Goal: Information Seeking & Learning: Learn about a topic

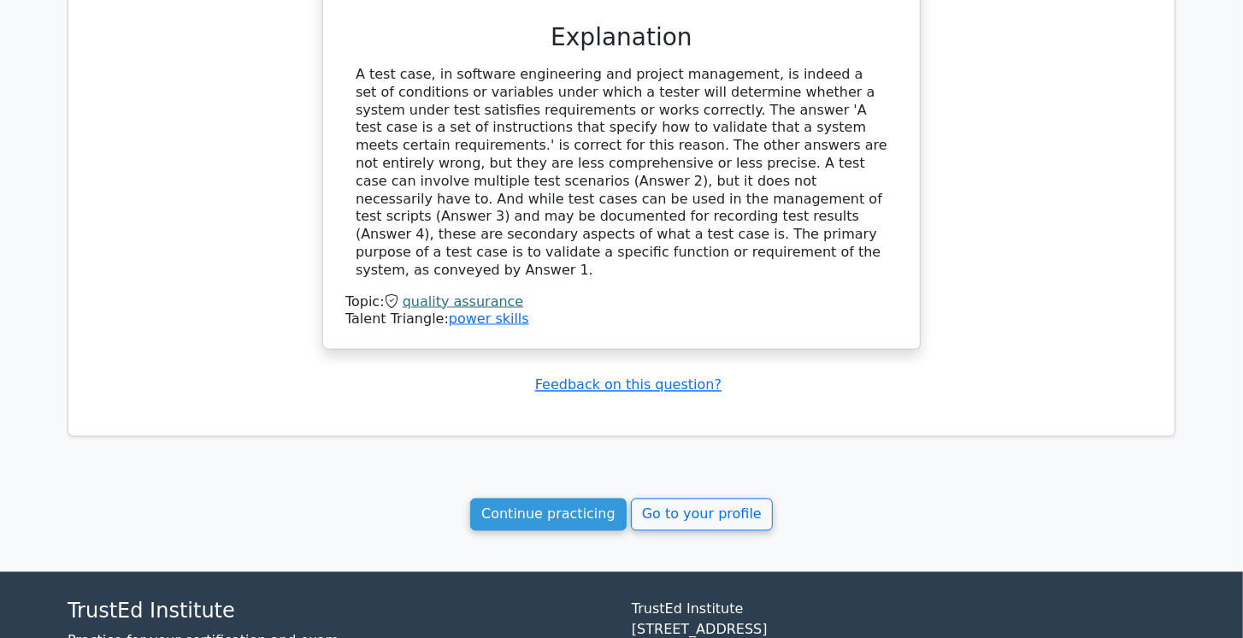
scroll to position [1944, 0]
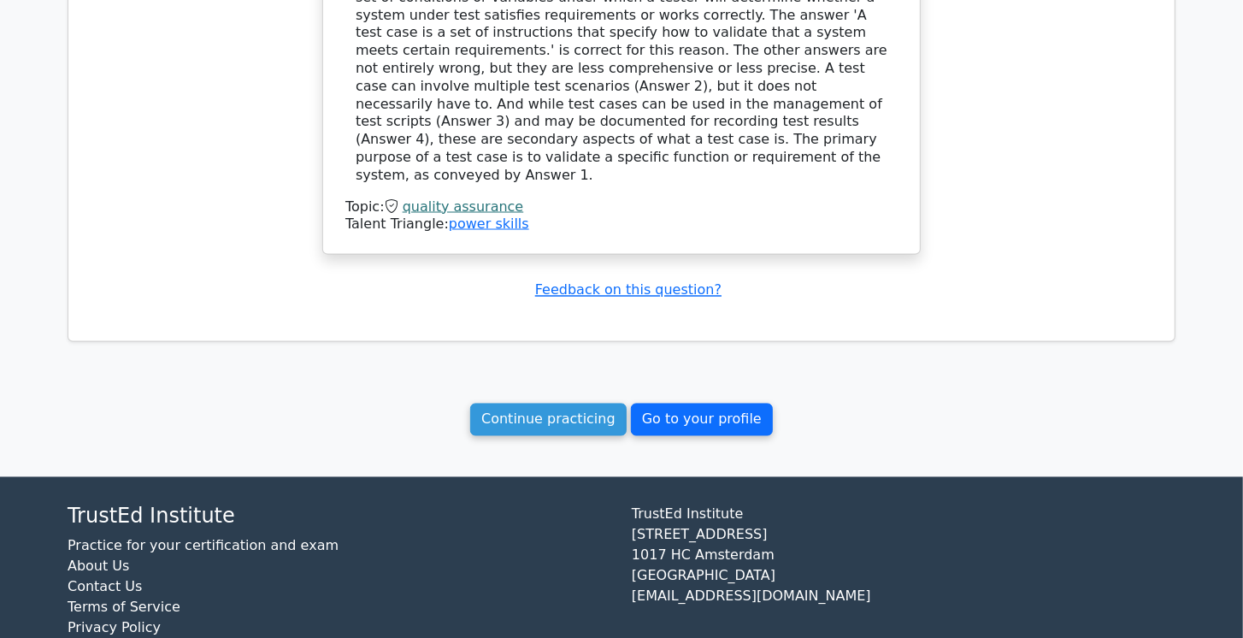
click at [721, 403] on link "Go to your profile" at bounding box center [702, 419] width 142 height 32
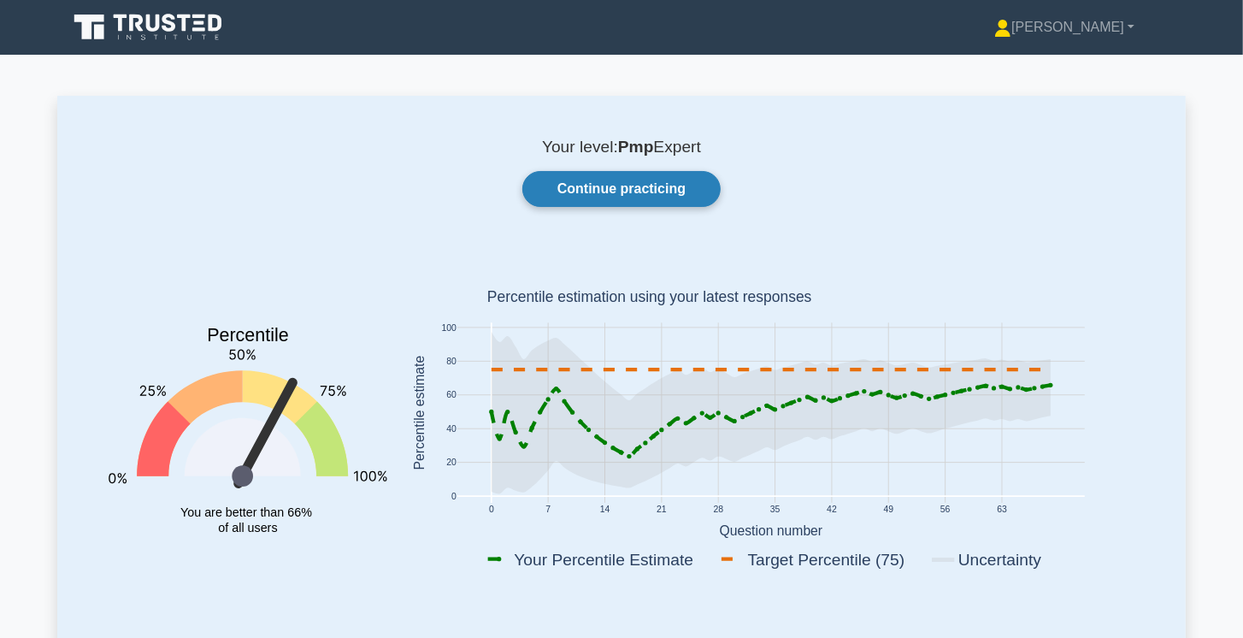
click at [675, 195] on link "Continue practicing" at bounding box center [621, 189] width 198 height 36
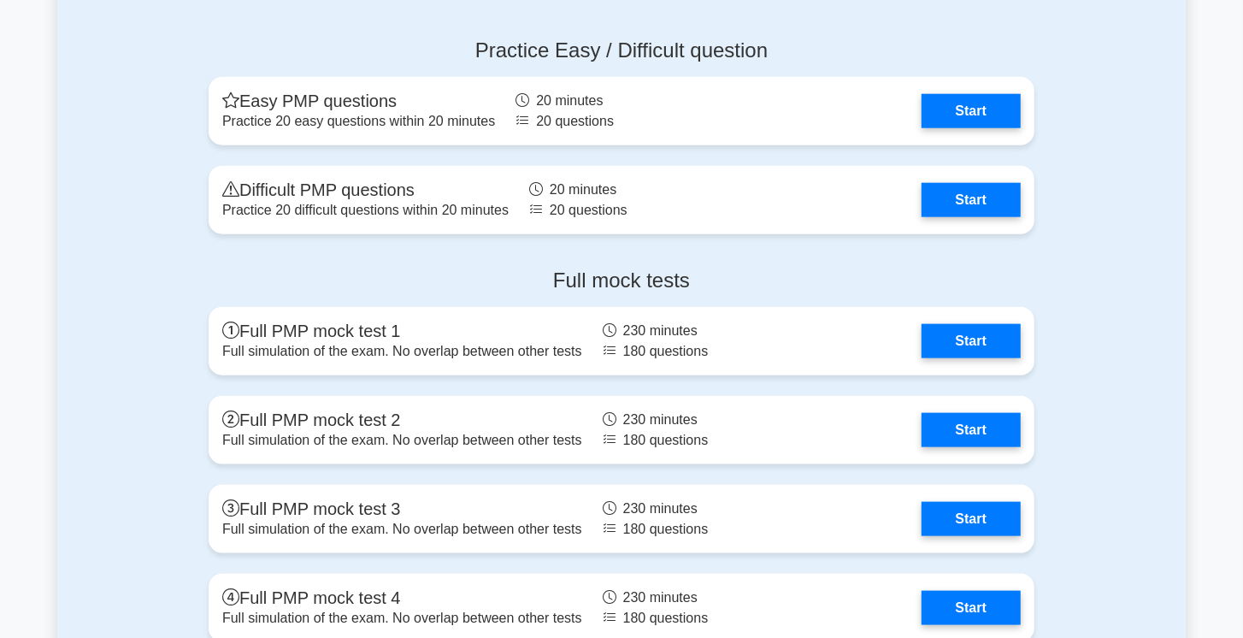
scroll to position [5654, 0]
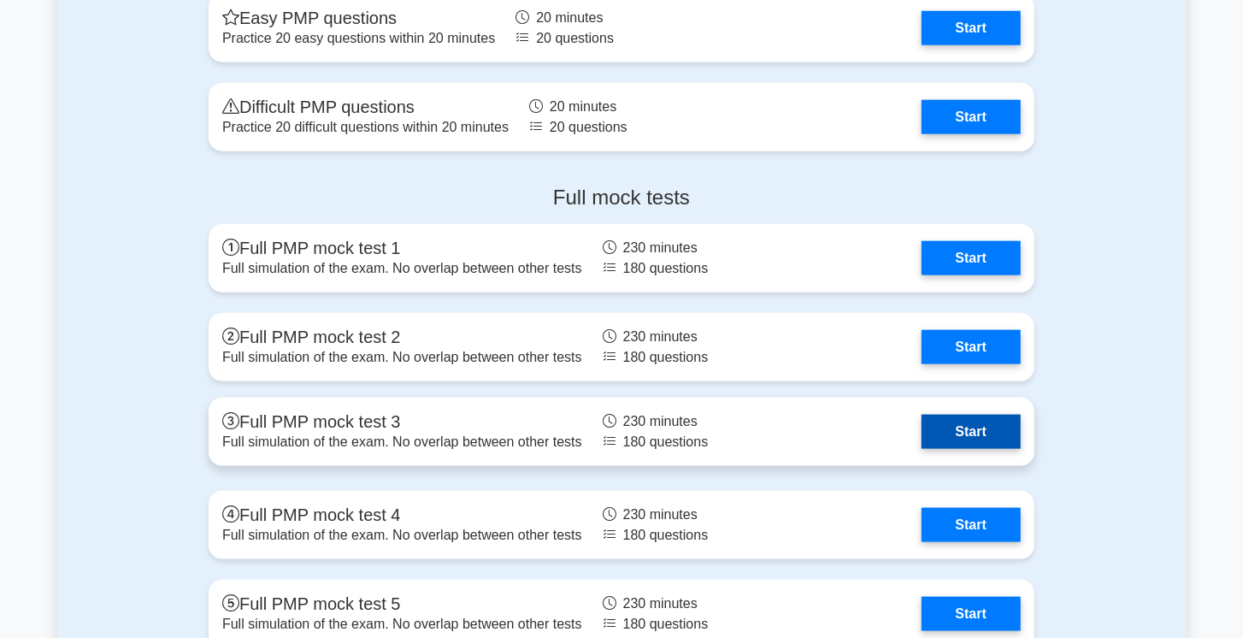
click at [968, 432] on link "Start" at bounding box center [970, 432] width 99 height 34
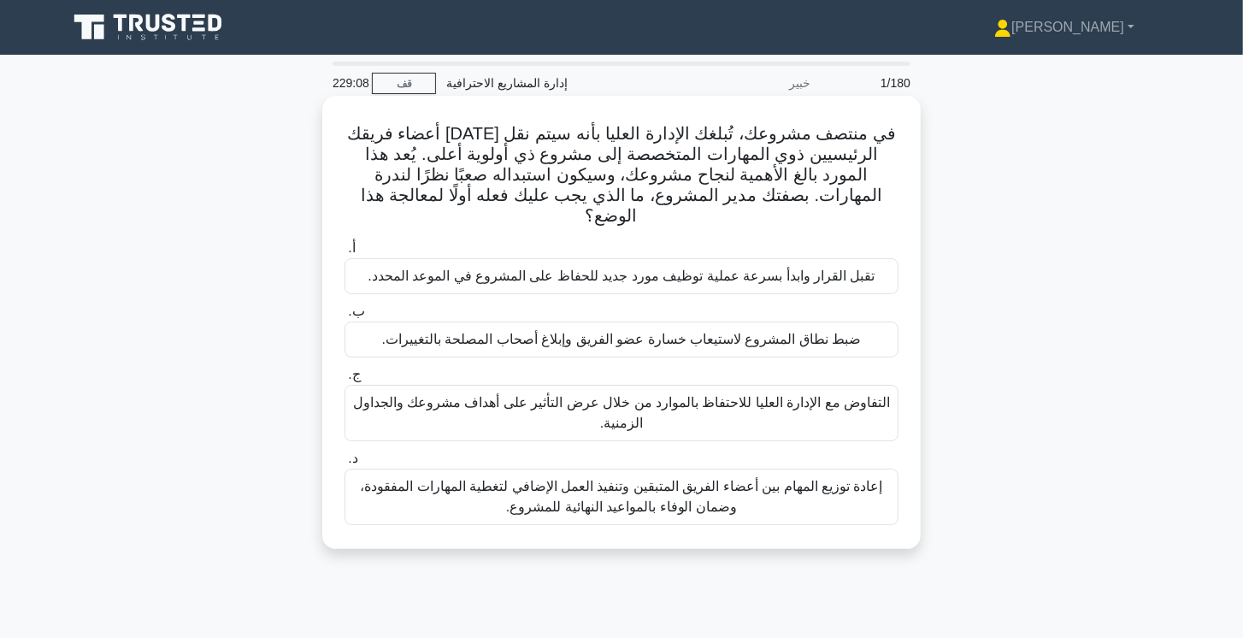
click at [733, 479] on font "إعادة توزيع المهام بين أعضاء الفريق المتبقين وتنفيذ العمل الإضافي لتغطية المهار…" at bounding box center [621, 496] width 522 height 35
click at [344, 464] on input "د. إعادة توزيع المهام بين أعضاء الفريق المتبقين وتنفيذ العمل الإضافي لتغطية الم…" at bounding box center [344, 458] width 0 height 11
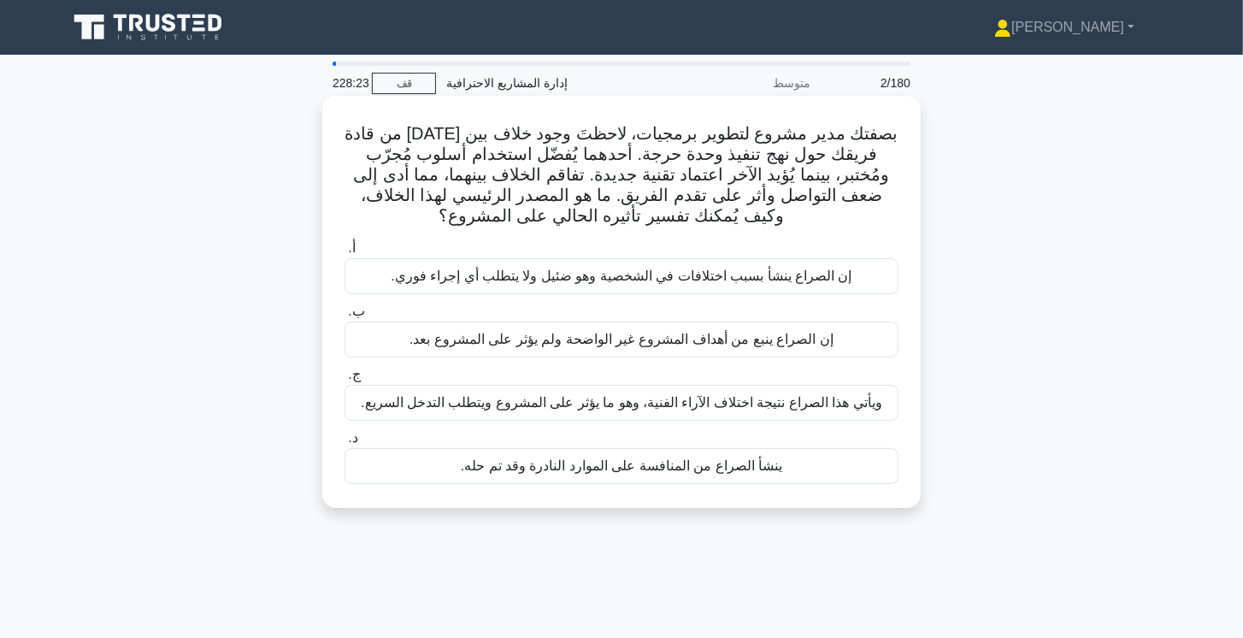
click at [786, 399] on font "ويأتي هذا الصراع نتيجة اختلاف الآراء الفنية، وهو ما يؤثر على المشروع ويتطلب الت…" at bounding box center [621, 402] width 521 height 15
click at [344, 380] on input "ج. ويأتي هذا الصراع نتيجة اختلاف الآراء الفنية، وهو ما يؤثر على المشروع ويتطلب …" at bounding box center [344, 374] width 0 height 11
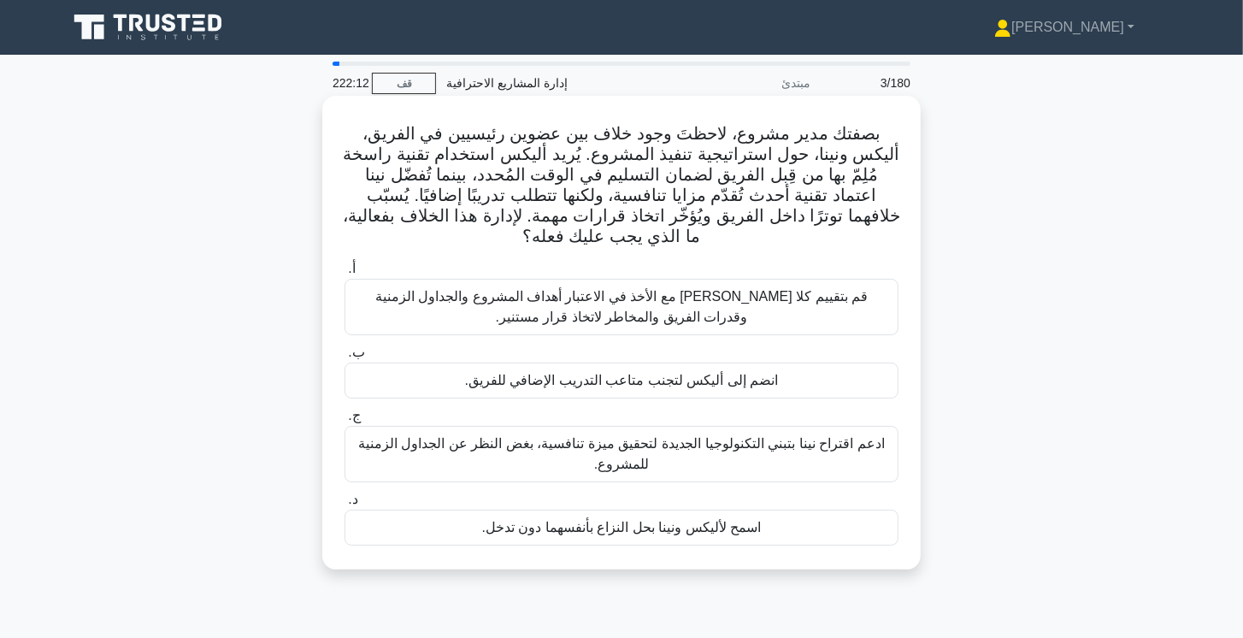
click at [836, 315] on font "قم بتقييم كلا الخيارين مع الأخذ في الاعتبار أهداف المشروع والجداول الزمنية وقدر…" at bounding box center [621, 306] width 538 height 41
click at [344, 274] on input "أ. قم بتقييم كلا الخيارين مع الأخذ في الاعتبار أهداف المشروع والجداول الزمنية و…" at bounding box center [344, 268] width 0 height 11
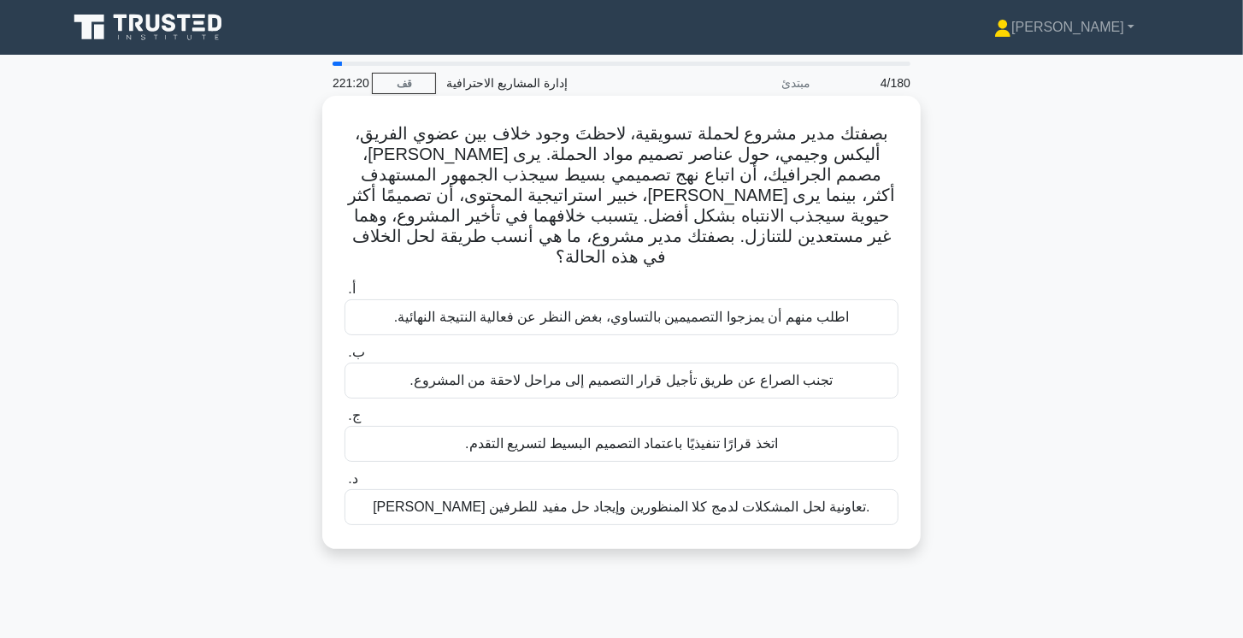
click at [718, 499] on font "تيسير جلسة تعاونية لحل المشكلات لدمج كلا المنظورين وإيجاد حل مفيد للطرفين." at bounding box center [621, 506] width 497 height 15
click at [344, 485] on input "د. تيسير جلسة تعاونية لحل المشكلات لدمج كلا المنظورين وإيجاد حل مفيد للطرفين." at bounding box center [344, 479] width 0 height 11
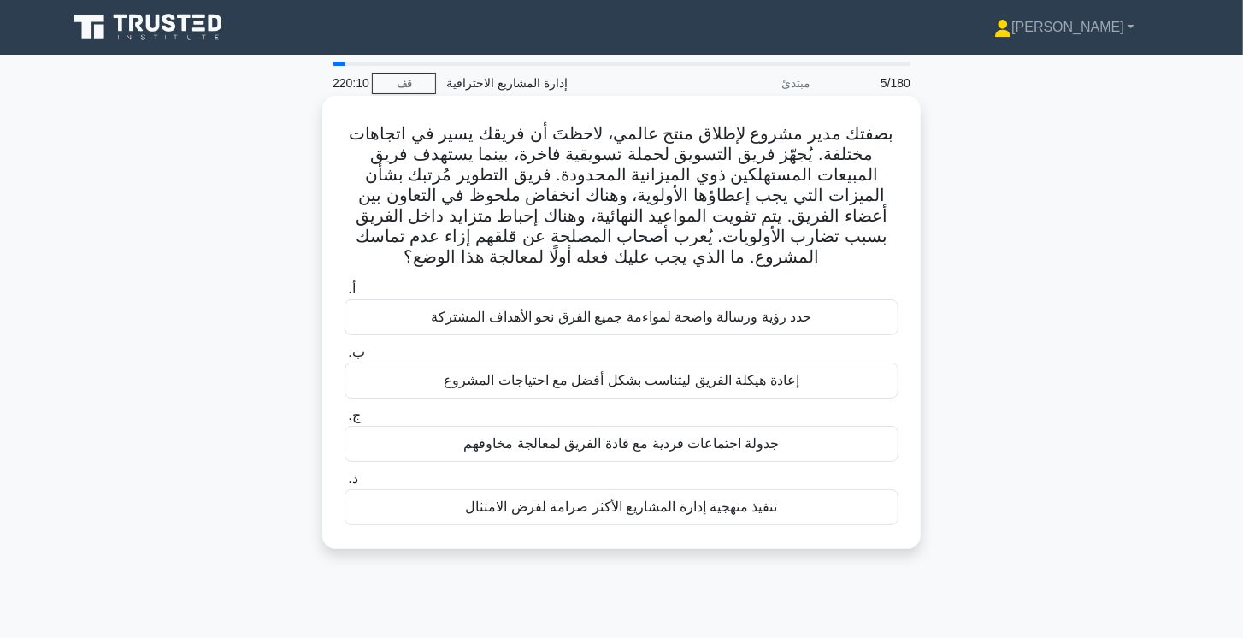
click at [793, 315] on font "حدد رؤية ورسالة واضحة لمواءمة جميع الفرق نحو الأهداف المشتركة" at bounding box center [621, 316] width 380 height 15
click at [344, 295] on input "أ. حدد رؤية ورسالة واضحة لمواءمة جميع الفرق نحو الأهداف المشتركة" at bounding box center [344, 289] width 0 height 11
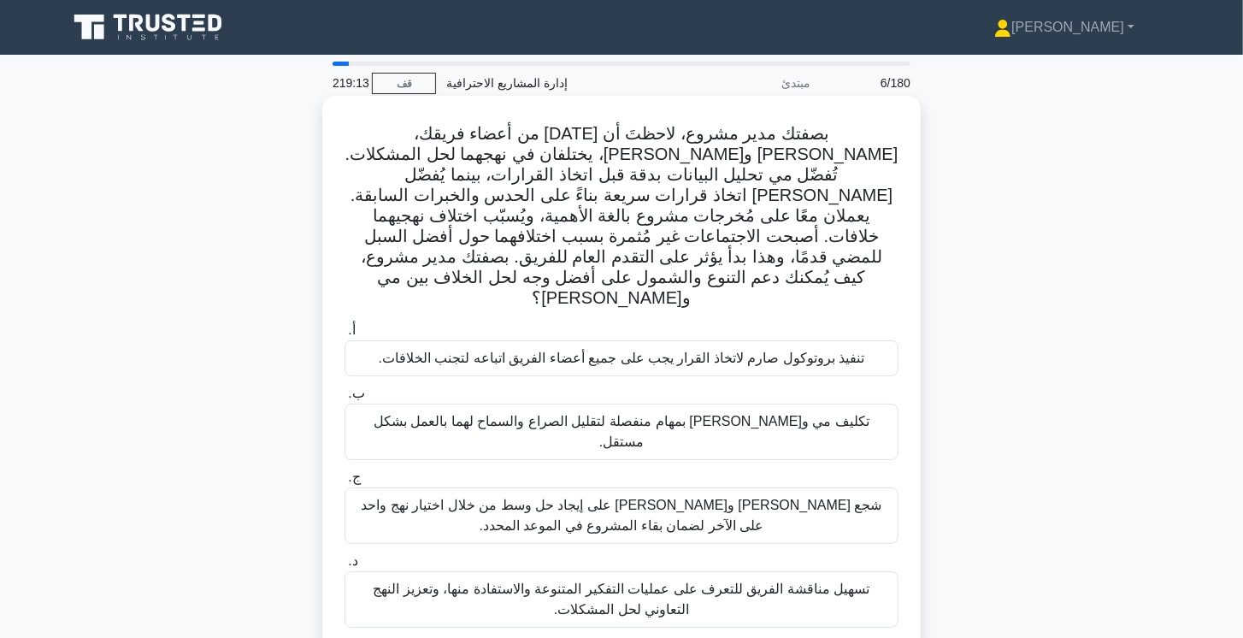
click at [850, 579] on font "تسهيل مناقشة الفريق للتعرف على عمليات التفكير المتنوعة والاستفادة منها، وتعزيز …" at bounding box center [621, 599] width 538 height 41
click at [344, 556] on input "د. تسهيل مناقشة الفريق للتعرف على عمليات التفكير المتنوعة والاستفادة منها، وتعز…" at bounding box center [344, 561] width 0 height 11
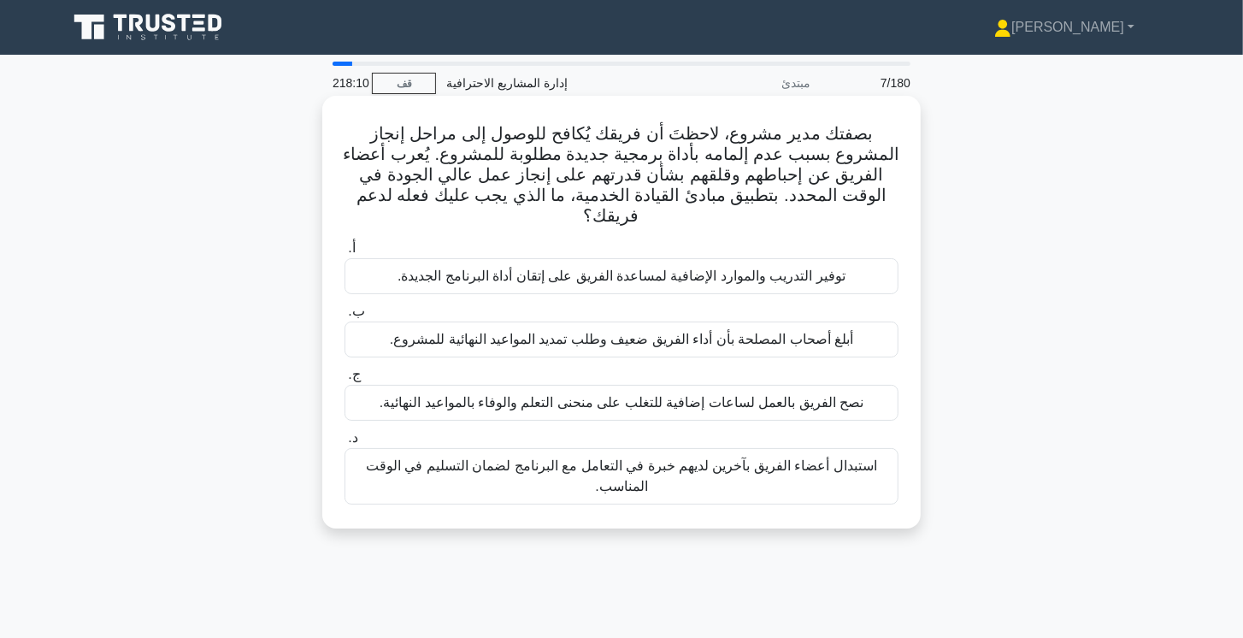
click at [800, 268] on font "توفير التدريب والموارد الإضافية لمساعدة الفريق على إتقان أداة البرنامج الجديدة." at bounding box center [621, 275] width 448 height 15
click at [344, 250] on input "أ. توفير التدريب والموارد الإضافية لمساعدة الفريق على إتقان أداة البرنامج الجدي…" at bounding box center [344, 248] width 0 height 11
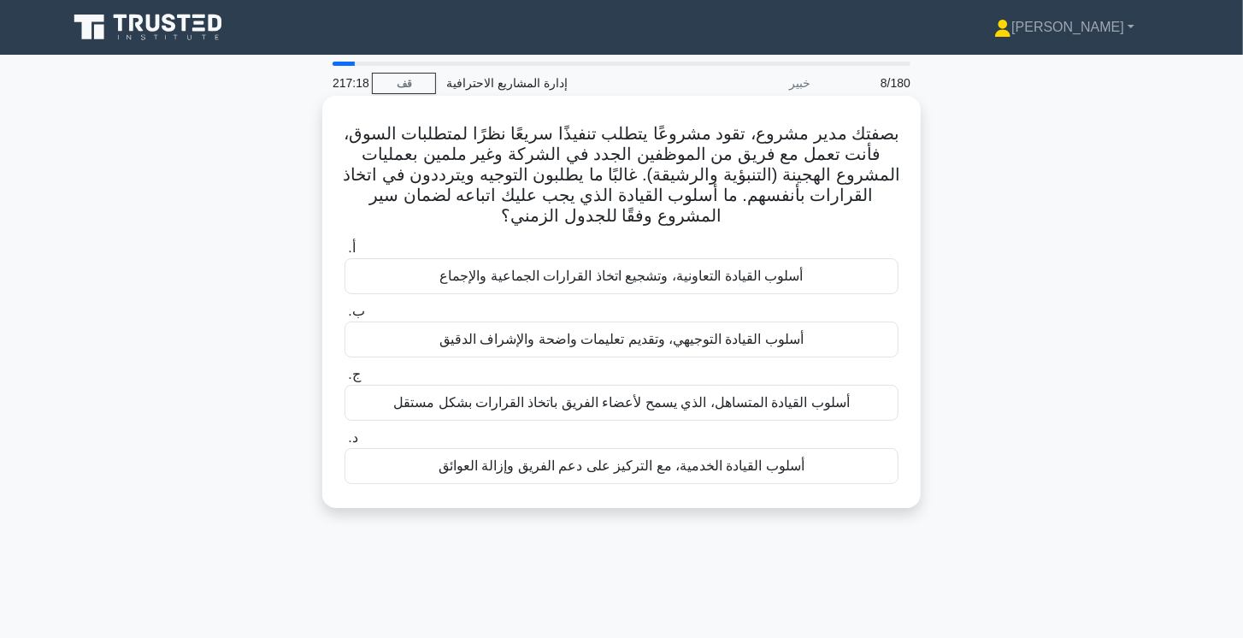
click at [690, 337] on font "أسلوب القيادة التوجيهي، وتقديم تعليمات واضحة والإشراف الدقيق" at bounding box center [621, 339] width 364 height 15
click at [344, 317] on input "ب. أسلوب القيادة التوجيهي، وتقديم تعليمات واضحة والإشراف الدقيق" at bounding box center [344, 311] width 0 height 11
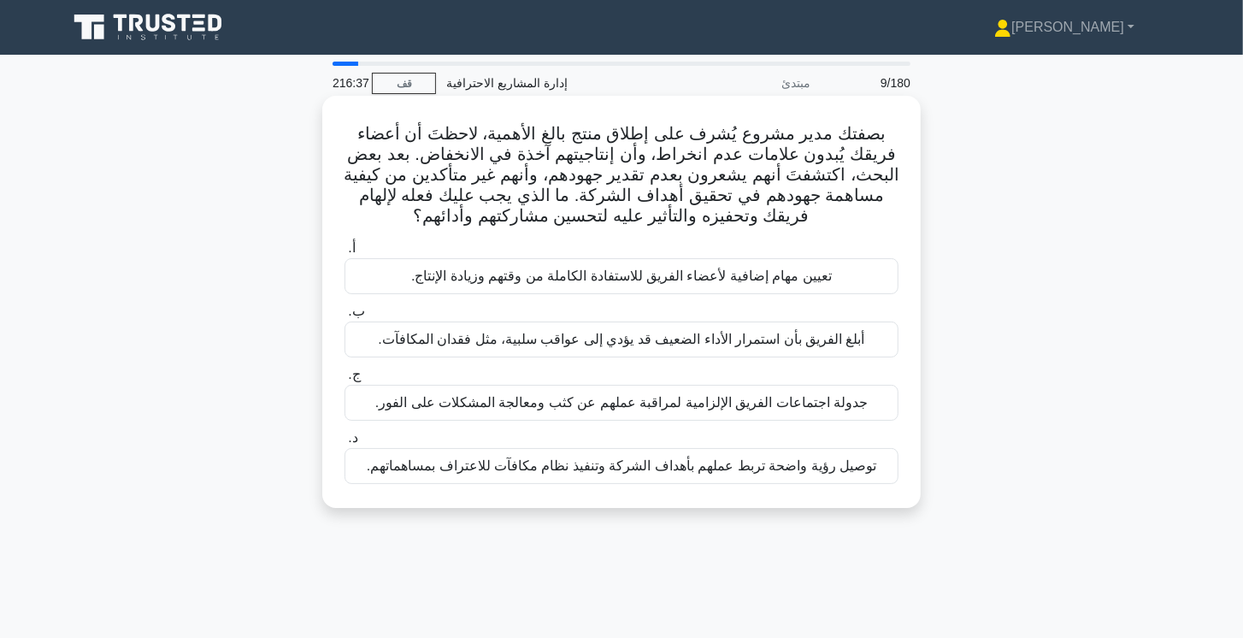
click at [646, 467] on font "توصيل رؤية واضحة تربط عملهم بأهداف الشركة وتنفيذ نظام مكافآت للاعتراف بمساهماته…" at bounding box center [621, 465] width 509 height 15
click at [344, 444] on input "د. توصيل رؤية واضحة تربط عملهم بأهداف الشركة وتنفيذ نظام مكافآت للاعتراف بمساهم…" at bounding box center [344, 438] width 0 height 11
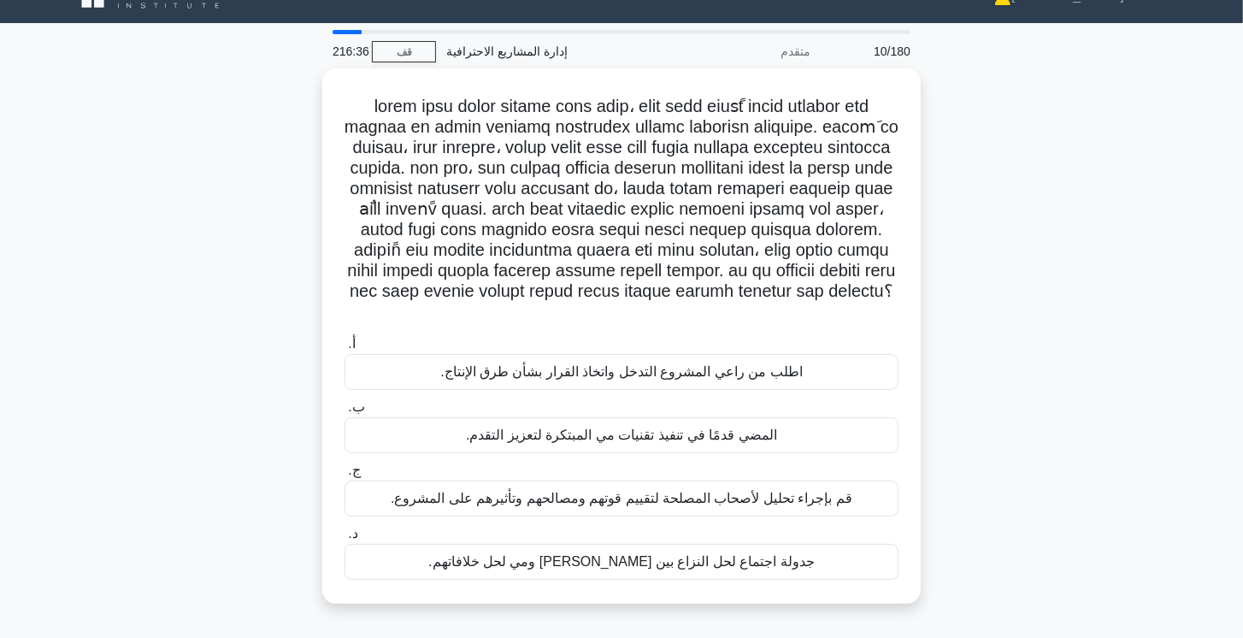
scroll to position [49, 0]
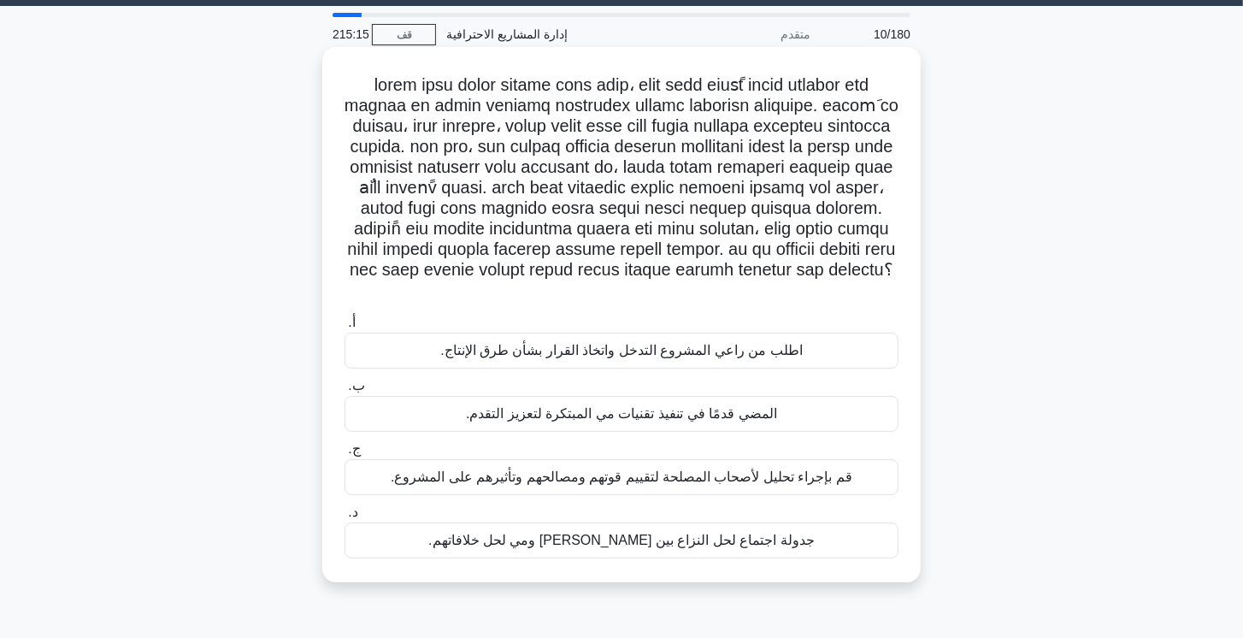
click at [868, 459] on div "قم بإجراء تحليل لأصحاب المصلحة لتقييم قوتهم ومصالحهم وتأثيرهم على المشروع." at bounding box center [621, 477] width 554 height 36
click at [344, 444] on input "ج. قم بإجراء تحليل لأصحاب المصلحة لتقييم قوتهم ومصالحهم وتأثيرهم على المشروع." at bounding box center [344, 449] width 0 height 11
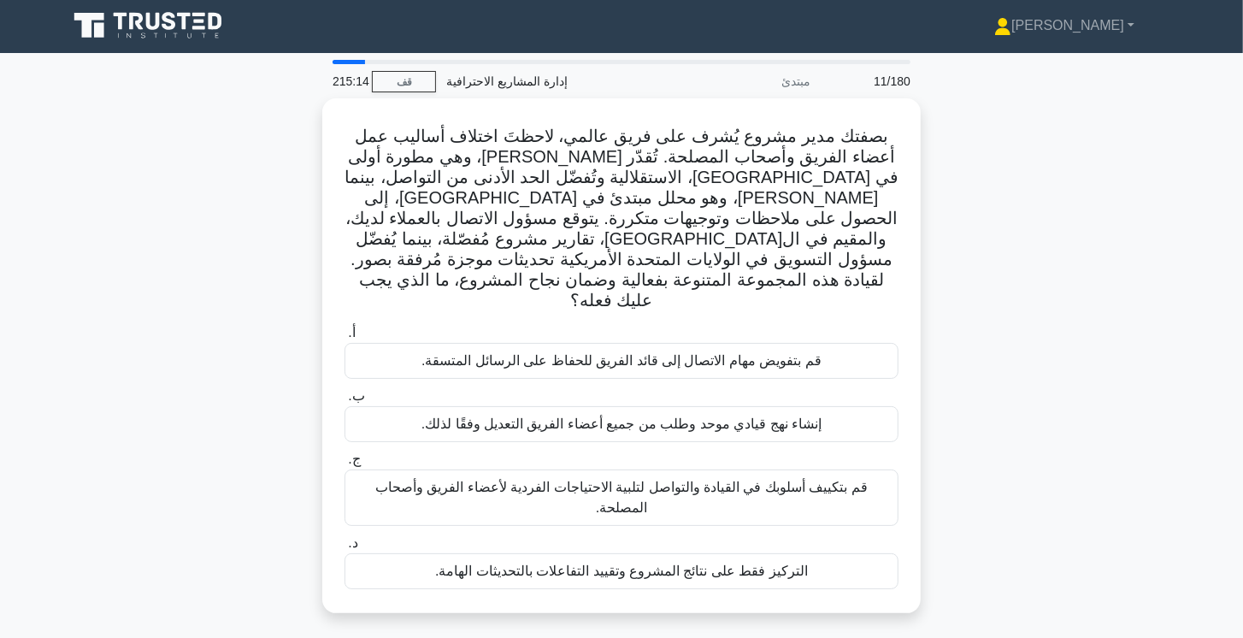
scroll to position [0, 0]
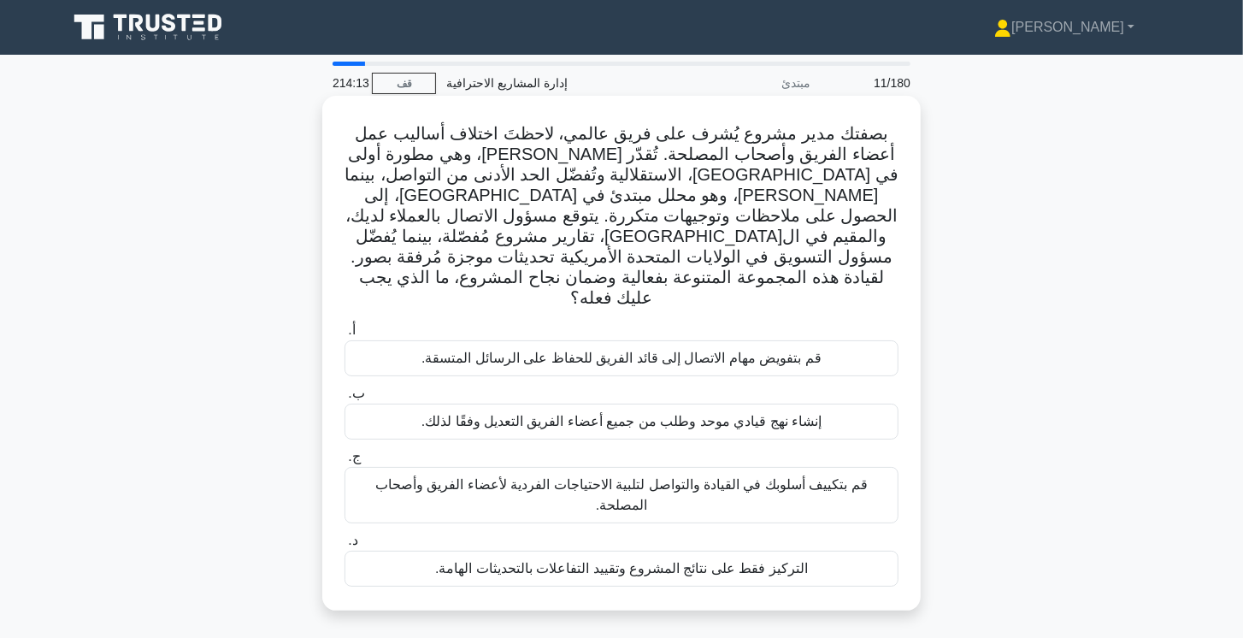
click at [853, 477] on font "قم بتكييف أسلوبك في القيادة والتواصل لتلبية الاحتياجات الفردية لأعضاء الفريق وأ…" at bounding box center [621, 494] width 492 height 35
click at [344, 451] on input "ج. قم بتكييف أسلوبك في القيادة والتواصل لتلبية الاحتياجات الفردية لأعضاء الفريق…" at bounding box center [344, 456] width 0 height 11
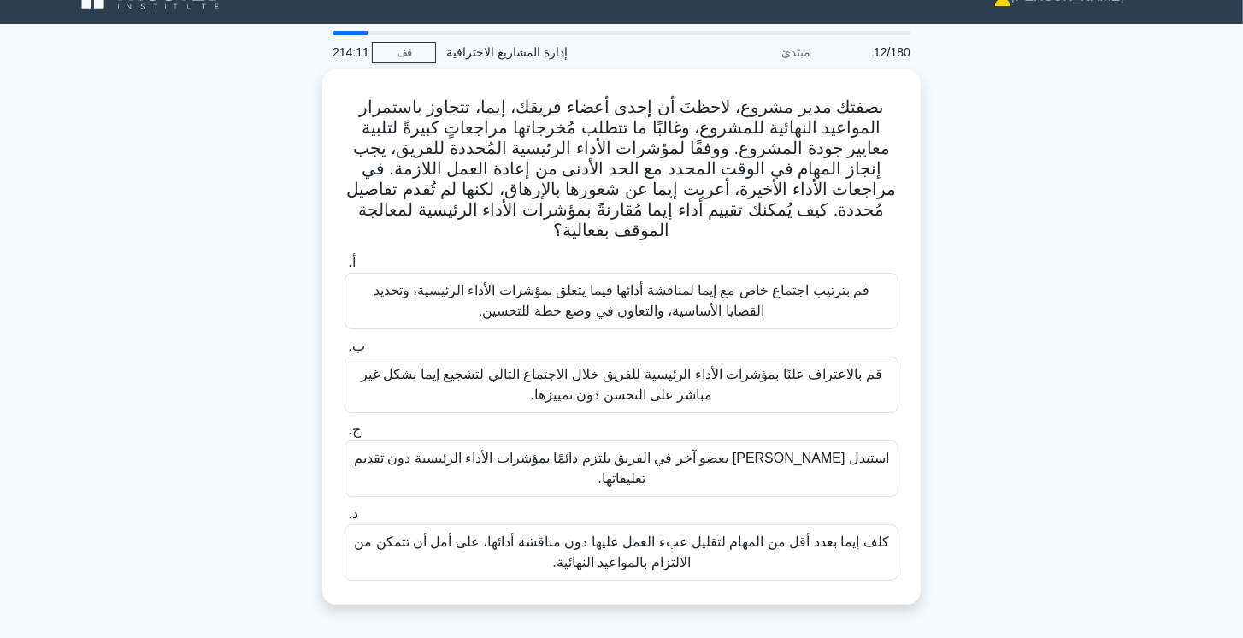
scroll to position [49, 0]
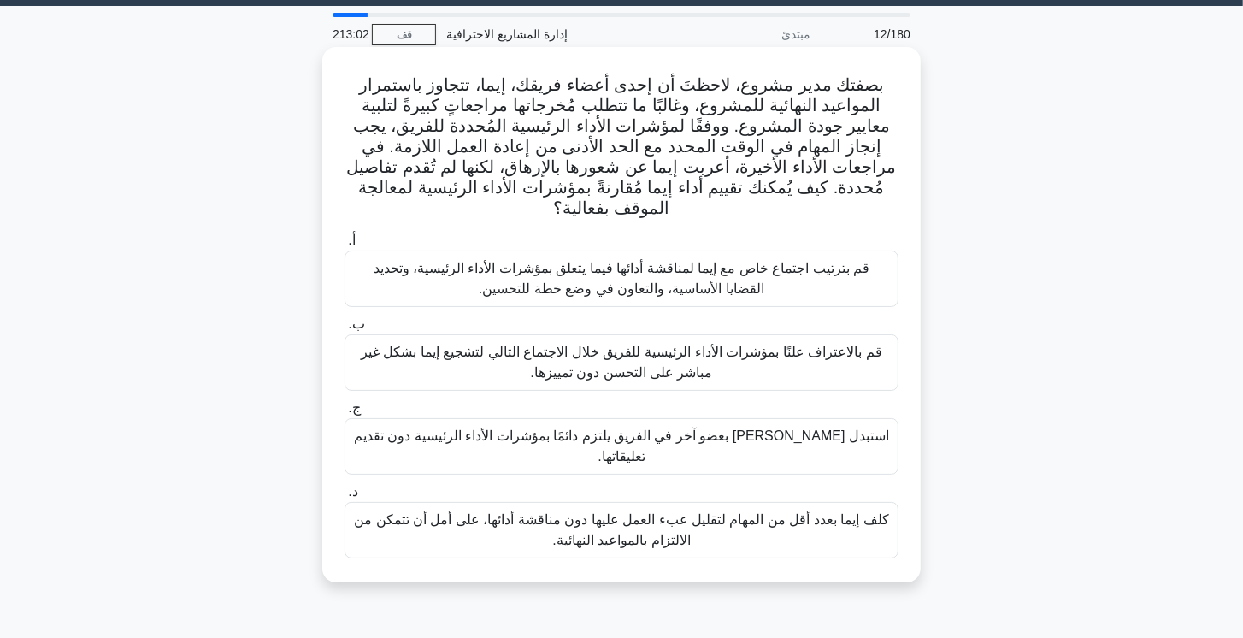
click at [806, 281] on font "قم بترتيب اجتماع خاص مع إيما لمناقشة أدائها فيما يتعلق بمؤشرات الأداء الرئيسية،…" at bounding box center [621, 278] width 538 height 41
click at [344, 246] on input "أ. قم بترتيب اجتماع خاص مع إيما لمناقشة أدائها فيما يتعلق بمؤشرات الأداء الرئيس…" at bounding box center [344, 240] width 0 height 11
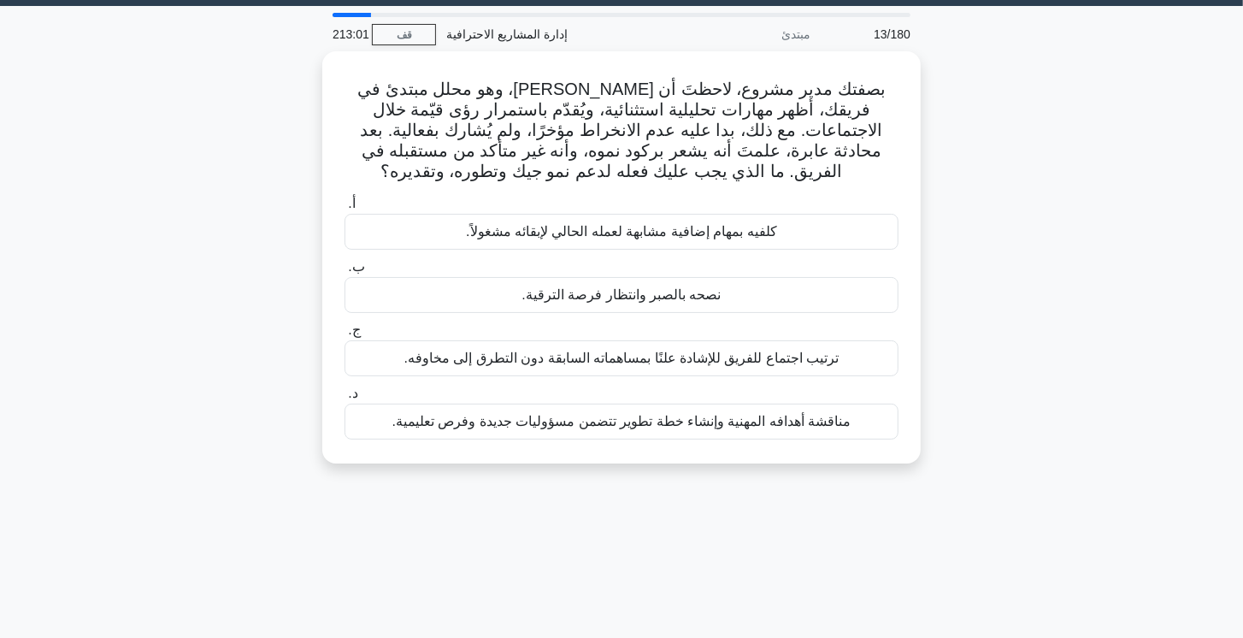
scroll to position [0, 0]
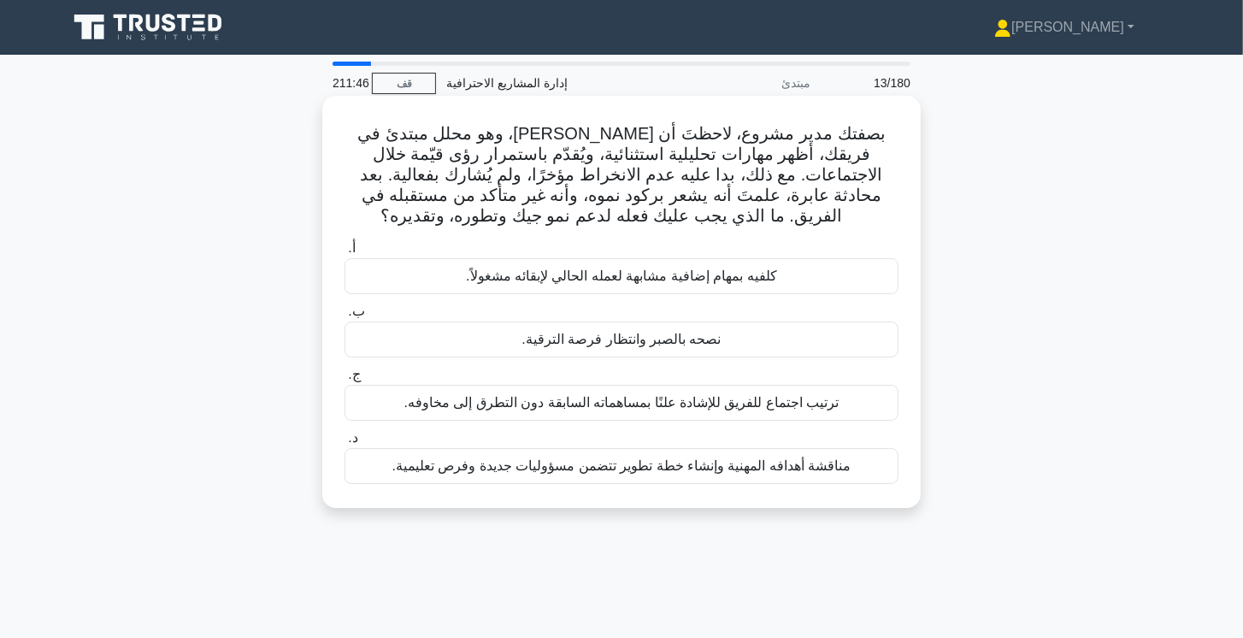
click at [829, 462] on font "مناقشة أهدافه المهنية وإنشاء خطة تطوير تتضمن مسؤوليات جديدة وفرص تعليمية." at bounding box center [621, 465] width 459 height 15
click at [344, 444] on input "د. مناقشة أهدافه المهنية وإنشاء خطة تطوير تتضمن مسؤوليات جديدة وفرص تعليمية." at bounding box center [344, 438] width 0 height 11
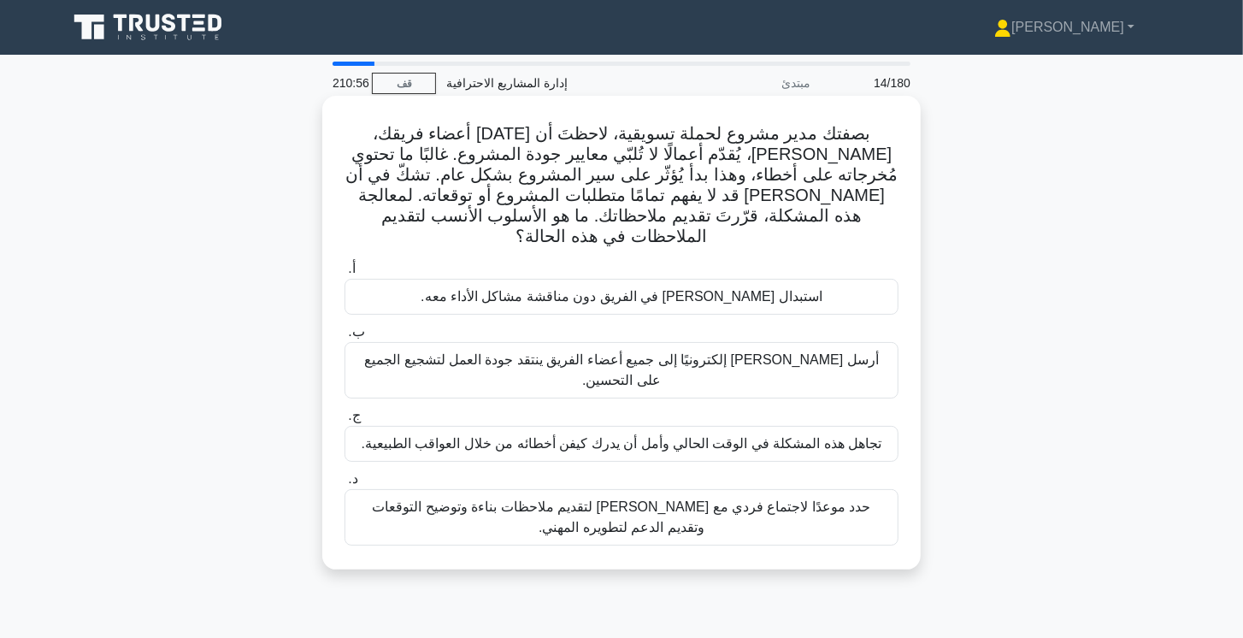
click at [677, 497] on font "حدد موعدًا لاجتماع فردي مع كيفن لتقديم ملاحظات بناءة وتوضيح التوقعات وتقديم الد…" at bounding box center [621, 517] width 538 height 41
click at [344, 482] on input "د. حدد موعدًا لاجتماع فردي مع كيفن لتقديم ملاحظات بناءة وتوضيح التوقعات وتقديم …" at bounding box center [344, 479] width 0 height 11
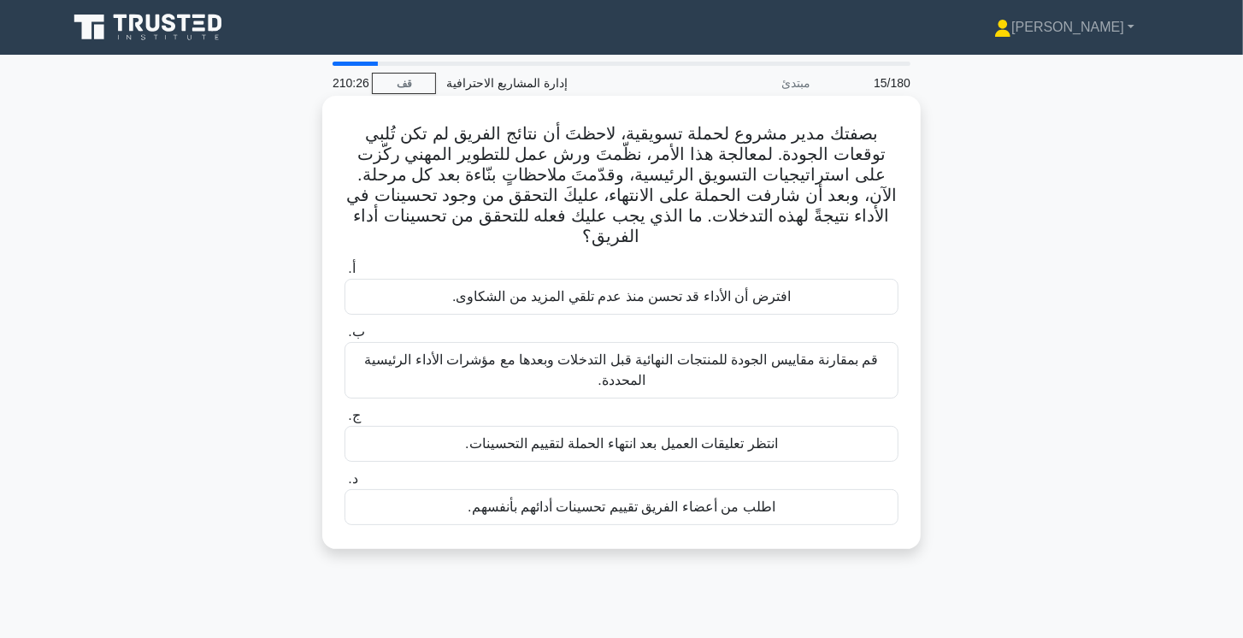
click at [862, 350] on font "قم بمقارنة مقاييس الجودة للمنتجات النهائية قبل التدخلات وبعدها مع مؤشرات الأداء…" at bounding box center [621, 370] width 538 height 41
click at [344, 338] on input "ب. قم بمقارنة مقاييس الجودة للمنتجات النهائية قبل التدخلات وبعدها مع مؤشرات الأ…" at bounding box center [344, 332] width 0 height 11
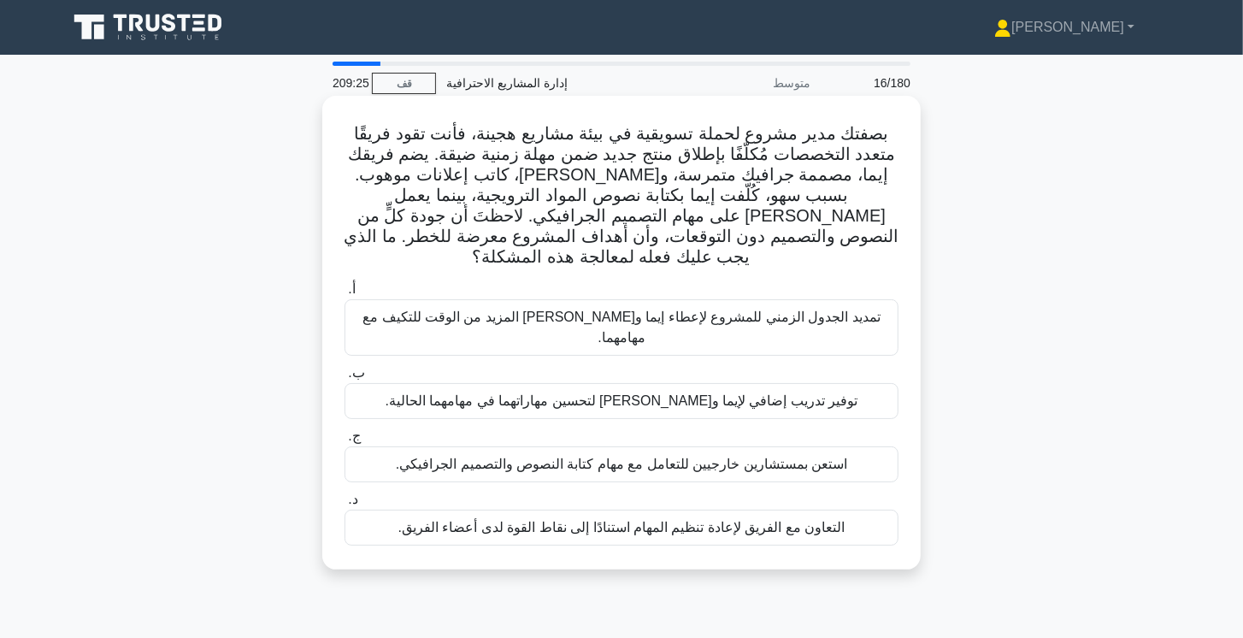
click at [636, 520] on font "التعاون مع الفريق لإعادة تنظيم المهام استنادًا إلى نقاط القوة لدى أعضاء الفريق." at bounding box center [621, 527] width 447 height 15
click at [344, 505] on input "د. التعاون مع الفريق لإعادة تنظيم المهام استنادًا إلى نقاط القوة لدى أعضاء الفر…" at bounding box center [344, 499] width 0 height 11
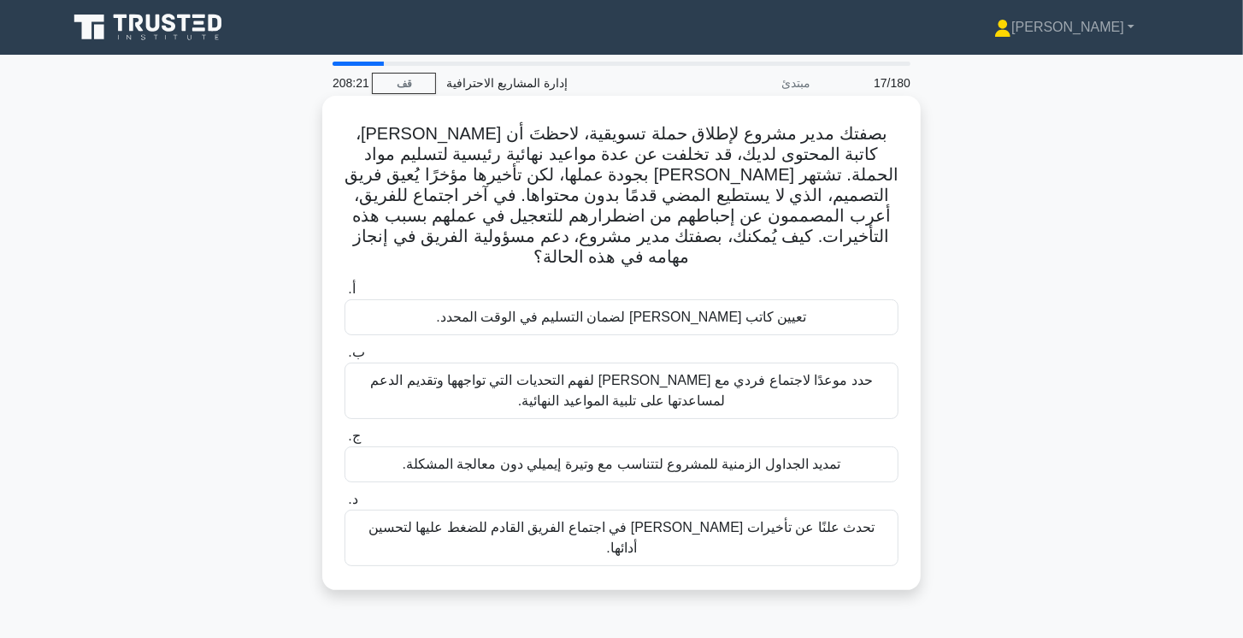
click at [814, 380] on font "حدد موعدًا لاجتماع فردي مع إيميلي لفهم التحديات التي تواجهها وتقديم الدعم لمساع…" at bounding box center [621, 390] width 538 height 41
click at [344, 358] on input "ب. حدد موعدًا لاجتماع فردي مع إيميلي لفهم التحديات التي تواجهها وتقديم الدعم لم…" at bounding box center [344, 352] width 0 height 11
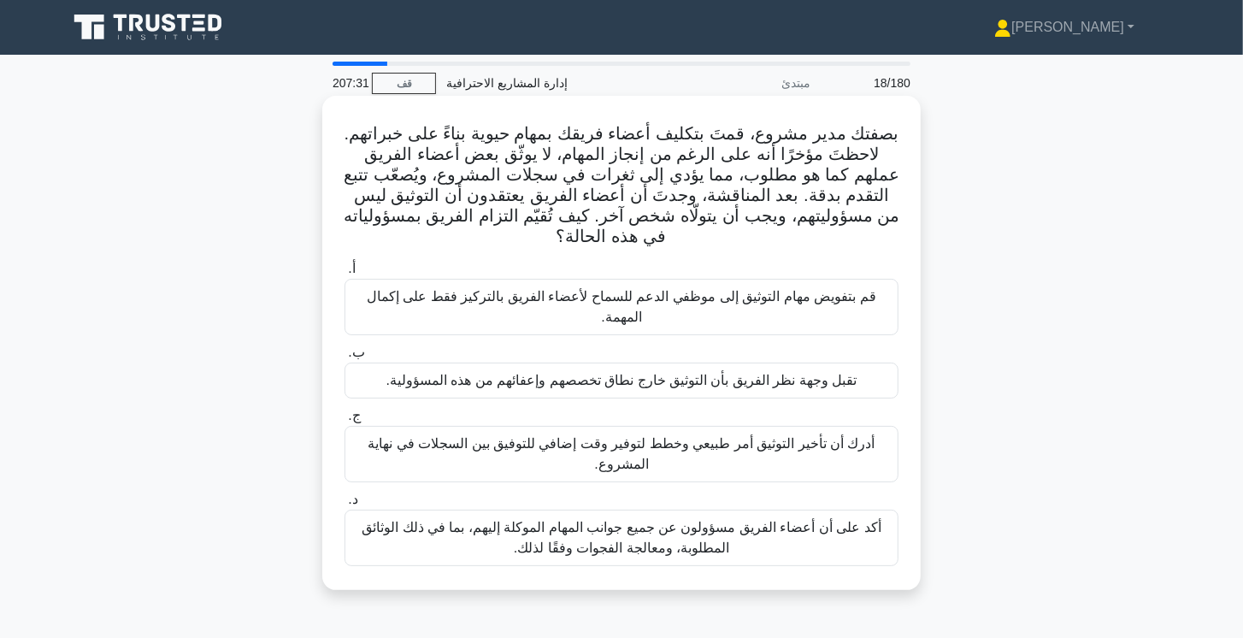
click at [801, 537] on font "أكد على أن أعضاء الفريق مسؤولون عن جميع جوانب المهام الموكلة إليهم، بما في ذلك …" at bounding box center [621, 537] width 538 height 41
click at [344, 505] on input "د. أكد على أن أعضاء الفريق مسؤولون عن جميع جوانب المهام الموكلة إليهم، بما في ذ…" at bounding box center [344, 499] width 0 height 11
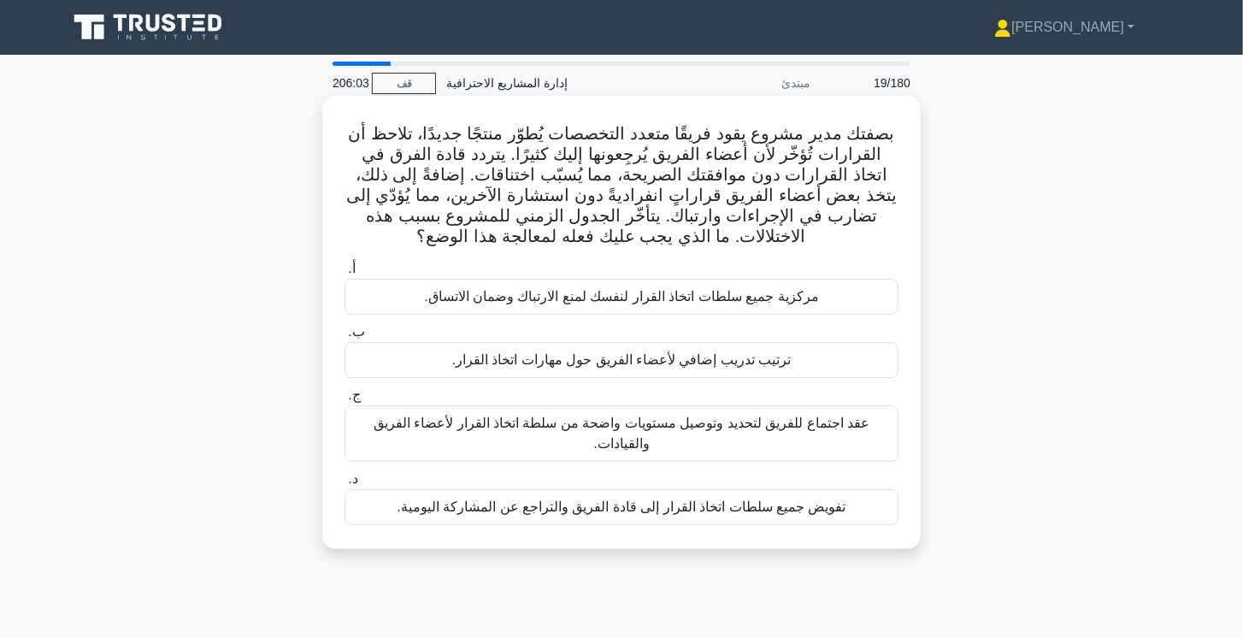
click at [884, 437] on font "عقد اجتماع للفريق لتحديد وتوصيل مستويات واضحة من سلطة اتخاذ القرار لأعضاء الفري…" at bounding box center [621, 433] width 538 height 41
click at [344, 401] on input "ج. عقد اجتماع للفريق لتحديد وتوصيل مستويات واضحة من سلطة اتخاذ القرار لأعضاء ال…" at bounding box center [344, 395] width 0 height 11
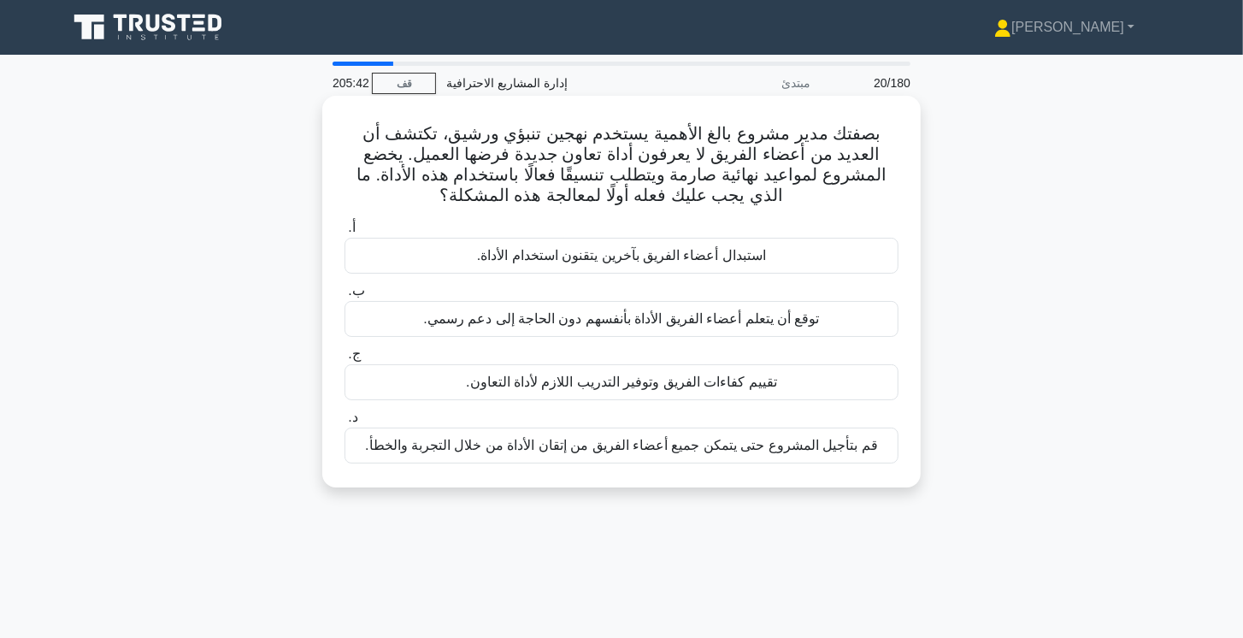
click at [814, 378] on div "تقييم كفاءات الفريق وتوفير التدريب اللازم لأداة التعاون." at bounding box center [621, 382] width 554 height 36
click at [344, 360] on input "ج. تقييم كفاءات الفريق وتوفير التدريب اللازم لأداة التعاون." at bounding box center [344, 354] width 0 height 11
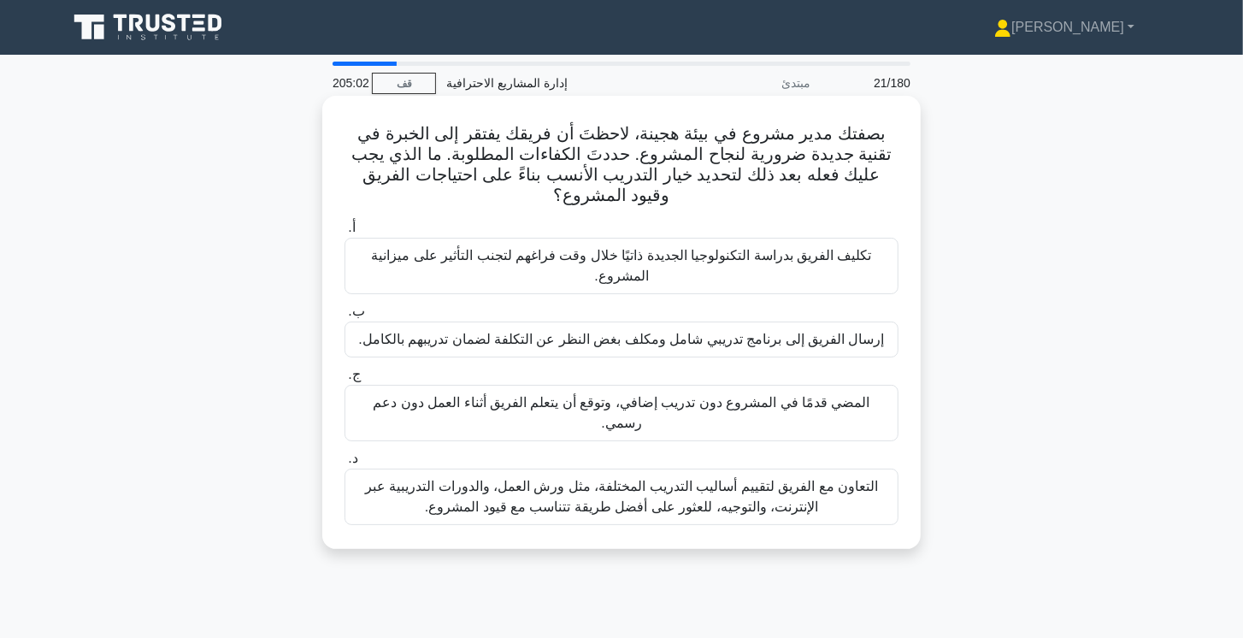
click at [790, 485] on font "التعاون مع الفريق لتقييم أساليب التدريب المختلفة، مثل ورش العمل، والدورات التدر…" at bounding box center [621, 496] width 513 height 35
click at [344, 464] on input "د. التعاون مع الفريق لتقييم أساليب التدريب المختلفة، مثل ورش العمل، والدورات ال…" at bounding box center [344, 458] width 0 height 11
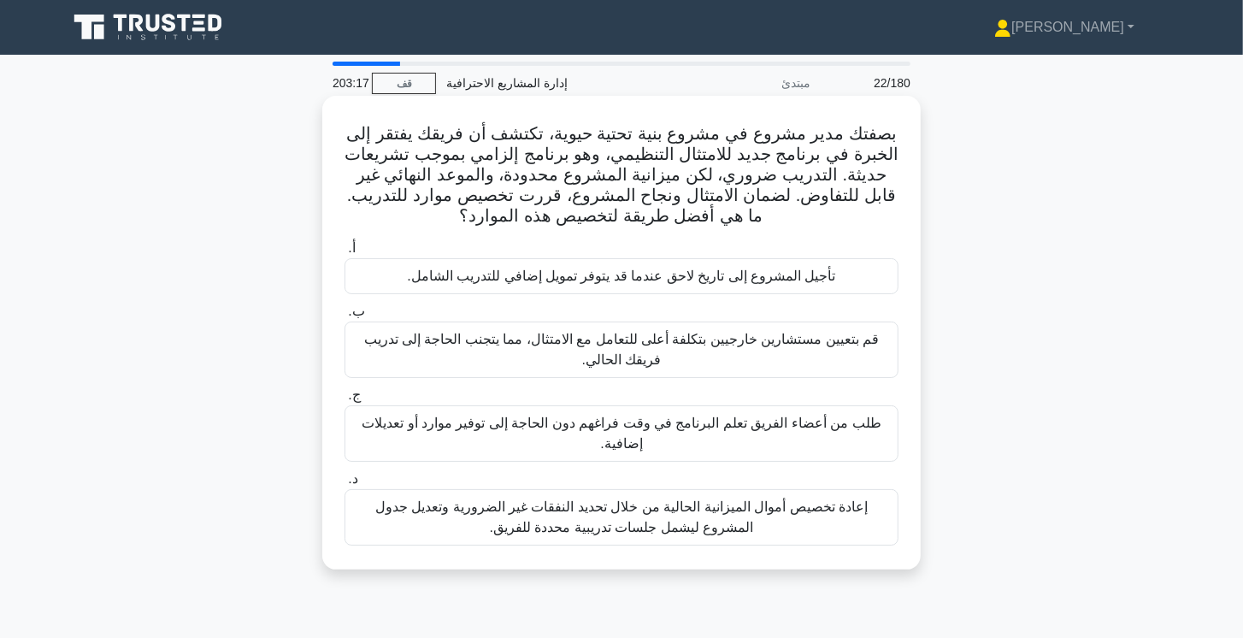
click at [843, 517] on font "إعادة تخصيص أموال الميزانية الحالية من خلال تحديد النفقات غير الضرورية وتعديل ج…" at bounding box center [621, 517] width 538 height 41
click at [344, 485] on input "د. إعادة تخصيص أموال الميزانية الحالية من خلال تحديد النفقات غير الضرورية وتعدي…" at bounding box center [344, 479] width 0 height 11
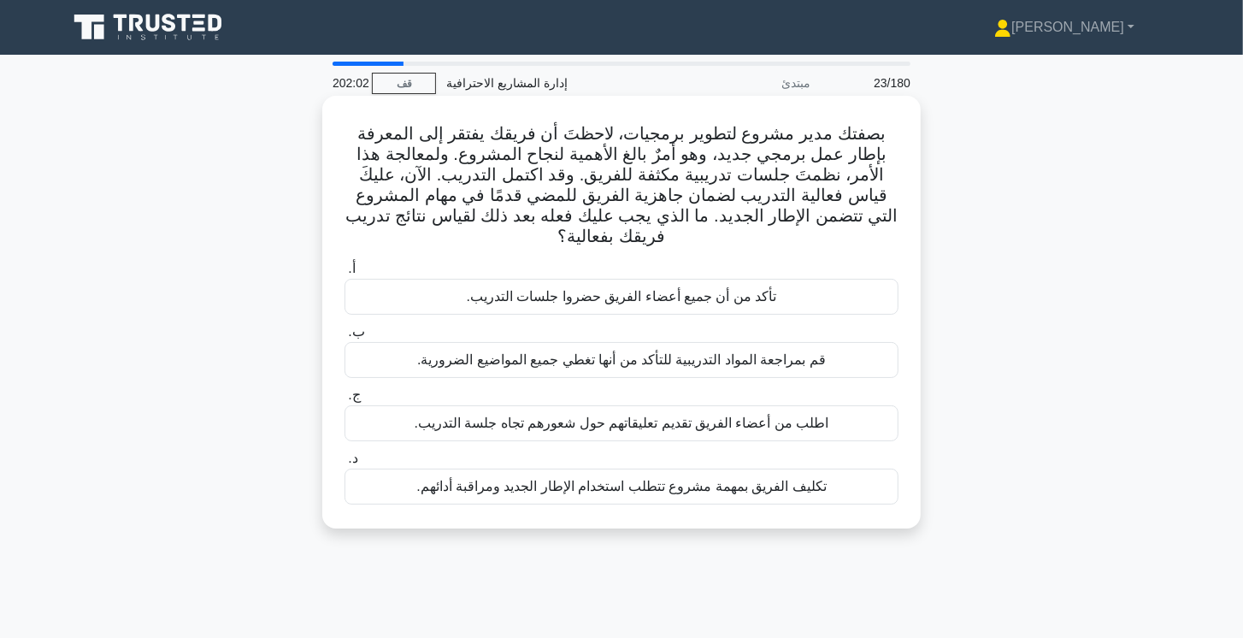
click at [709, 489] on font "تكليف الفريق بمهمة مشروع تتطلب استخدام الإطار الجديد ومراقبة أدائهم." at bounding box center [620, 486] width 409 height 15
click at [344, 464] on input "د. تكليف الفريق بمهمة مشروع تتطلب استخدام الإطار الجديد ومراقبة أدائهم." at bounding box center [344, 458] width 0 height 11
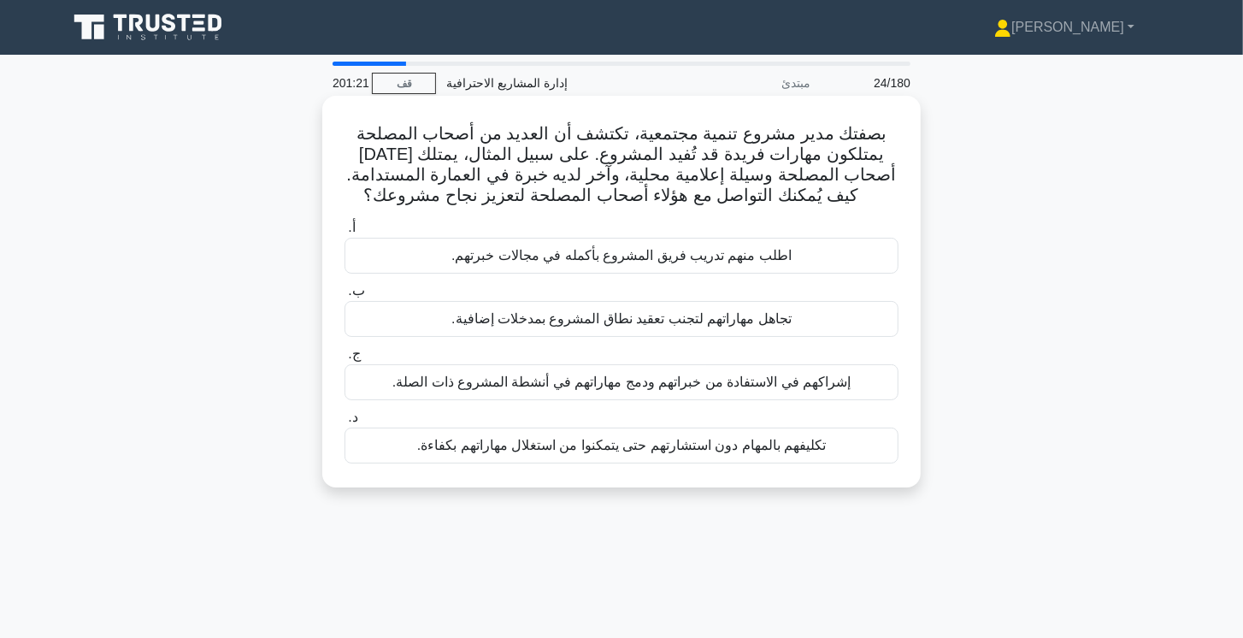
click at [862, 378] on div "إشراكهم في الاستفادة من خبراتهم ودمج مهاراتهم في أنشطة المشروع ذات الصلة." at bounding box center [621, 382] width 554 height 36
click at [344, 360] on input "ج. إشراكهم في الاستفادة من خبراتهم ودمج مهاراتهم في أنشطة المشروع ذات الصلة." at bounding box center [344, 354] width 0 height 11
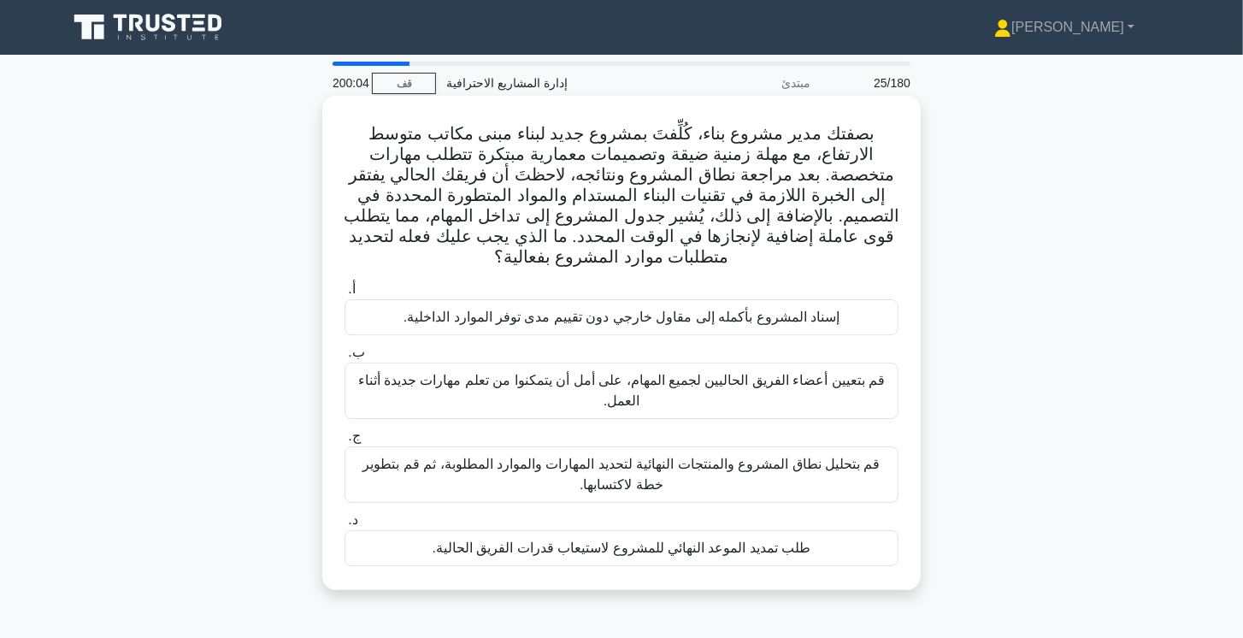
click at [850, 464] on font "قم بتحليل نطاق المشروع والمنتجات النهائية لتحديد المهارات والموارد المطلوبة، ثم…" at bounding box center [620, 473] width 517 height 35
click at [344, 442] on input "ج. قم بتحليل نطاق المشروع والمنتجات النهائية لتحديد المهارات والموارد المطلوبة،…" at bounding box center [344, 436] width 0 height 11
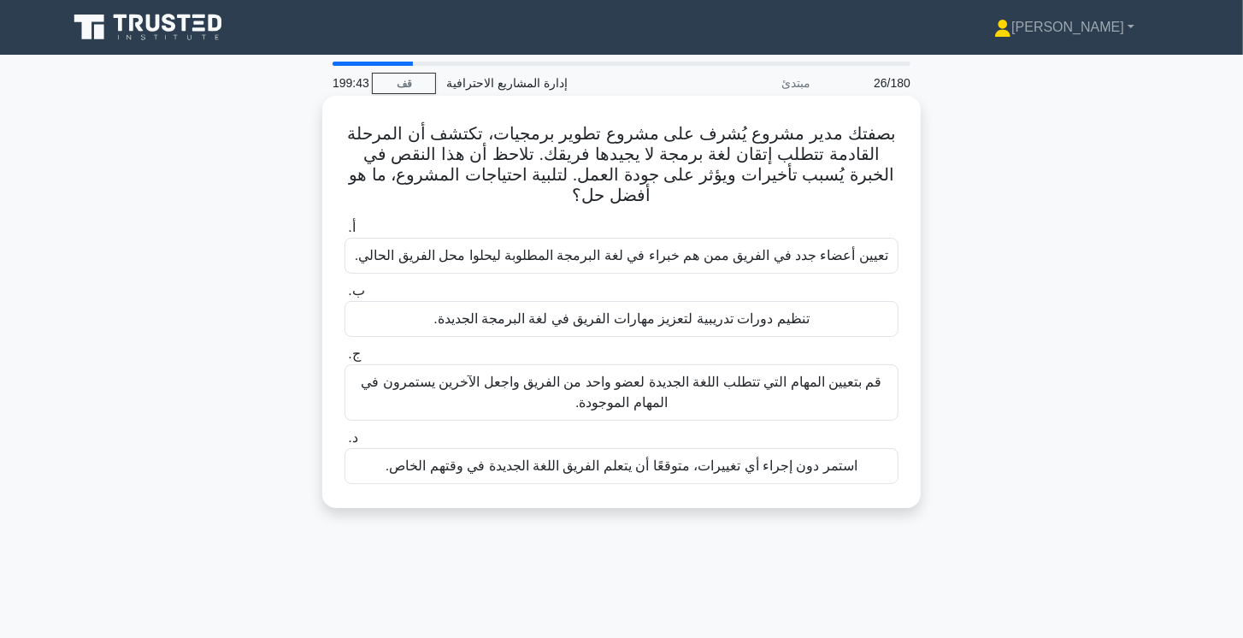
click at [788, 312] on font "تنظيم دورات تدريبية لتعزيز مهارات الفريق في لغة البرمجة الجديدة." at bounding box center [620, 318] width 375 height 15
click at [344, 297] on input "ب. تنظيم دورات تدريبية لتعزيز مهارات الفريق في لغة البرمجة الجديدة." at bounding box center [344, 290] width 0 height 11
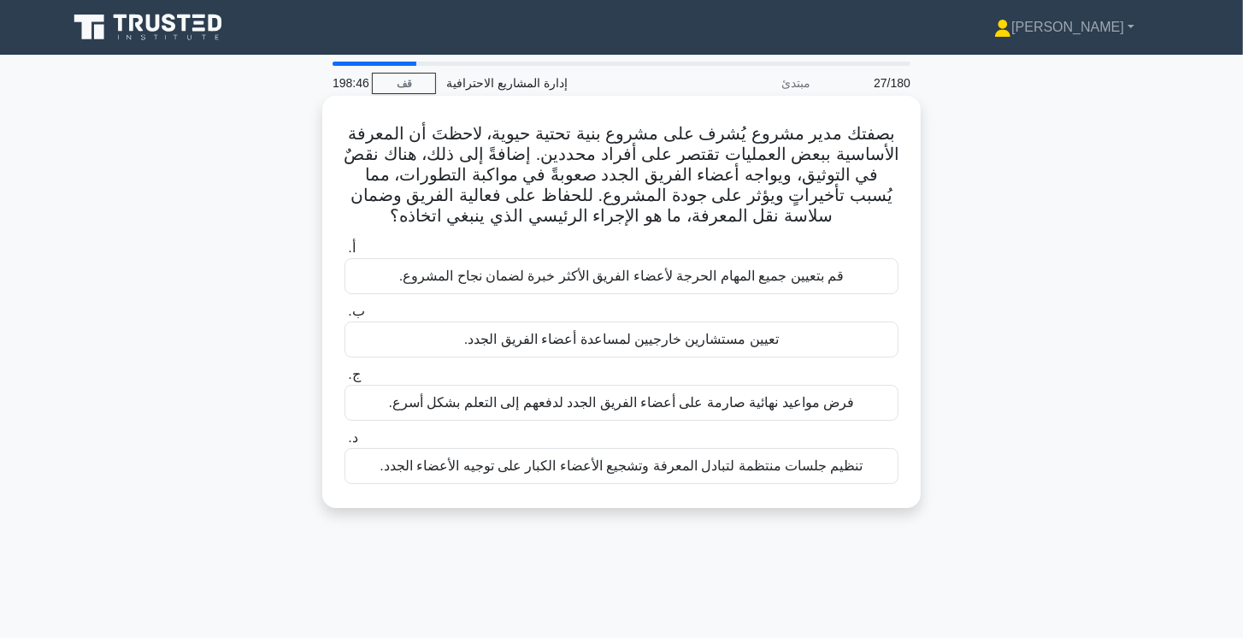
click at [799, 466] on font "تنظيم جلسات منتظمة لتبادل المعرفة وتشجيع الأعضاء الكبار على توجيه الأعضاء الجدد." at bounding box center [621, 465] width 483 height 15
click at [344, 444] on input "د. تنظيم جلسات منتظمة لتبادل المعرفة وتشجيع الأعضاء الكبار على توجيه الأعضاء ال…" at bounding box center [344, 438] width 0 height 11
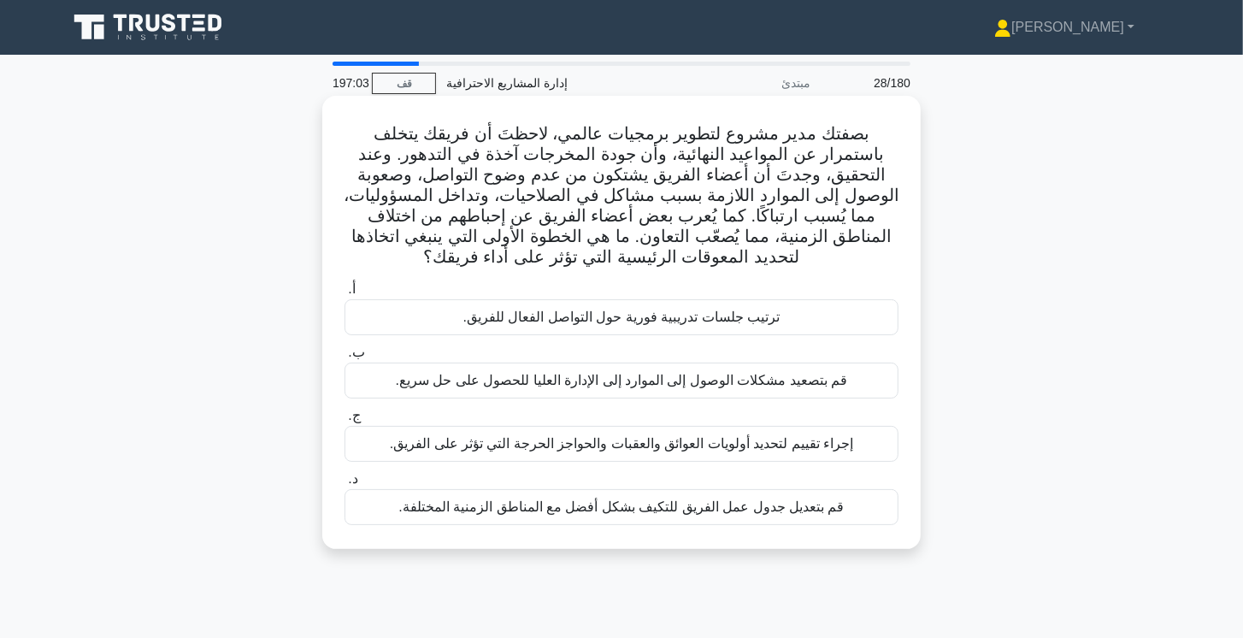
click at [878, 309] on div "ترتيب جلسات تدريبية فورية حول التواصل الفعال للفريق." at bounding box center [621, 317] width 554 height 36
click at [344, 295] on input "أ. ترتيب جلسات تدريبية فورية حول التواصل الفعال للفريق." at bounding box center [344, 289] width 0 height 11
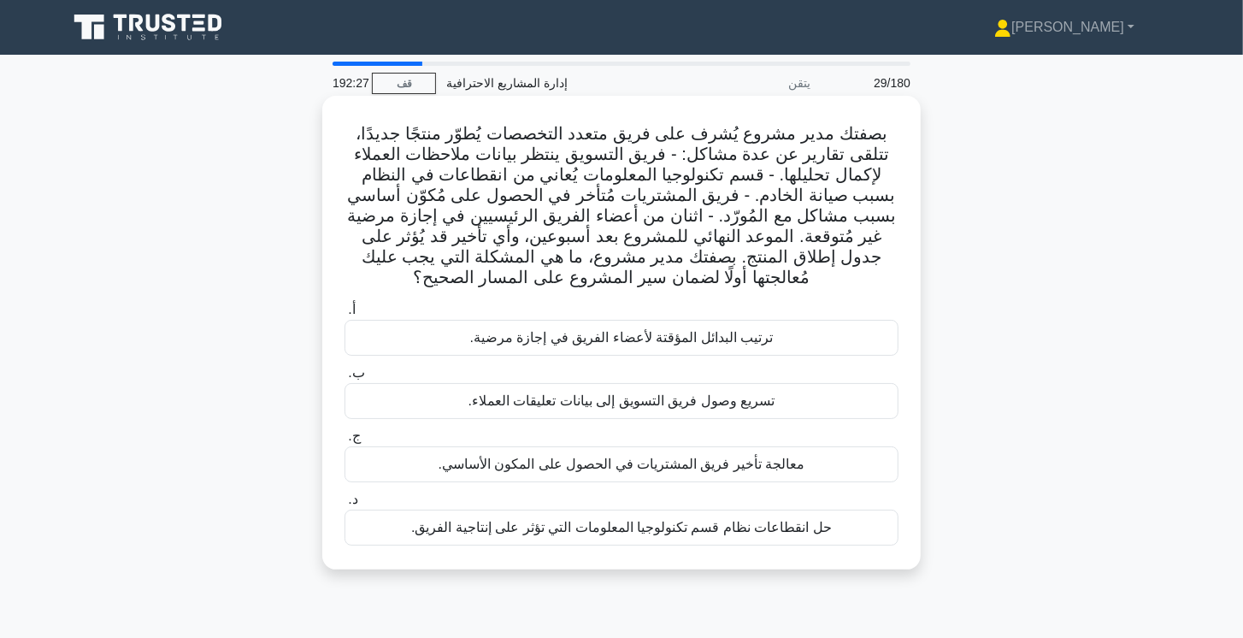
click at [644, 532] on font "حل انقطاعات نظام قسم تكنولوجيا المعلومات التي تؤثر على إنتاجية الفريق." at bounding box center [621, 527] width 421 height 15
click at [344, 505] on input "د. حل انقطاعات نظام قسم تكنولوجيا المعلومات التي تؤثر على إنتاجية الفريق." at bounding box center [344, 499] width 0 height 11
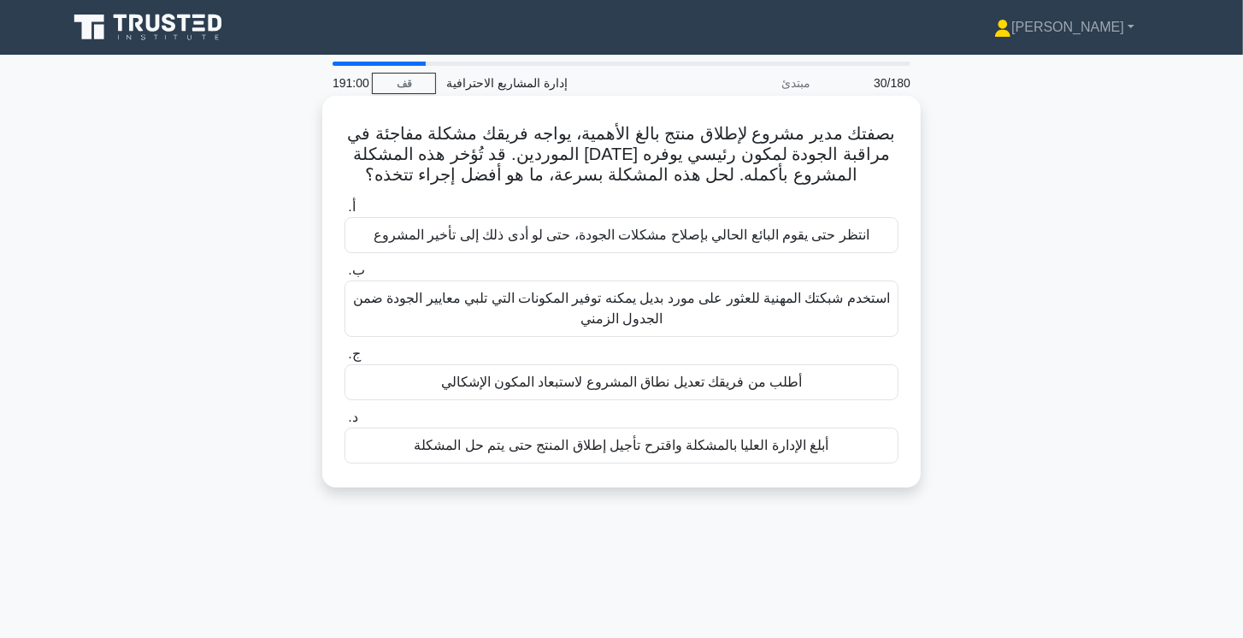
click at [849, 306] on font "استخدم شبكتك المهنية للعثور على مورد بديل يمكنه توفير المكونات التي تلبي معايير…" at bounding box center [621, 308] width 537 height 35
click at [344, 276] on input "ب. استخدم شبكتك المهنية للعثور على مورد بديل يمكنه توفير المكونات التي تلبي معا…" at bounding box center [344, 270] width 0 height 11
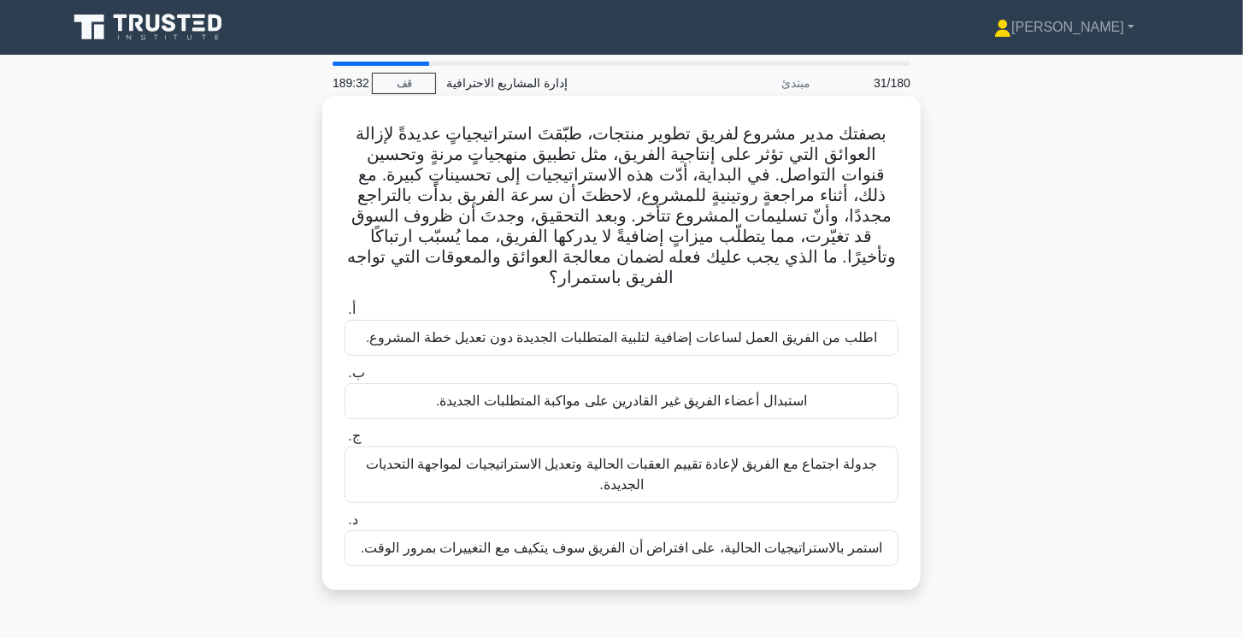
click at [868, 454] on font "جدولة اجتماع مع الفريق لإعادة تقييم العقبات الحالية وتعديل الاستراتيجيات لمواجه…" at bounding box center [621, 474] width 538 height 41
click at [344, 433] on input "ج. جدولة اجتماع مع الفريق لإعادة تقييم العقبات الحالية وتعديل الاستراتيجيات لمو…" at bounding box center [344, 436] width 0 height 11
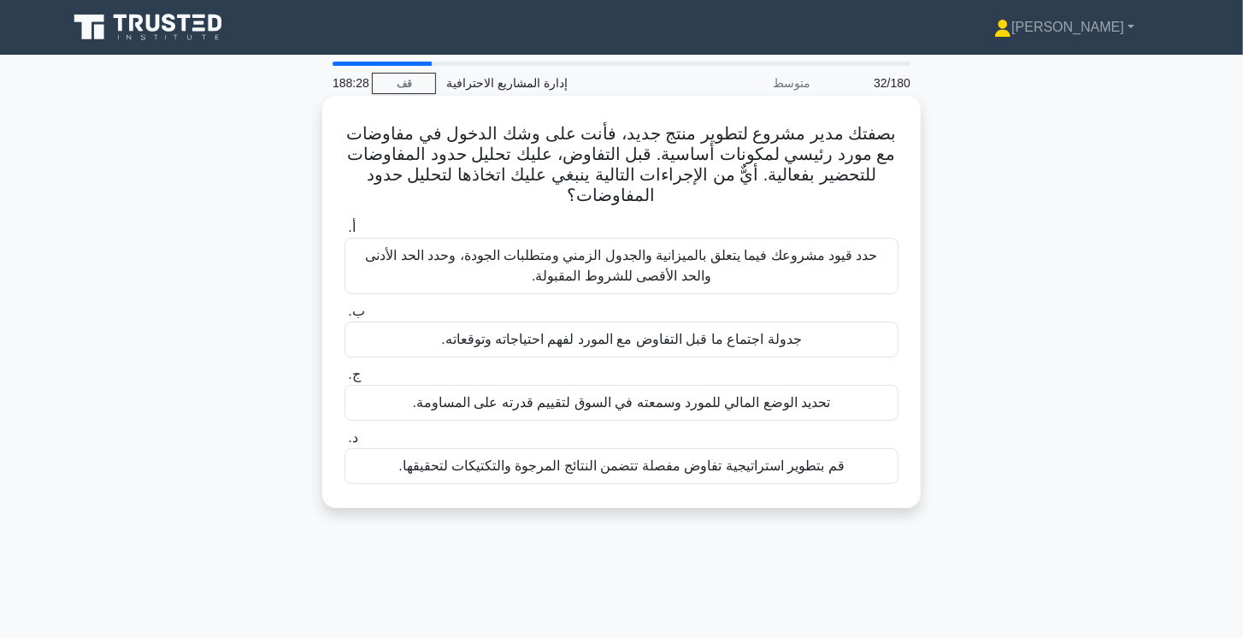
click at [873, 255] on font "حدد قيود مشروعك فيما يتعلق بالميزانية والجدول الزمني ومتطلبات الجودة، وحدد الحد…" at bounding box center [621, 265] width 512 height 35
click at [344, 233] on input "أ. حدد قيود مشروعك فيما يتعلق بالميزانية والجدول الزمني ومتطلبات الجودة، وحدد ا…" at bounding box center [344, 227] width 0 height 11
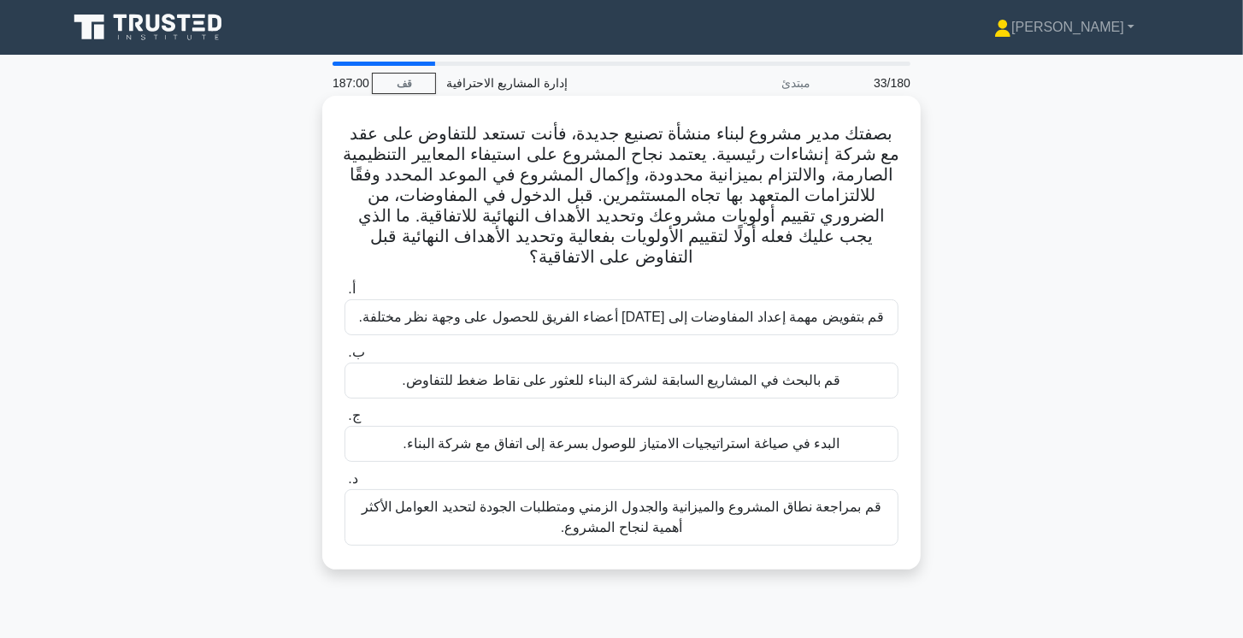
click at [859, 526] on font "قم بمراجعة نطاق المشروع والميزانية والجدول الزمني ومتطلبات الجودة لتحديد العوام…" at bounding box center [621, 517] width 538 height 41
click at [344, 485] on input "د. قم بمراجعة نطاق المشروع والميزانية والجدول الزمني ومتطلبات الجودة لتحديد الع…" at bounding box center [344, 479] width 0 height 11
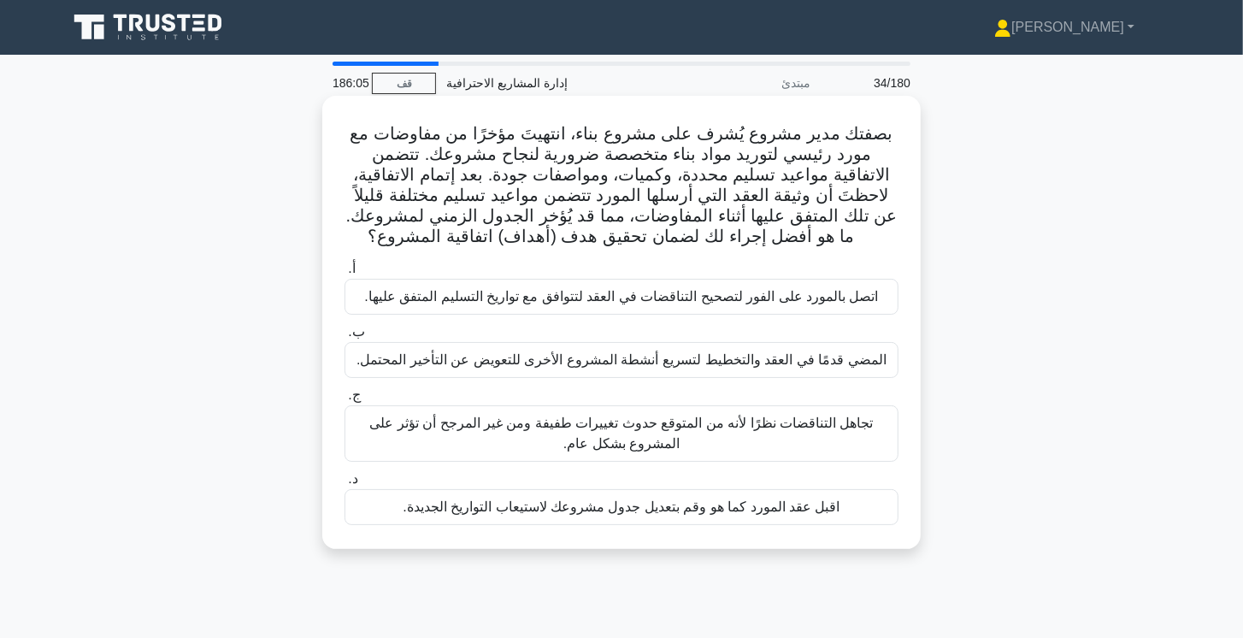
click at [684, 297] on font "اتصل بالمورد على الفور لتصحيح التناقضات في العقد لتتوافق مع تواريخ التسليم المت…" at bounding box center [621, 296] width 514 height 15
click at [344, 274] on input "أ. اتصل بالمورد على الفور لتصحيح التناقضات في العقد لتتوافق مع تواريخ التسليم ا…" at bounding box center [344, 268] width 0 height 11
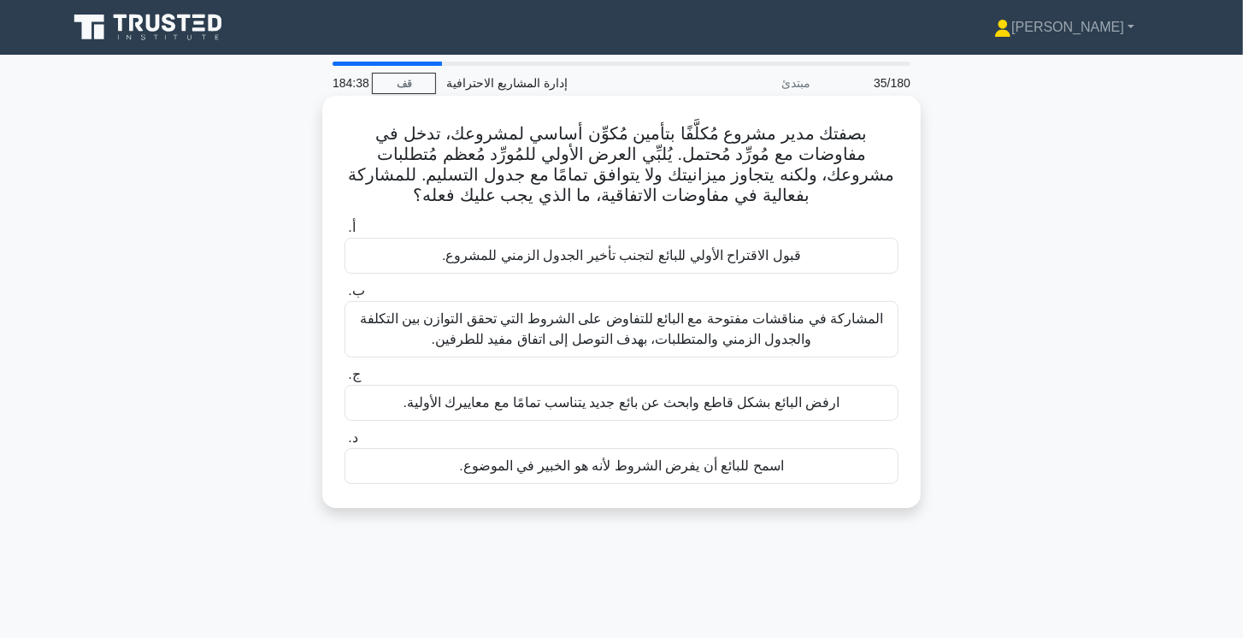
click at [772, 336] on font "المشاركة في مناقشات مفتوحة مع البائع للتفاوض على الشروط التي تحقق التوازن بين ا…" at bounding box center [622, 328] width 524 height 35
click at [344, 297] on input "ب. المشاركة في مناقشات مفتوحة مع البائع للتفاوض على الشروط التي تحقق التوازن بي…" at bounding box center [344, 290] width 0 height 11
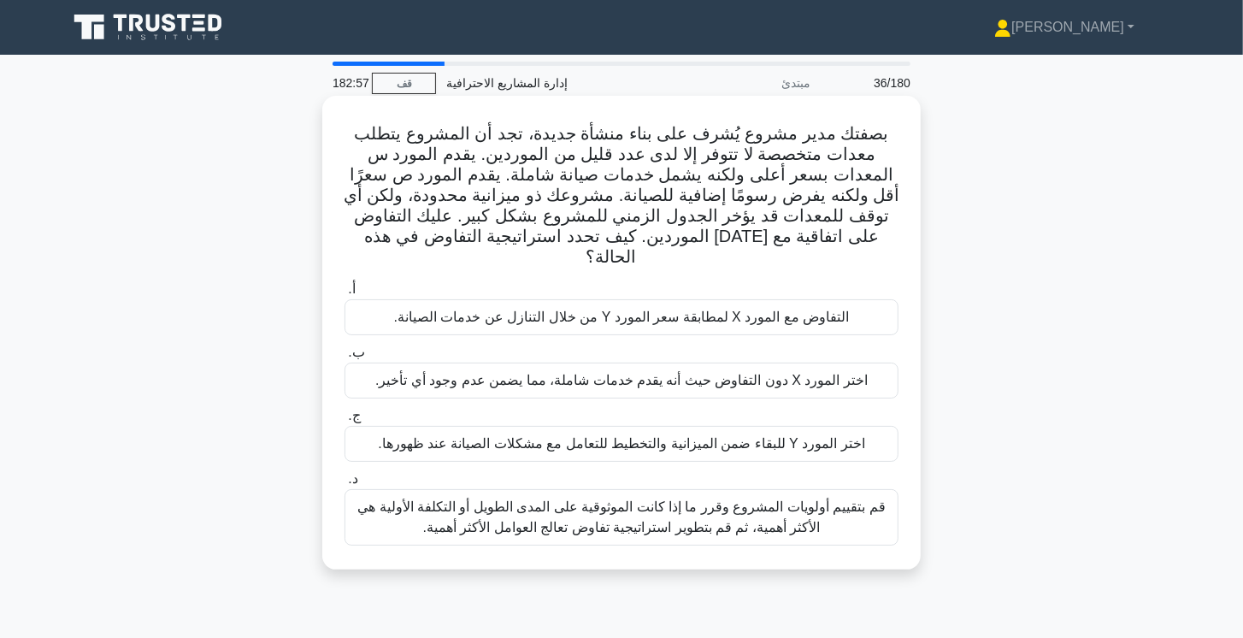
click at [834, 499] on font "قم بتقييم أولويات المشروع وقرر ما إذا كانت الموثوقية على المدى الطويل أو التكلف…" at bounding box center [621, 516] width 528 height 35
click at [344, 479] on input "د. قم بتقييم أولويات المشروع وقرر ما إذا كانت الموثوقية على المدى الطويل أو الت…" at bounding box center [344, 479] width 0 height 11
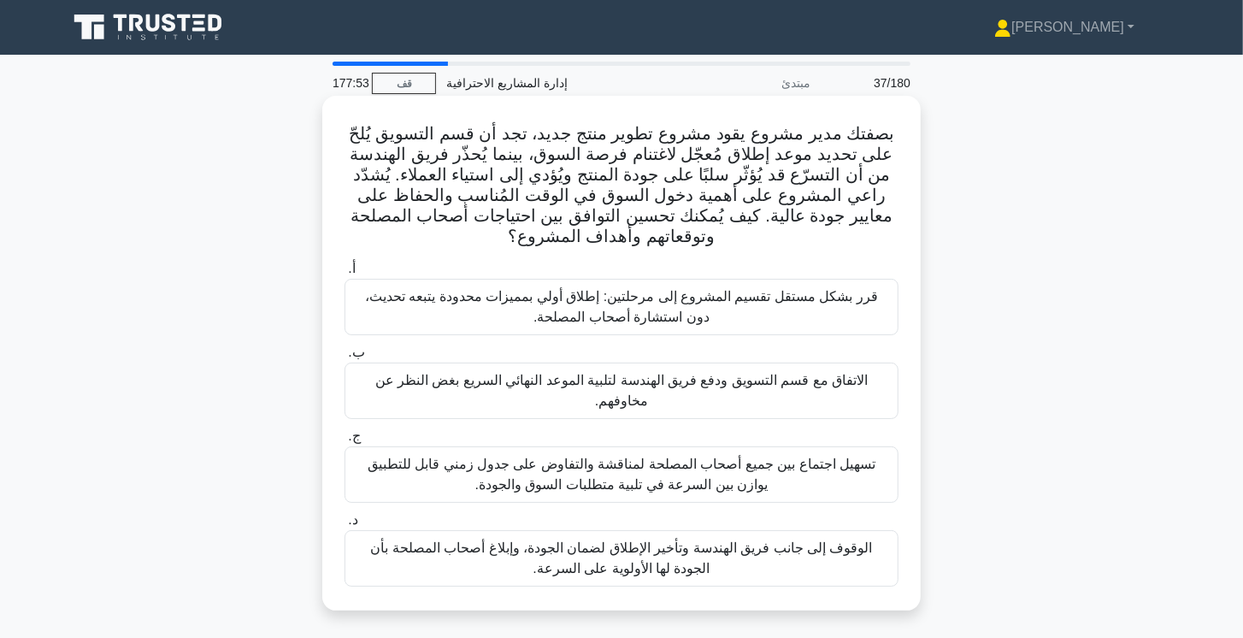
click at [856, 467] on font "تسهيل اجتماع بين جميع أصحاب المصلحة لمناقشة والتفاوض على جدول زمني قابل للتطبيق…" at bounding box center [622, 473] width 508 height 35
click at [344, 442] on input "ج. تسهيل اجتماع بين جميع أصحاب المصلحة لمناقشة والتفاوض على جدول زمني قابل للتط…" at bounding box center [344, 436] width 0 height 11
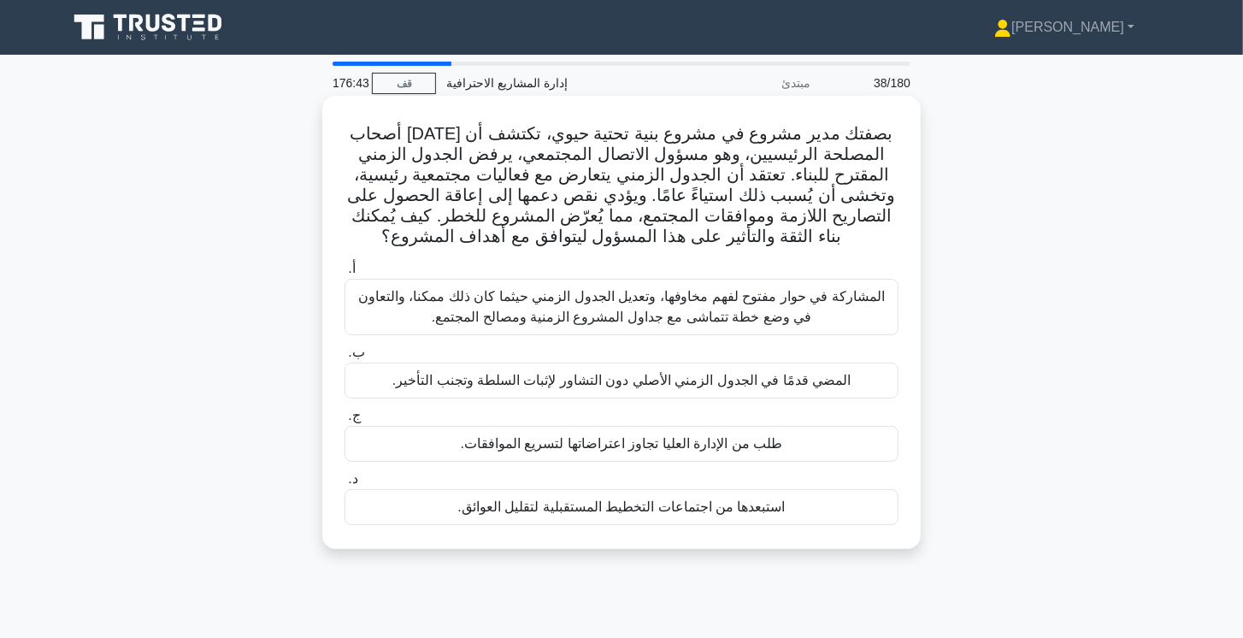
click at [836, 304] on font "المشاركة في حوار مفتوح لفهم مخاوفها، وتعديل الجدول الزمني حيثما كان ذلك ممكنا، …" at bounding box center [621, 306] width 527 height 35
click at [344, 274] on input "أ. المشاركة في حوار مفتوح لفهم مخاوفها، وتعديل الجدول الزمني حيثما كان ذلك ممكن…" at bounding box center [344, 268] width 0 height 11
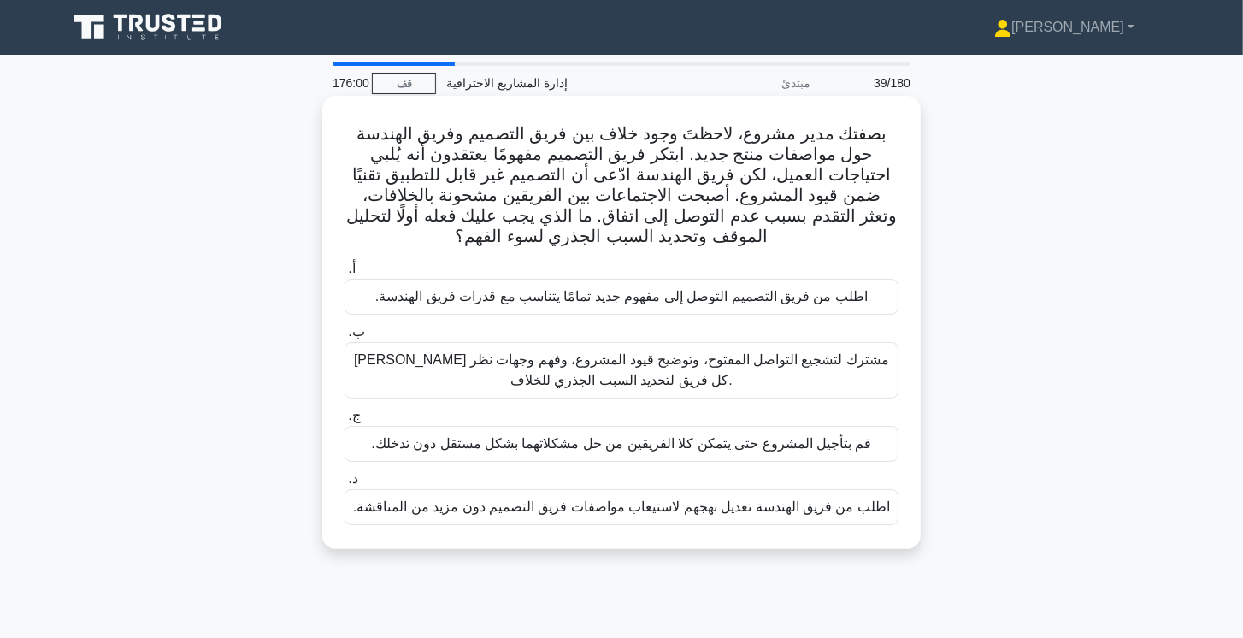
click at [759, 366] on font "تيسير اجتماع مشترك لتشجيع التواصل المفتوح، وتوضيح قيود المشروع، وفهم وجهات نظر …" at bounding box center [621, 369] width 535 height 35
click at [344, 338] on input "ب. تيسير اجتماع مشترك لتشجيع التواصل المفتوح، وتوضيح قيود المشروع، وفهم وجهات ن…" at bounding box center [344, 332] width 0 height 11
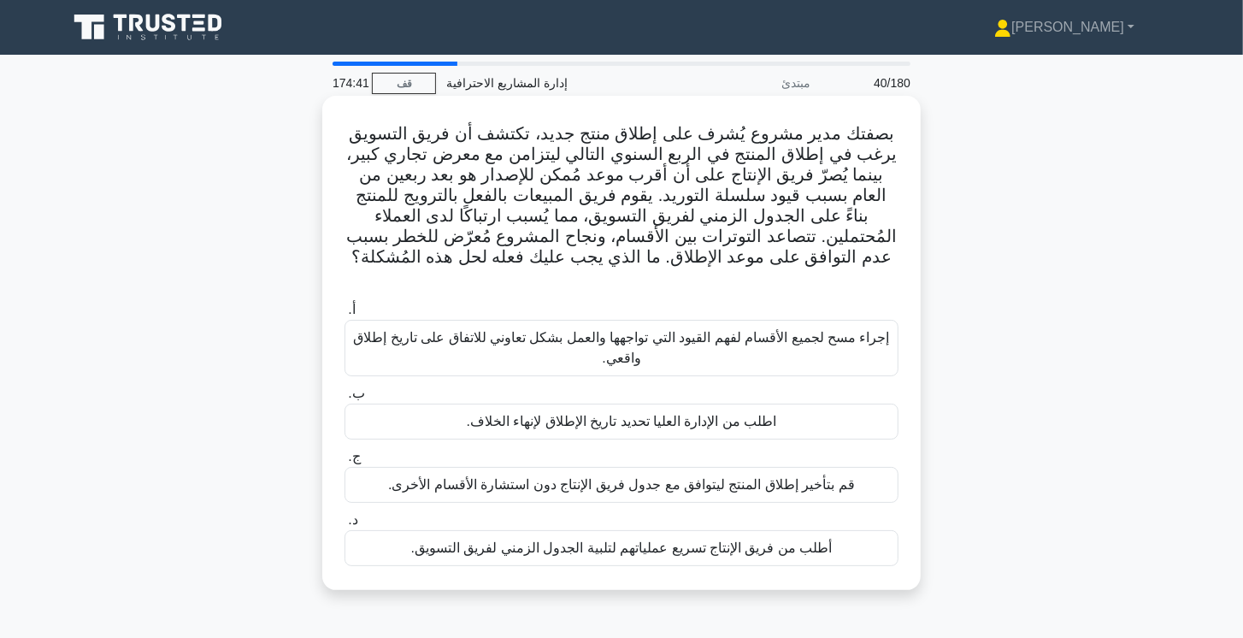
click at [647, 334] on font "إجراء مسح لجميع الأقسام لفهم القيود التي تواجهها والعمل بشكل تعاوني للاتفاق على…" at bounding box center [621, 347] width 538 height 41
click at [344, 315] on input "أ. إجراء مسح لجميع الأقسام لفهم القيود التي تواجهها والعمل بشكل تعاوني للاتفاق …" at bounding box center [344, 309] width 0 height 11
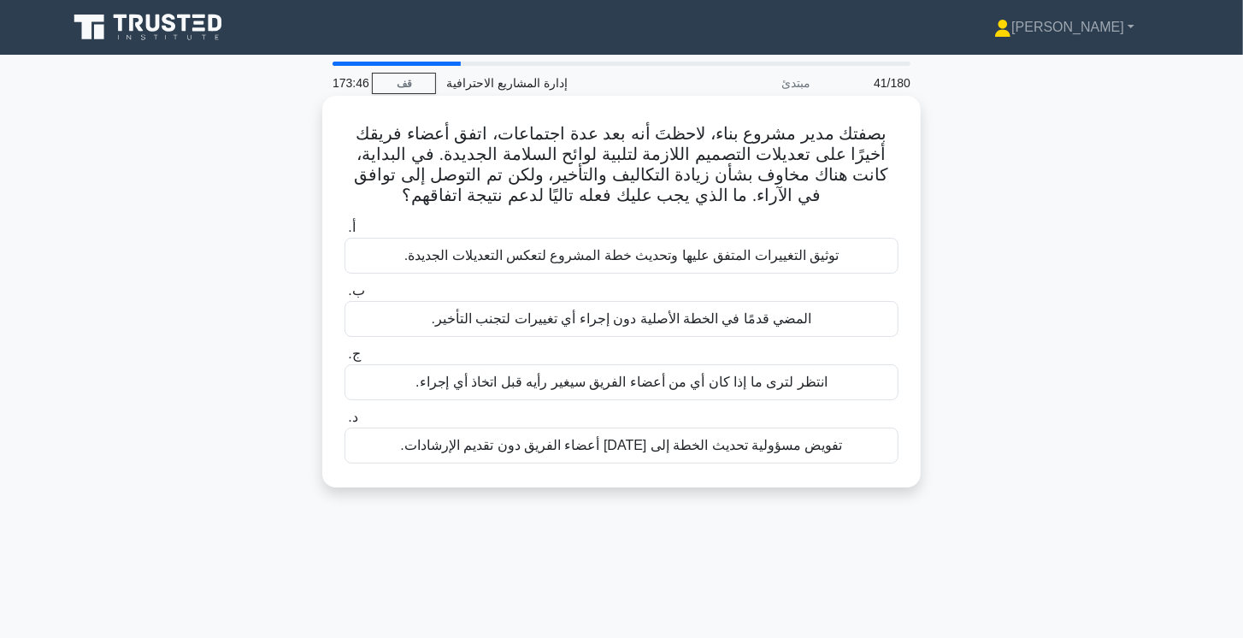
click at [879, 264] on div "توثيق التغييرات المتفق عليها وتحديث خطة المشروع لتعكس التعديلات الجديدة." at bounding box center [621, 256] width 554 height 36
click at [344, 233] on input "أ. توثيق التغييرات المتفق عليها وتحديث خطة المشروع لتعكس التعديلات الجديدة." at bounding box center [344, 227] width 0 height 11
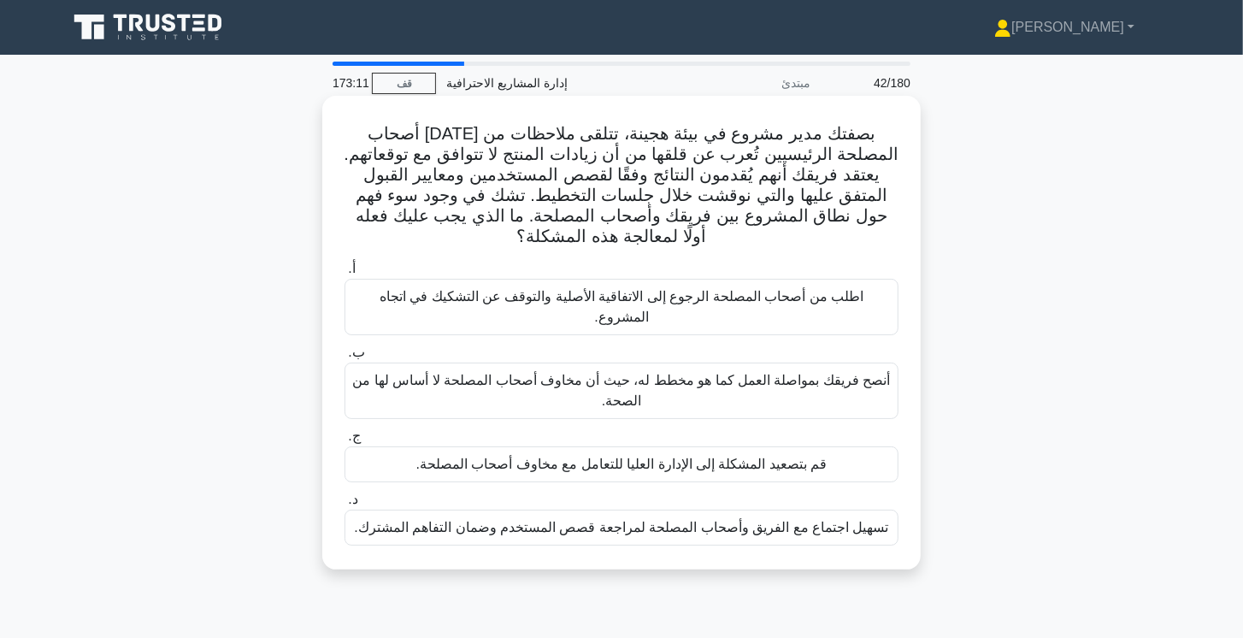
click at [688, 520] on font "تسهيل اجتماع مع الفريق وأصحاب المصلحة لمراجعة قصص المستخدم وضمان التفاهم المشتر…" at bounding box center [621, 527] width 534 height 15
click at [344, 505] on input "د. تسهيل اجتماع مع الفريق وأصحاب المصلحة لمراجعة قصص المستخدم وضمان التفاهم الم…" at bounding box center [344, 499] width 0 height 11
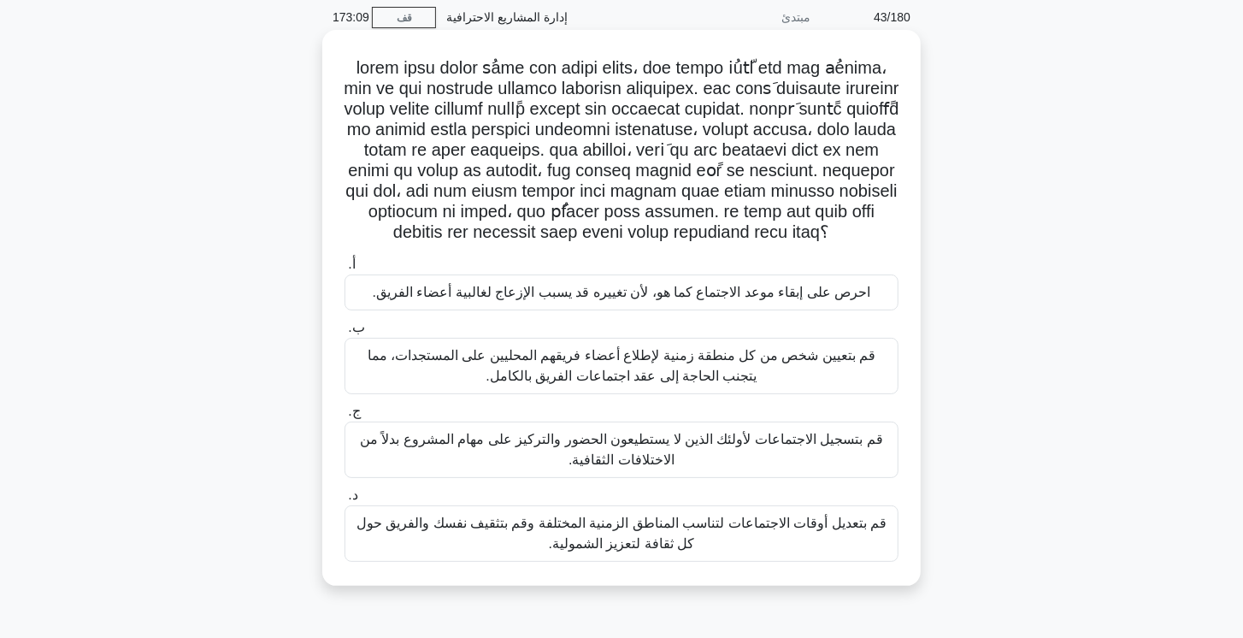
scroll to position [49, 0]
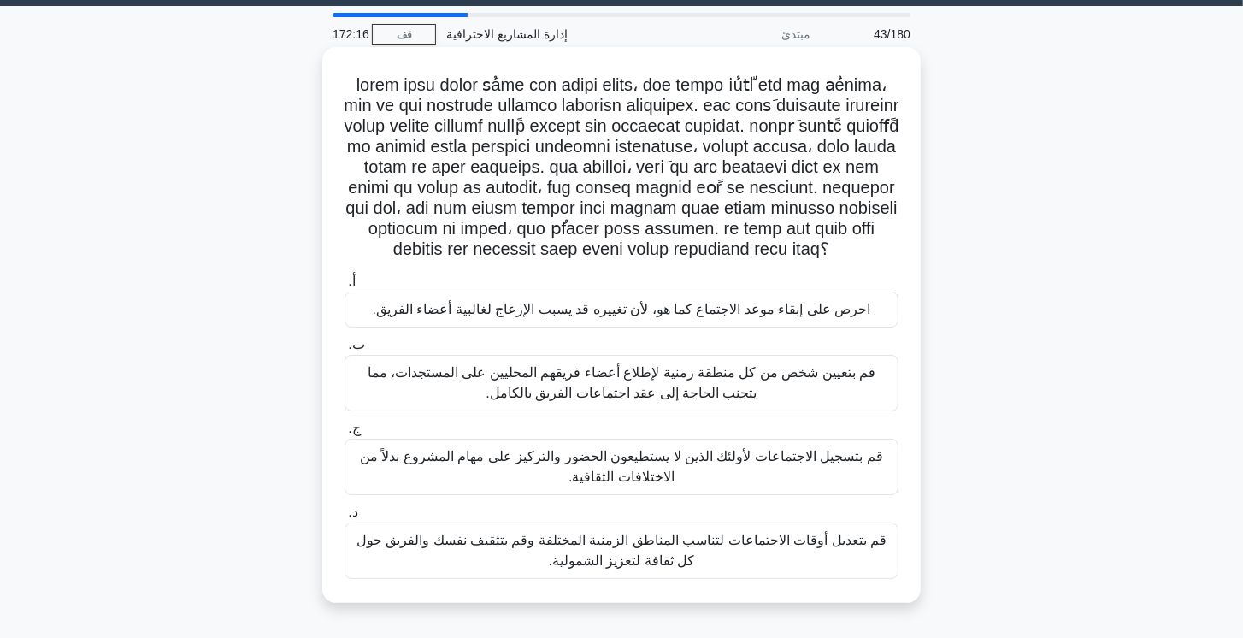
click at [797, 546] on font "قم بتعديل أوقات الاجتماعات لتناسب المناطق الزمنية المختلفة وقم بتثقيف نفسك والف…" at bounding box center [621, 550] width 530 height 35
click at [344, 518] on input "د. قم بتعديل أوقات الاجتماعات لتناسب المناطق الزمنية المختلفة وقم بتثقيف نفسك و…" at bounding box center [344, 512] width 0 height 11
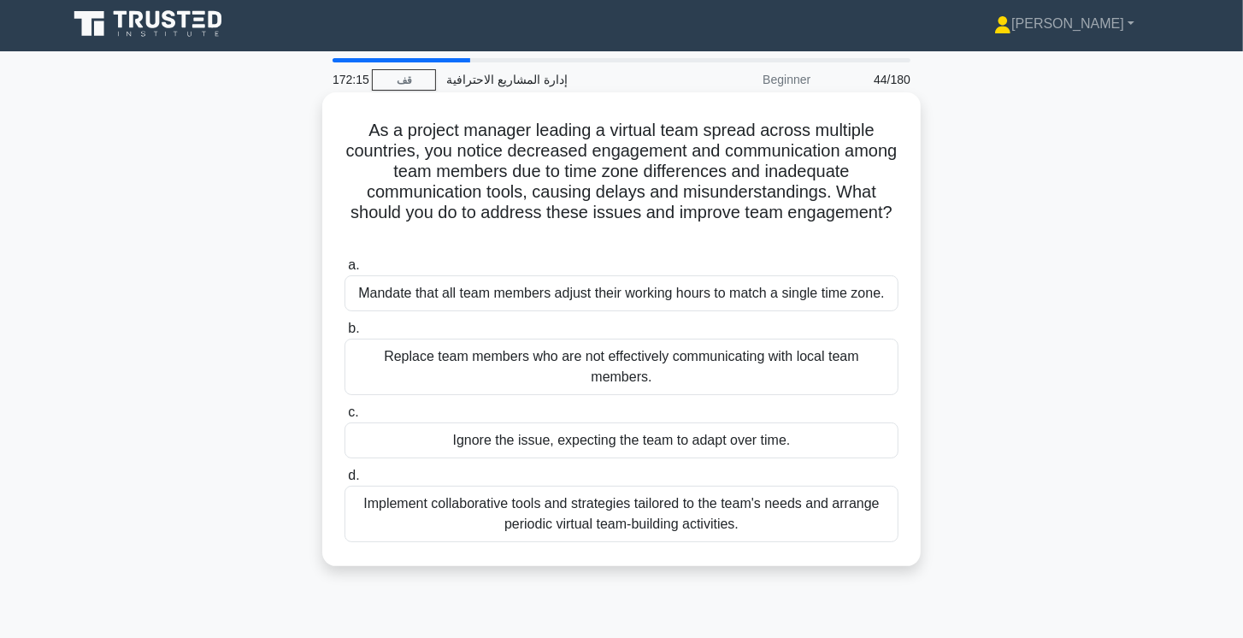
scroll to position [0, 0]
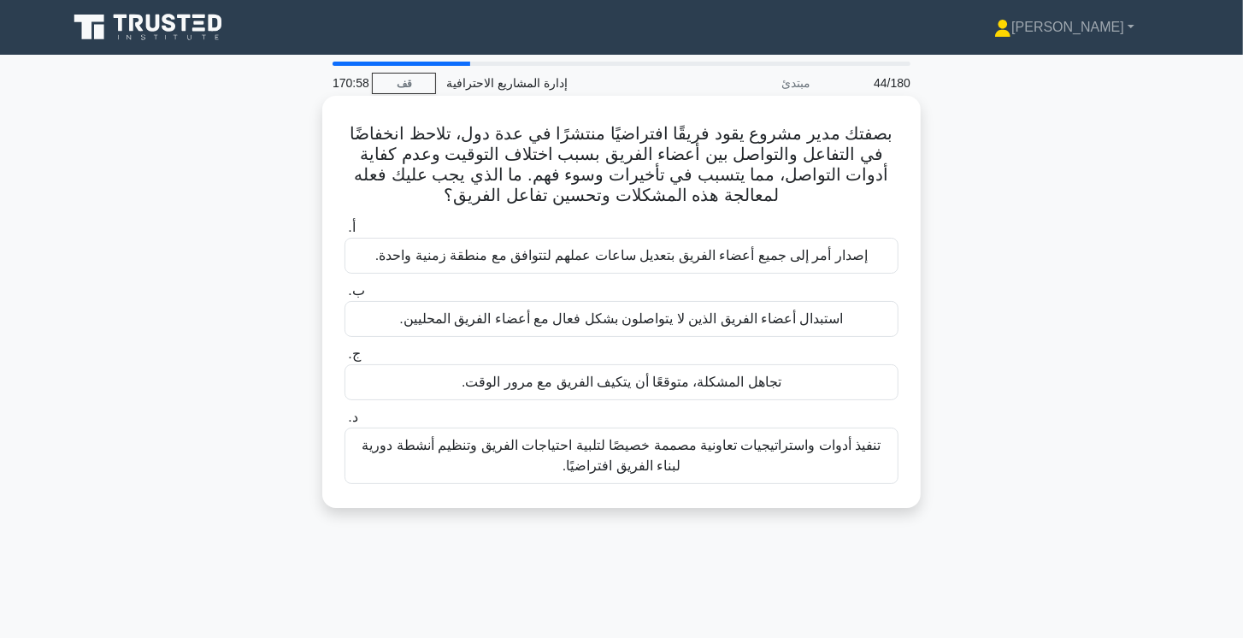
click at [848, 456] on font "تنفيذ أدوات واستراتيجيات تعاونية مصممة خصيصًا لتلبية احتياجات الفريق وتنظيم أنش…" at bounding box center [621, 455] width 538 height 41
click at [344, 423] on input "د. تنفيذ أدوات واستراتيجيات تعاونية مصممة خصيصًا لتلبية احتياجات الفريق وتنظيم …" at bounding box center [344, 417] width 0 height 11
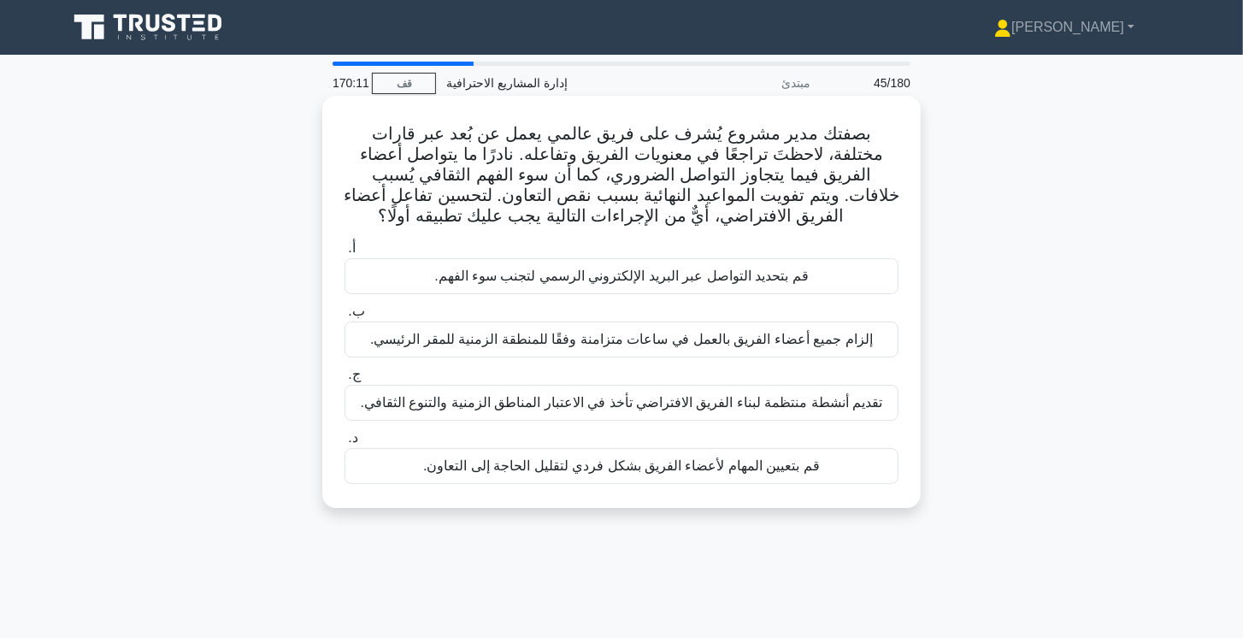
click at [880, 404] on div "تقديم أنشطة منتظمة لبناء الفريق الافتراضي تأخذ في الاعتبار المناطق الزمنية والت…" at bounding box center [621, 403] width 554 height 36
click at [344, 380] on input "ج. تقديم أنشطة منتظمة لبناء الفريق الافتراضي تأخذ في الاعتبار المناطق الزمنية و…" at bounding box center [344, 374] width 0 height 11
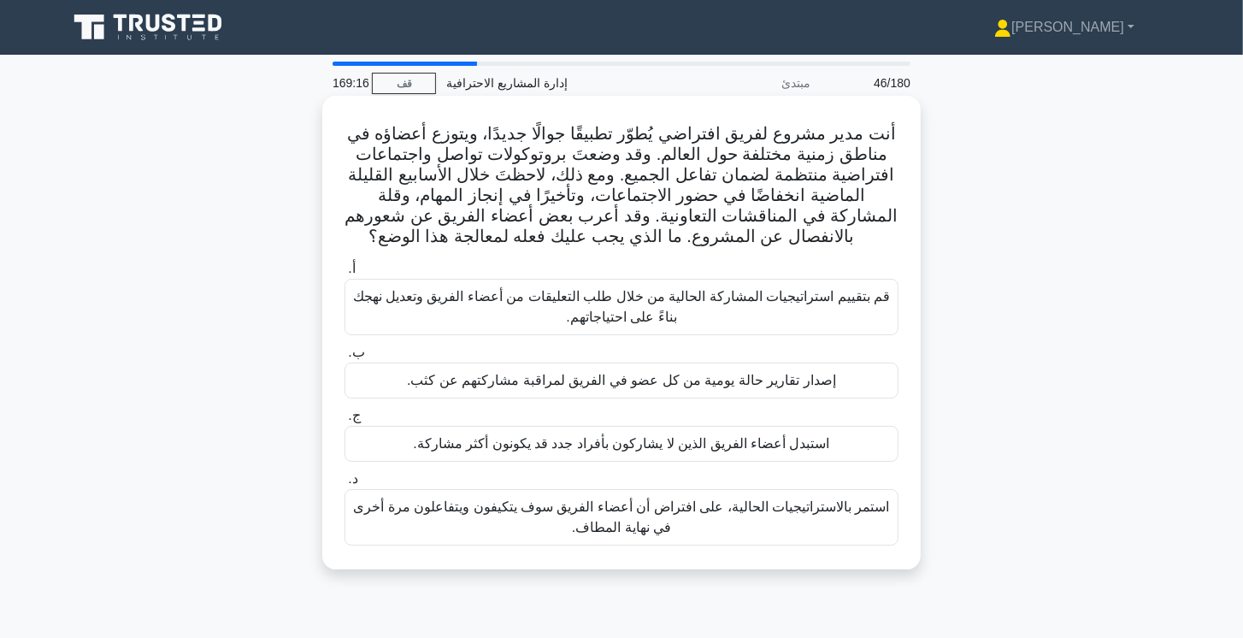
click at [739, 301] on font "قم بتقييم استراتيجيات المشاركة الحالية من خلال طلب التعليقات من أعضاء الفريق وت…" at bounding box center [622, 306] width 538 height 35
click at [344, 274] on input "أ. قم بتقييم استراتيجيات المشاركة الحالية من خلال طلب التعليقات من أعضاء الفريق…" at bounding box center [344, 268] width 0 height 11
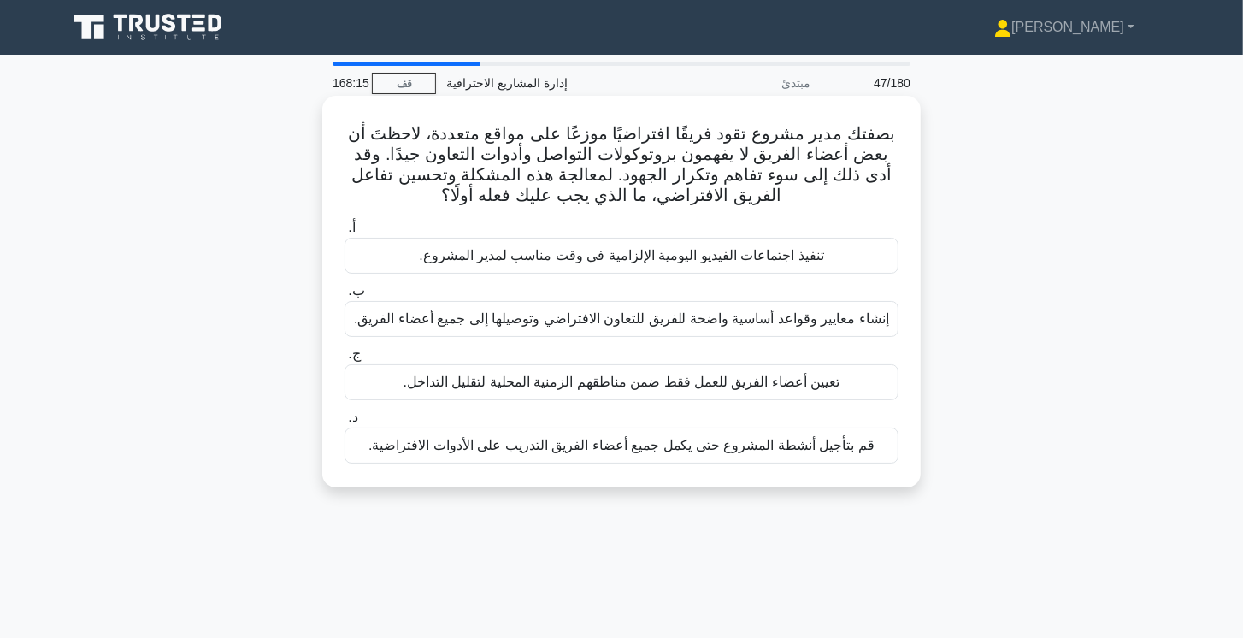
click at [749, 322] on font "إنشاء معايير وقواعد أساسية واضحة للفريق للتعاون الافتراضي وتوصيلها إلى جميع أعض…" at bounding box center [621, 318] width 535 height 15
click at [344, 297] on input "ب. إنشاء معايير وقواعد أساسية واضحة للفريق للتعاون الافتراضي وتوصيلها إلى جميع …" at bounding box center [344, 290] width 0 height 11
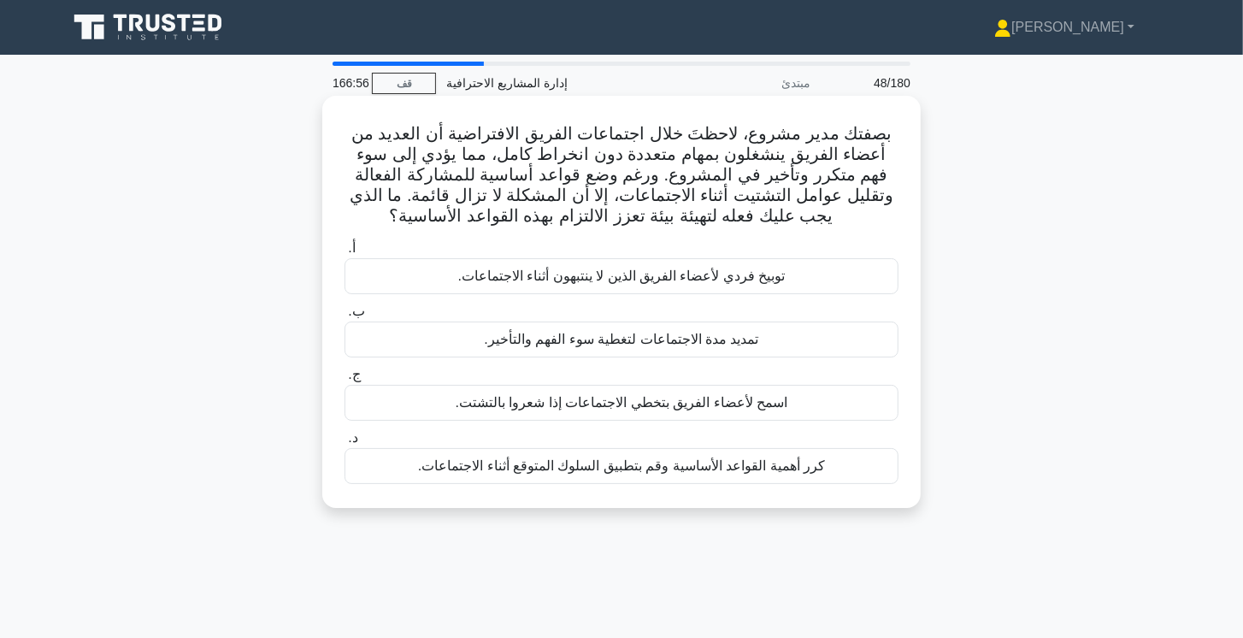
click at [644, 462] on font "كرر أهمية القواعد الأساسية وقم بتطبيق السلوك المتوقع أثناء الاجتماعات." at bounding box center [621, 465] width 407 height 15
click at [344, 444] on input "د. كرر أهمية القواعد الأساسية وقم بتطبيق السلوك المتوقع أثناء الاجتماعات." at bounding box center [344, 438] width 0 height 11
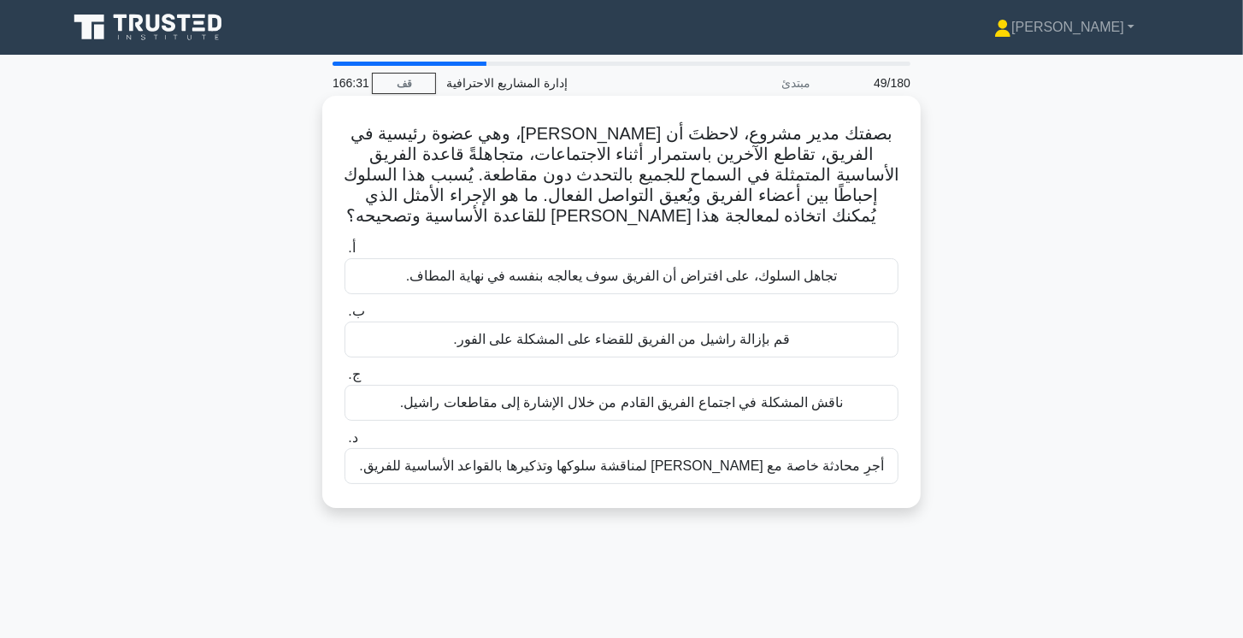
click at [591, 466] on font "أجرِ محادثة خاصة مع راشيل لمناقشة سلوكها وتذكيرها بالقواعد الأساسية للفريق." at bounding box center [621, 465] width 525 height 15
click at [344, 444] on input "د. أجرِ محادثة خاصة مع راشيل لمناقشة سلوكها وتذكيرها بالقواعد الأساسية للفريق." at bounding box center [344, 438] width 0 height 11
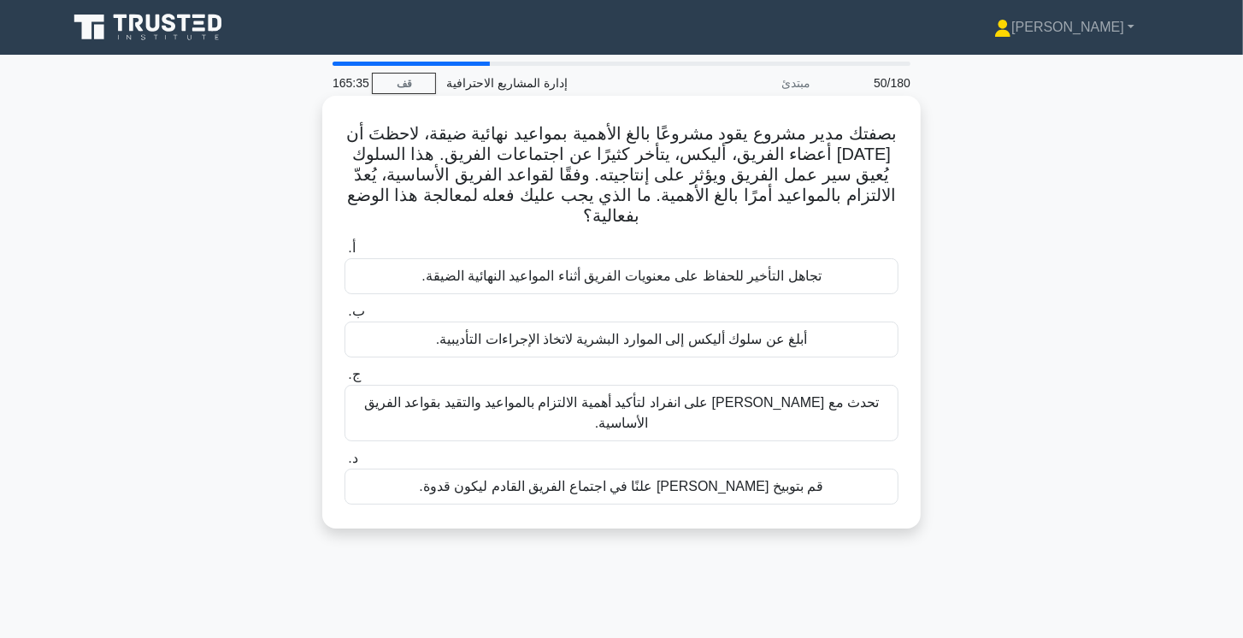
click at [827, 391] on div "تحدث مع أليكس على انفراد لتأكيد أهمية الالتزام بالمواعيد والتقيد بقواعد الفريق …" at bounding box center [621, 413] width 554 height 56
click at [344, 380] on input "ج. تحدث مع أليكس على انفراد لتأكيد أهمية الالتزام بالمواعيد والتقيد بقواعد الفر…" at bounding box center [344, 374] width 0 height 11
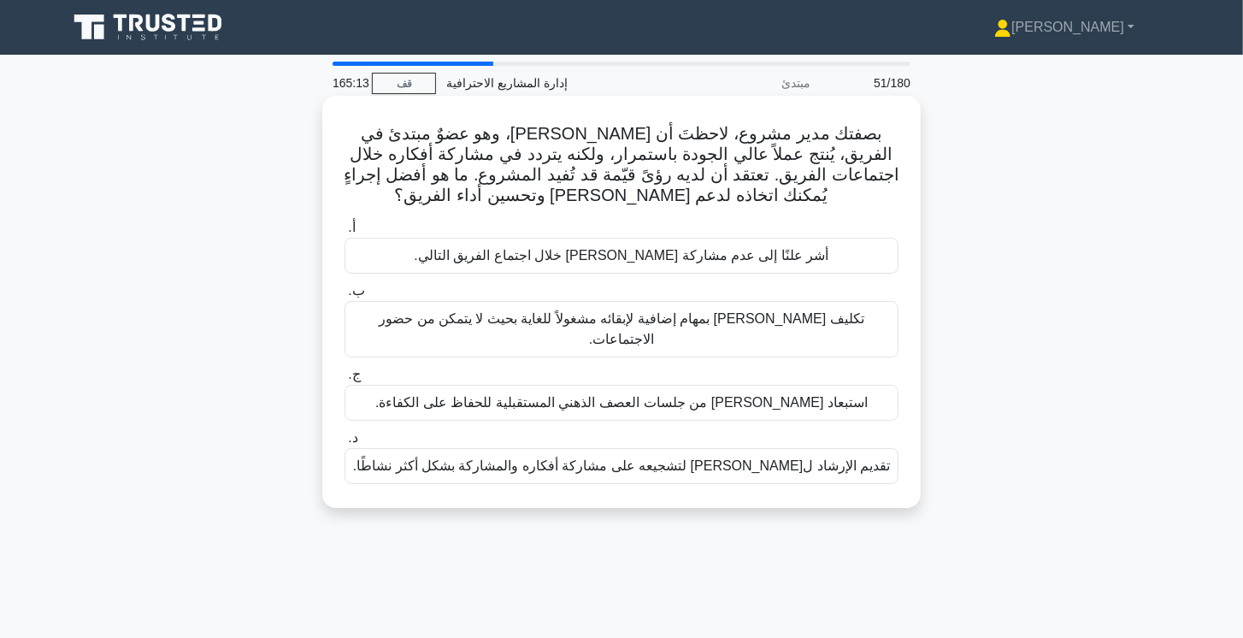
click at [736, 458] on font "تقديم الإرشاد لجيمس لتشجيعه على مشاركة أفكاره والمشاركة بشكل أكثر نشاطًا." at bounding box center [622, 465] width 538 height 15
click at [344, 444] on input "د. تقديم الإرشاد لجيمس لتشجيعه على مشاركة أفكاره والمشاركة بشكل أكثر نشاطًا." at bounding box center [344, 438] width 0 height 11
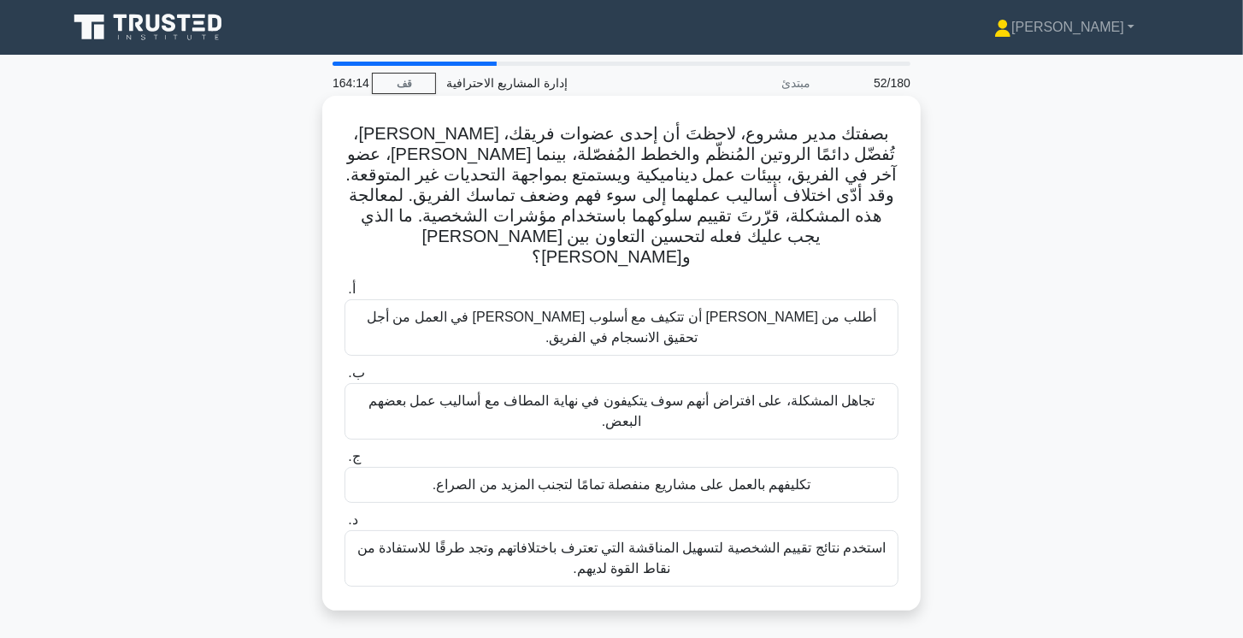
click at [813, 538] on font "استخدم نتائج تقييم الشخصية لتسهيل المناقشة التي تعترف باختلافاتهم وتجد طرقًا لل…" at bounding box center [621, 558] width 538 height 41
click at [344, 526] on input "د. استخدم نتائج تقييم الشخصية لتسهيل المناقشة التي تعترف باختلافاتهم وتجد طرقًا…" at bounding box center [344, 520] width 0 height 11
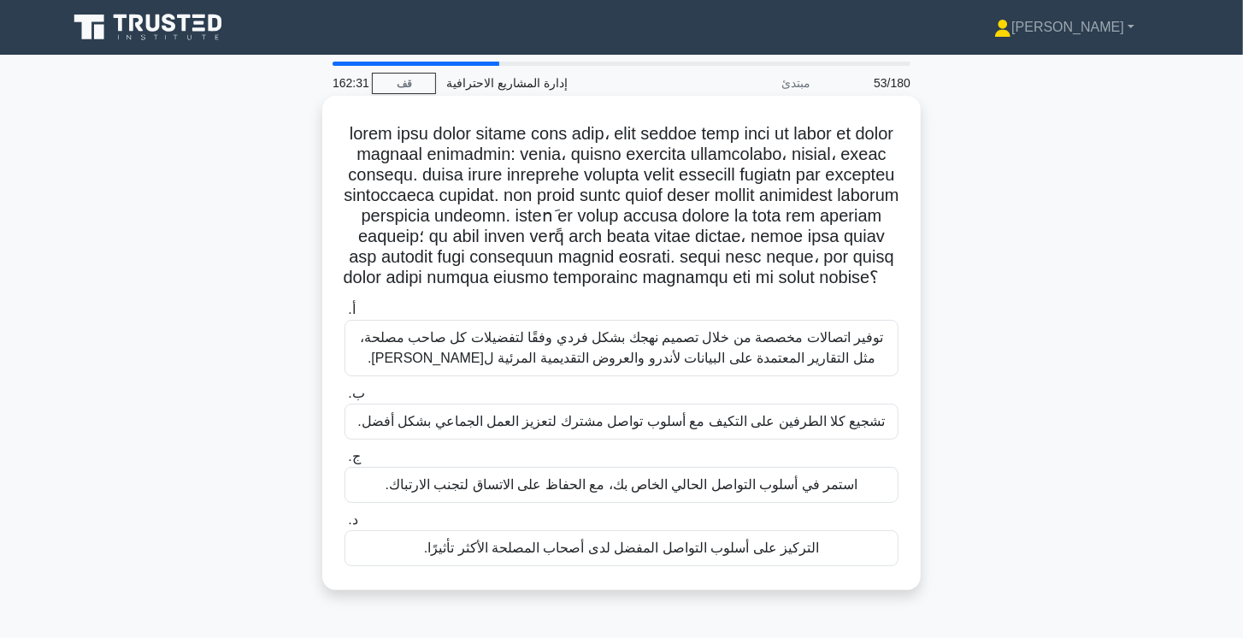
click at [839, 428] on font "تشجيع كلا الطرفين على التكيف مع أسلوب تواصل مشترك لتعزيز العمل الجماعي بشكل أفض…" at bounding box center [620, 421] width 527 height 15
click at [344, 399] on input "ب. تشجيع كلا الطرفين على التكيف مع أسلوب تواصل مشترك لتعزيز العمل الجماعي بشكل …" at bounding box center [344, 393] width 0 height 11
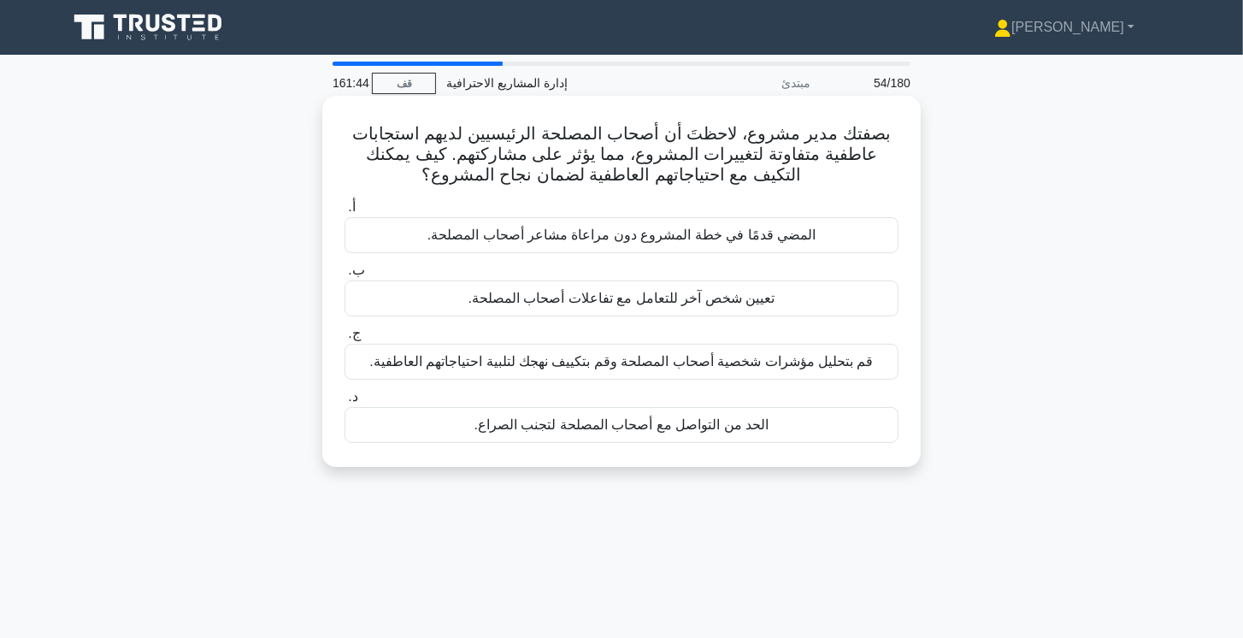
click at [856, 350] on div "قم بتحليل مؤشرات شخصية أصحاب المصلحة وقم بتكييف نهجك لتلبية احتياجاتهم العاطفية." at bounding box center [621, 362] width 554 height 36
click at [344, 339] on input "ج. قم بتحليل مؤشرات شخصية أصحاب المصلحة وقم بتكييف نهجك لتلبية احتياجاتهم العاط…" at bounding box center [344, 333] width 0 height 11
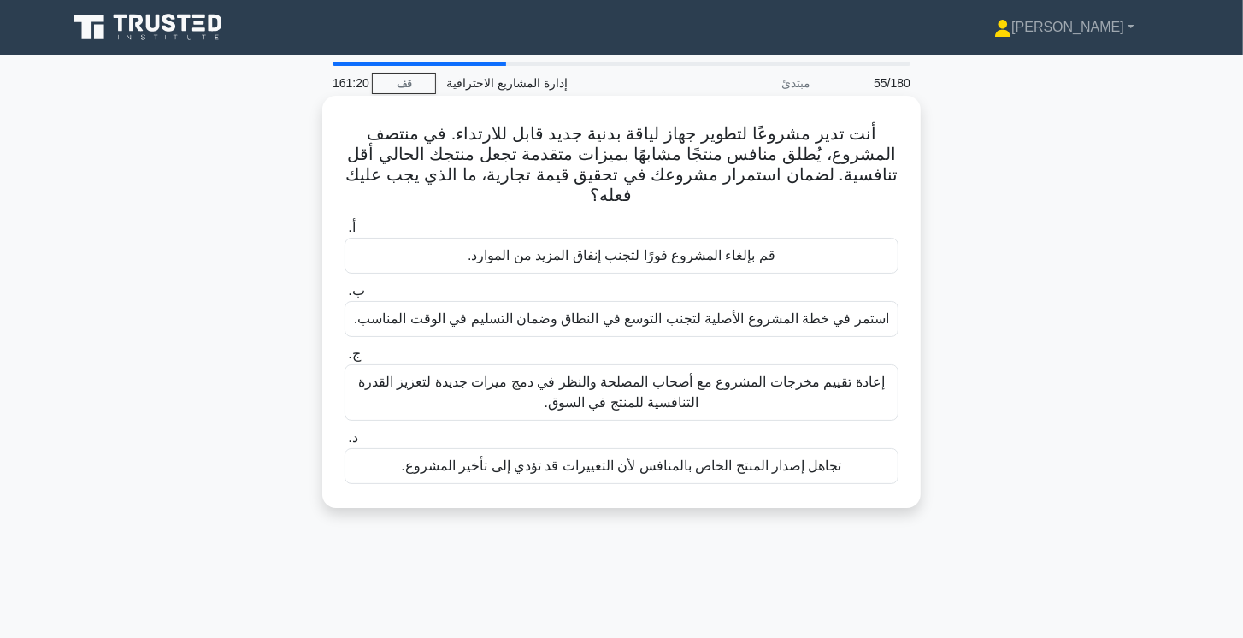
click at [843, 383] on font "إعادة تقييم مخرجات المشروع مع أصحاب المصلحة والنظر في دمج ميزات جديدة لتعزيز ال…" at bounding box center [621, 391] width 527 height 35
click at [344, 360] on input "ج. إعادة تقييم مخرجات المشروع مع أصحاب المصلحة والنظر في دمج ميزات جديدة لتعزيز…" at bounding box center [344, 354] width 0 height 11
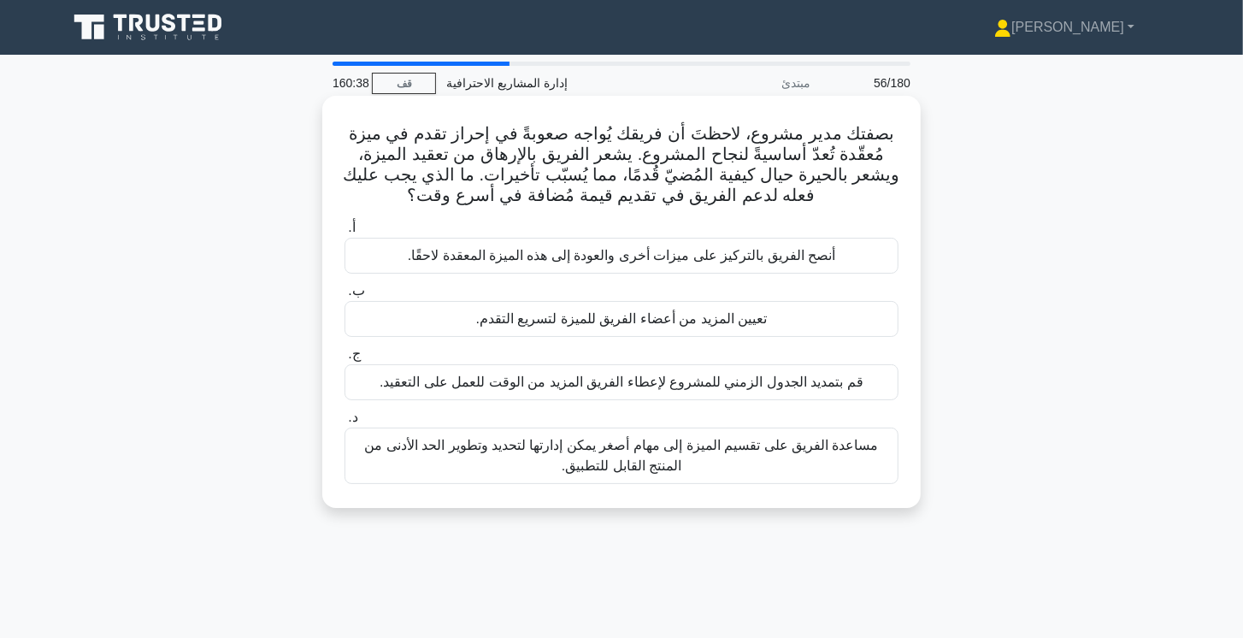
click at [599, 461] on font "مساعدة الفريق على تقسيم الميزة إلى مهام أصغر يمكن إدارتها لتحديد وتطوير الحد ال…" at bounding box center [621, 455] width 514 height 35
click at [344, 423] on input "د. مساعدة الفريق على تقسيم الميزة إلى مهام أصغر يمكن إدارتها لتحديد وتطوير الحد…" at bounding box center [344, 417] width 0 height 11
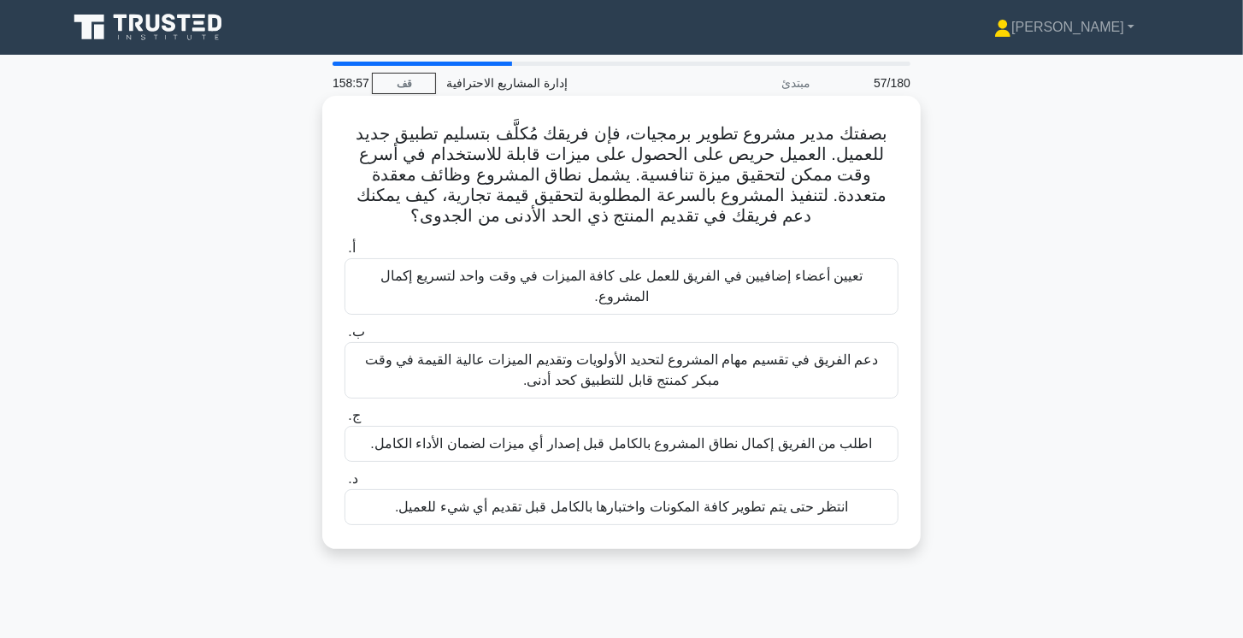
click at [802, 354] on font "دعم الفريق في تقسيم مهام المشروع لتحديد الأولويات وتقديم الميزات عالية القيمة ف…" at bounding box center [621, 370] width 538 height 41
click at [344, 338] on input "ب. دعم الفريق في تقسيم مهام المشروع لتحديد الأولويات وتقديم الميزات عالية القيم…" at bounding box center [344, 332] width 0 height 11
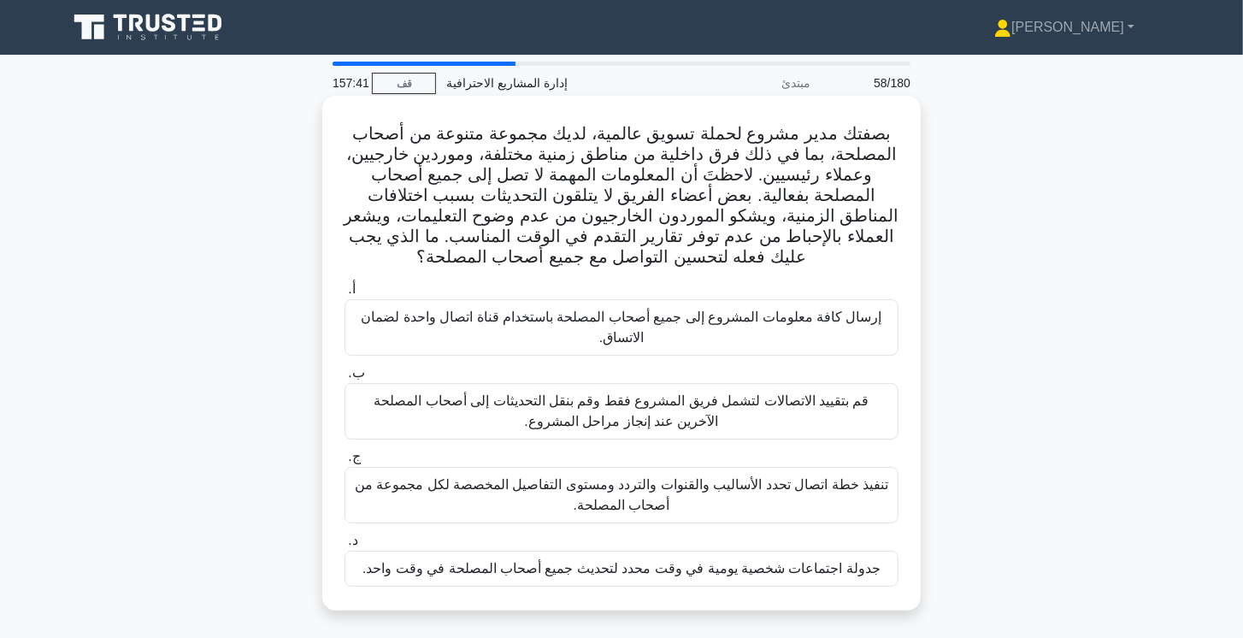
click at [746, 492] on font "تنفيذ خطة اتصال تحدد الأساليب والقنوات والتردد ومستوى التفاصيل المخصصة لكل مجمو…" at bounding box center [621, 494] width 533 height 35
click at [344, 462] on input "ج. تنفيذ خطة اتصال تحدد الأساليب والقنوات والتردد ومستوى التفاصيل المخصصة لكل م…" at bounding box center [344, 456] width 0 height 11
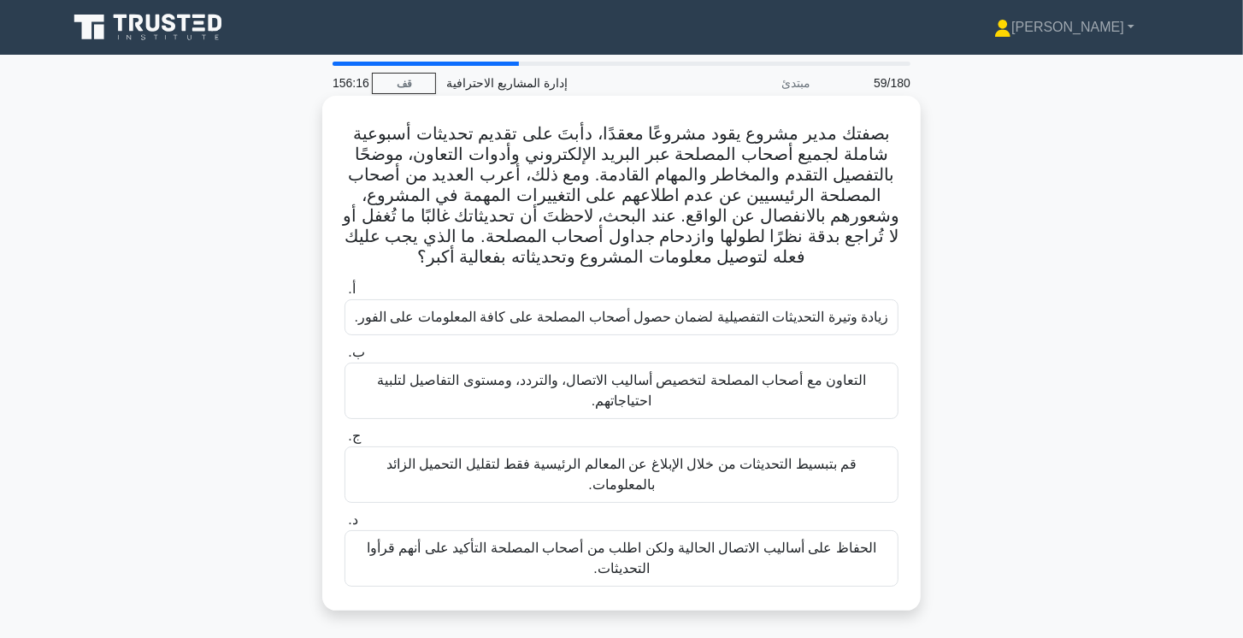
click at [811, 540] on font "الحفاظ على أساليب الاتصال الحالية ولكن اطلب من أصحاب المصلحة التأكيد على أنهم ق…" at bounding box center [621, 557] width 509 height 35
click at [344, 526] on input "د. الحفاظ على أساليب الاتصال الحالية ولكن اطلب من أصحاب المصلحة التأكيد على أنه…" at bounding box center [344, 520] width 0 height 11
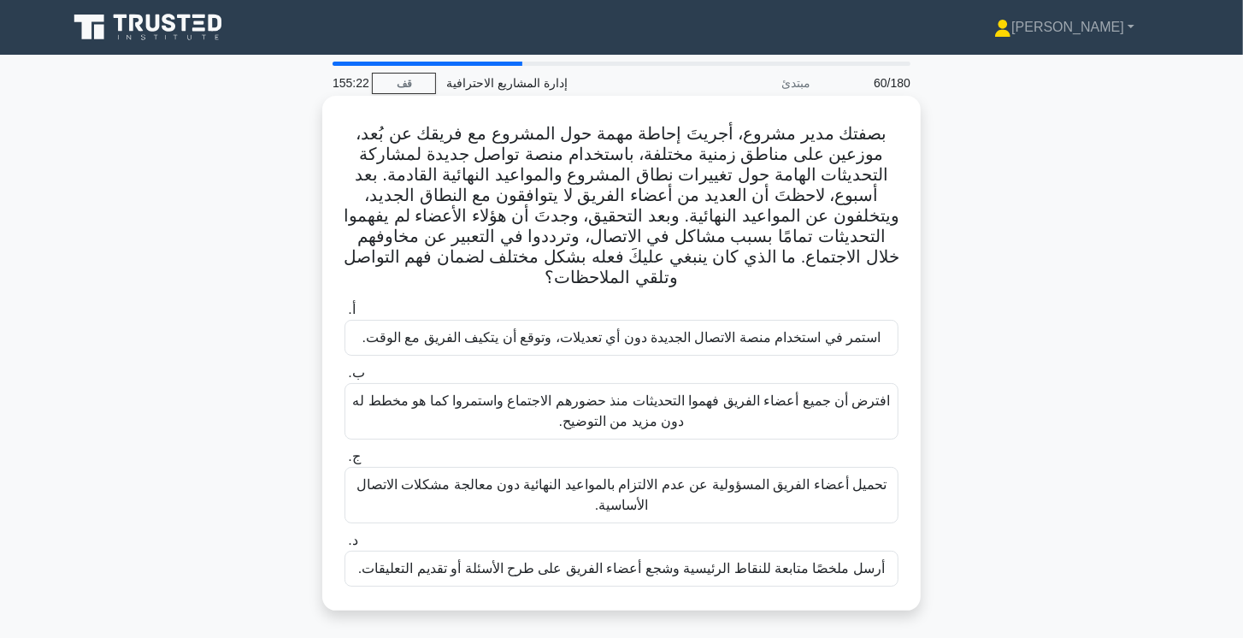
click at [817, 583] on div "أرسل ملخصًا متابعة للنقاط الرئيسية وشجع أعضاء الفريق على طرح الأسئلة أو تقديم ا…" at bounding box center [621, 568] width 554 height 36
click at [344, 546] on input "د. أرسل ملخصًا متابعة للنقاط الرئيسية وشجع أعضاء الفريق على طرح الأسئلة أو تقدي…" at bounding box center [344, 540] width 0 height 11
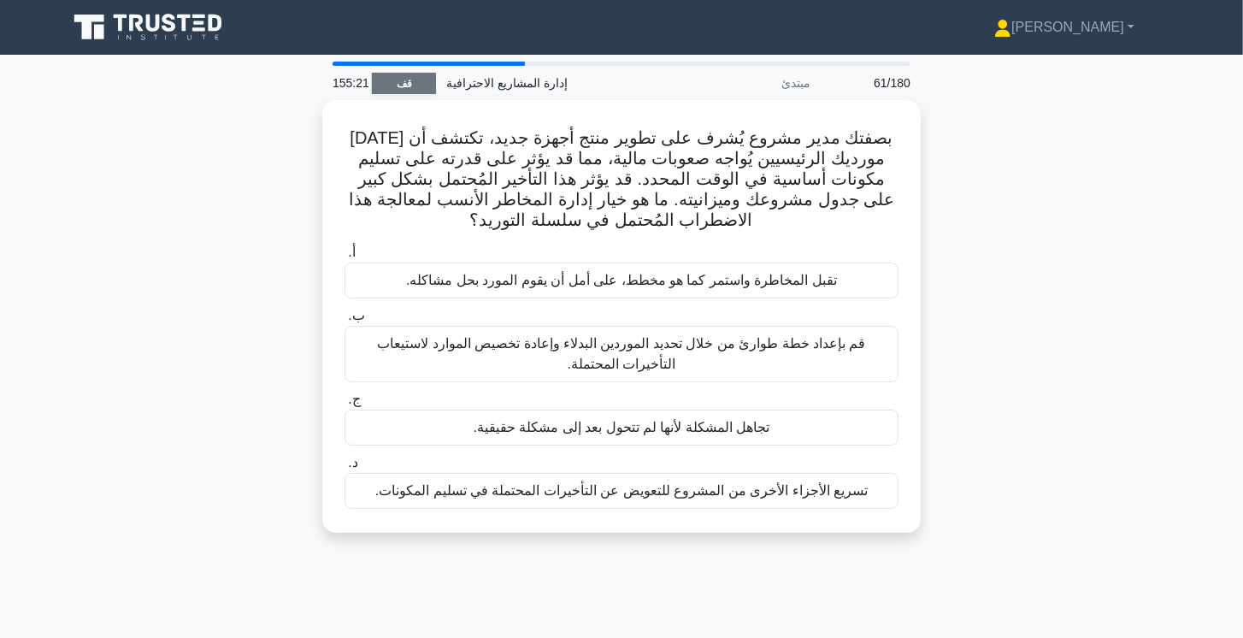
click at [406, 79] on font "قف" at bounding box center [404, 84] width 15 height 12
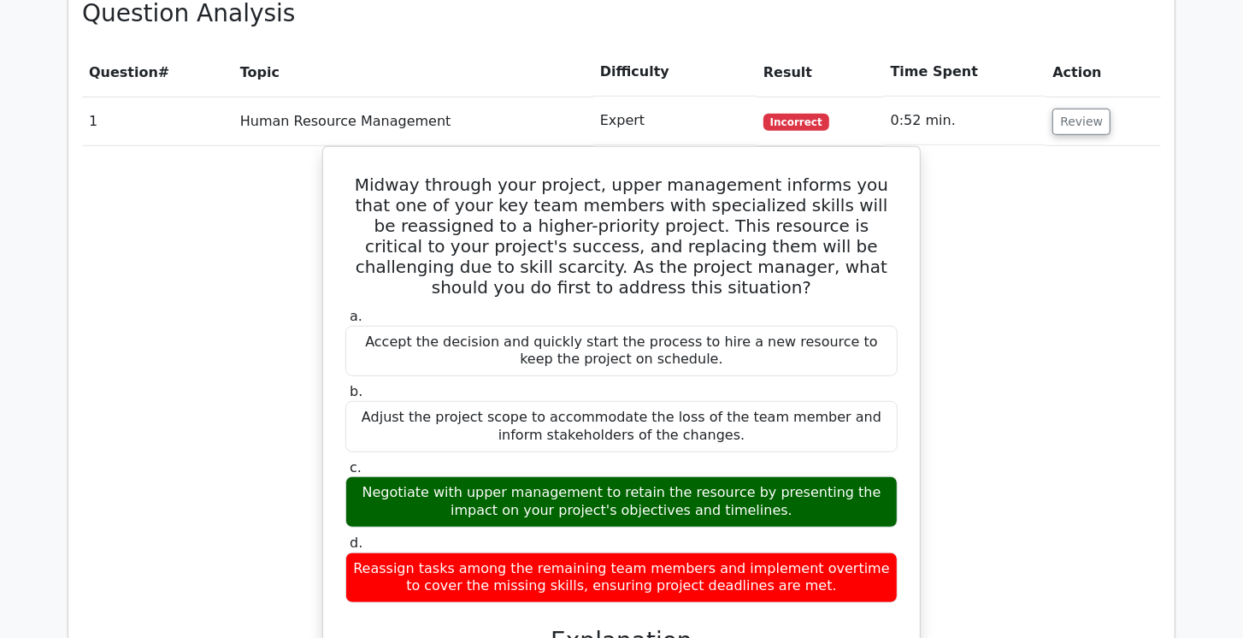
scroll to position [774, 0]
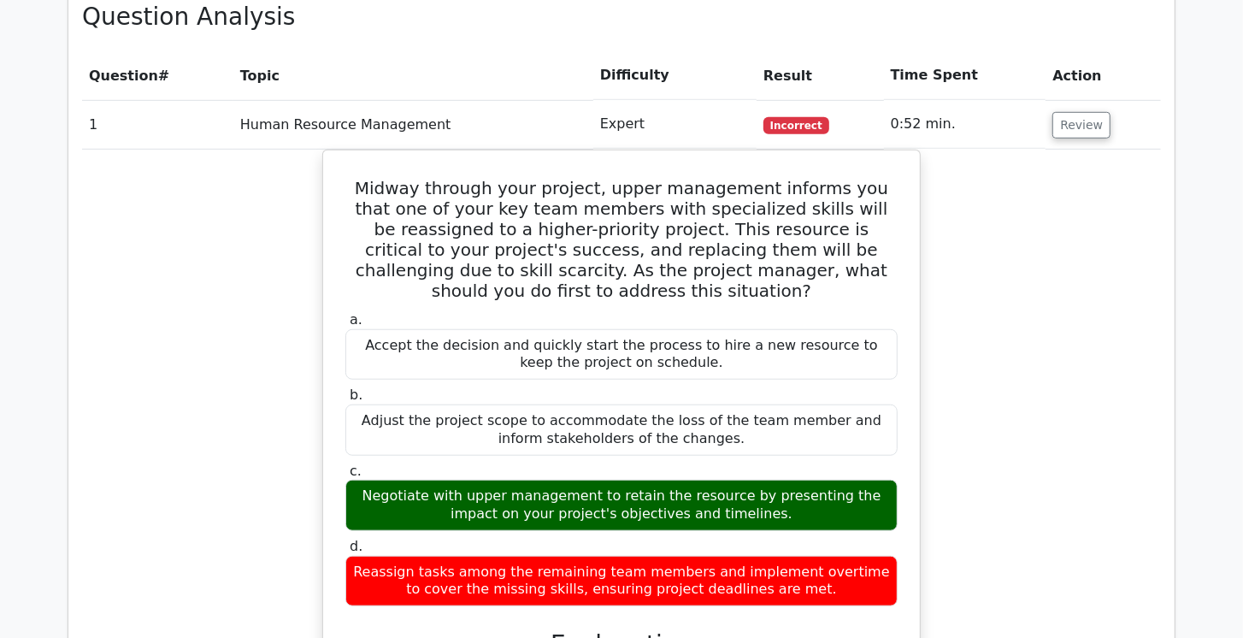
click at [1105, 139] on td "Review" at bounding box center [1102, 124] width 115 height 49
click at [1099, 126] on button "Review" at bounding box center [1081, 125] width 58 height 26
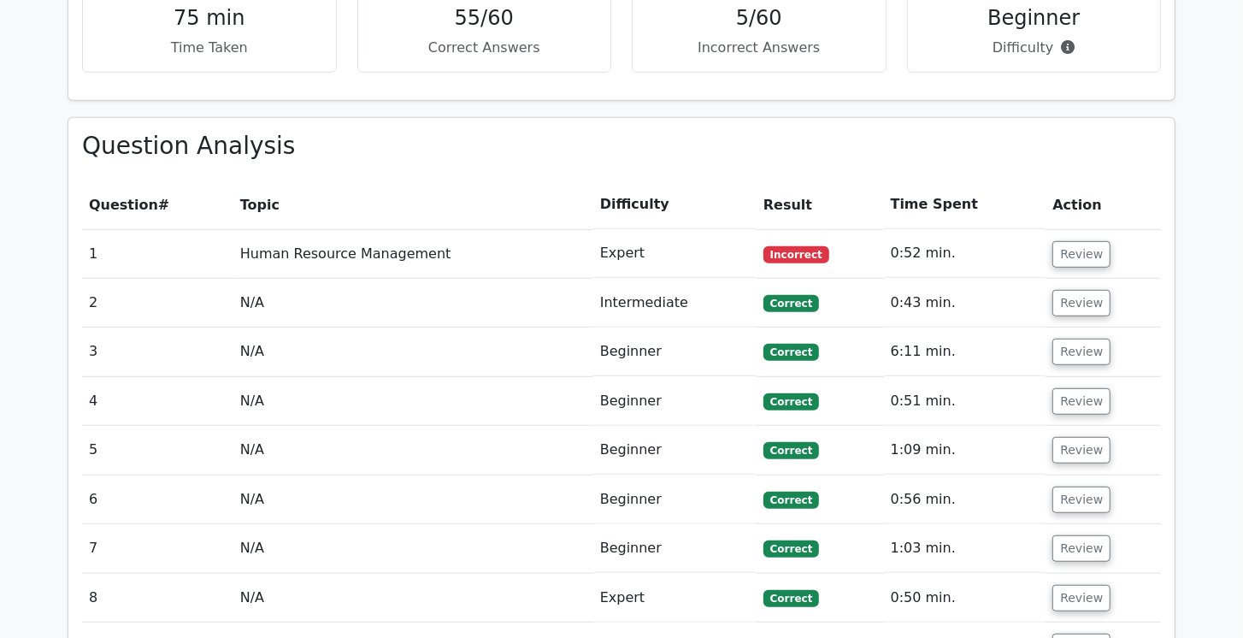
scroll to position [651, 0]
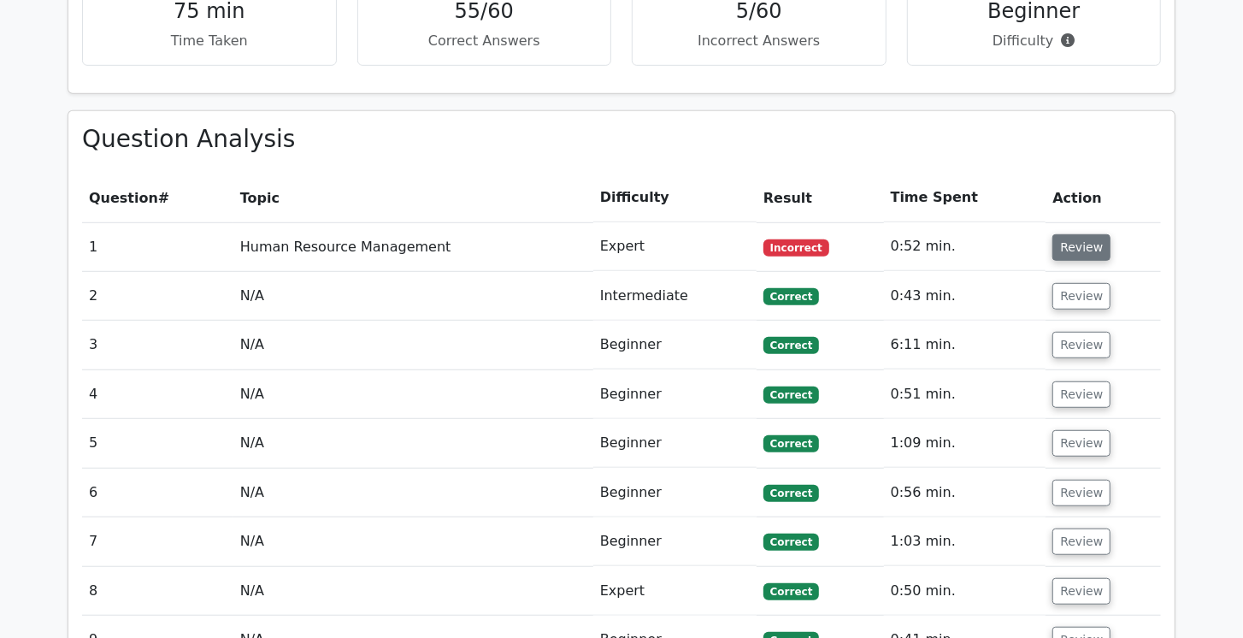
click at [1082, 235] on button "Review" at bounding box center [1081, 247] width 58 height 26
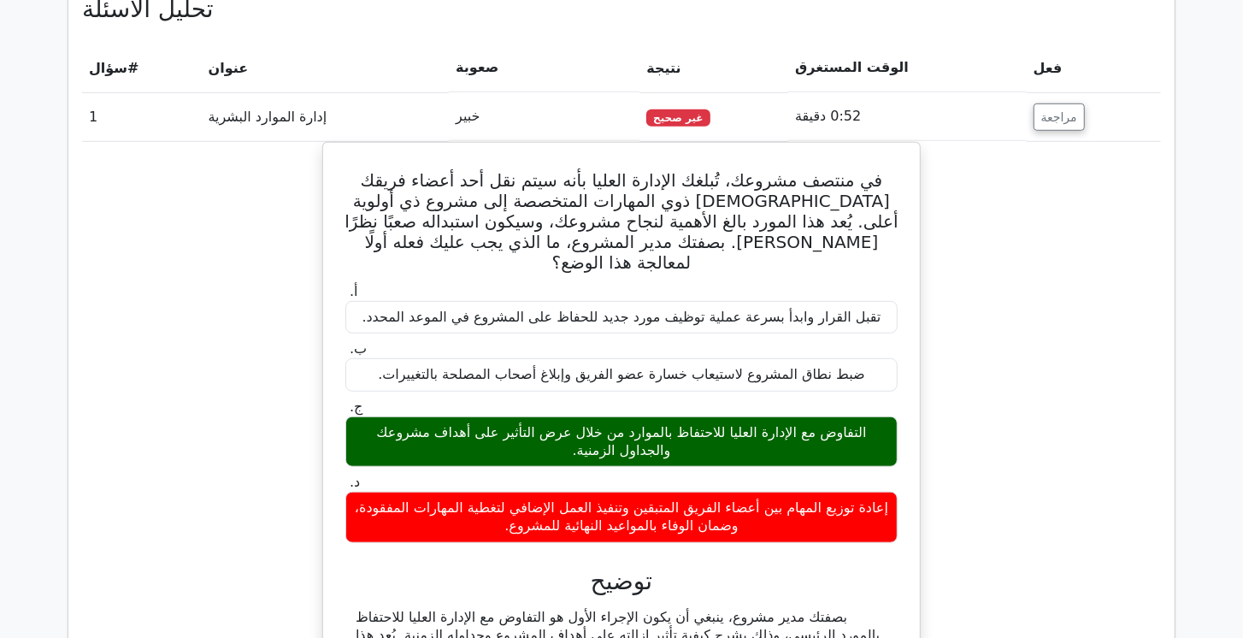
scroll to position [798, 0]
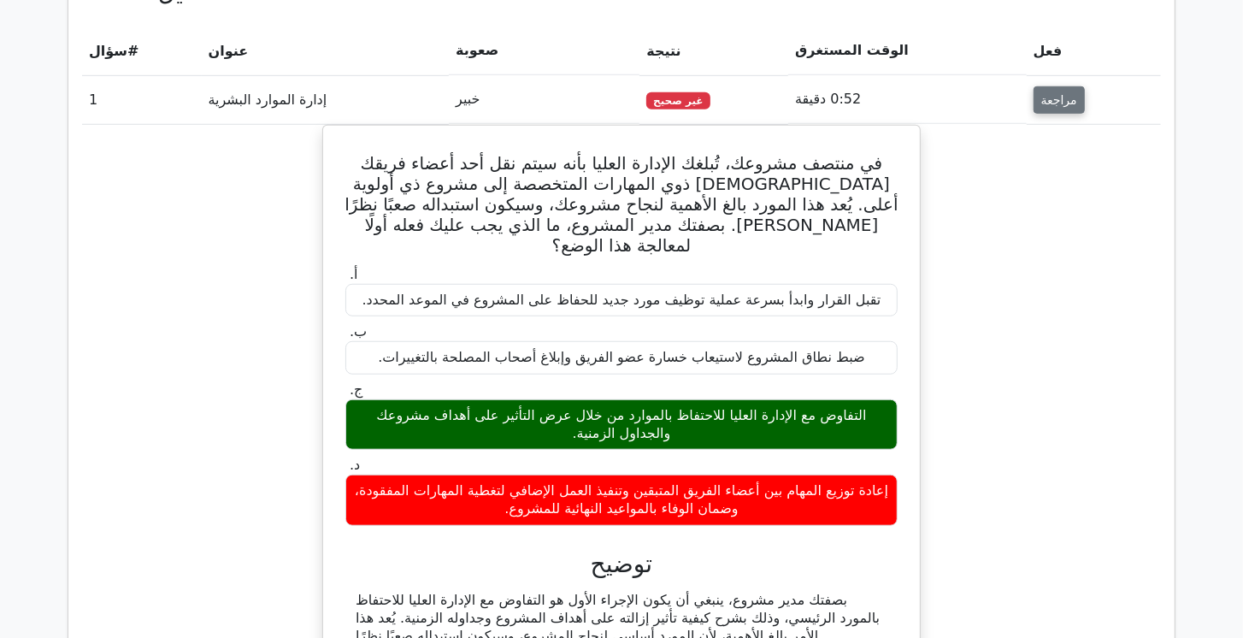
click at [1057, 100] on font "مراجعة" at bounding box center [1059, 100] width 36 height 14
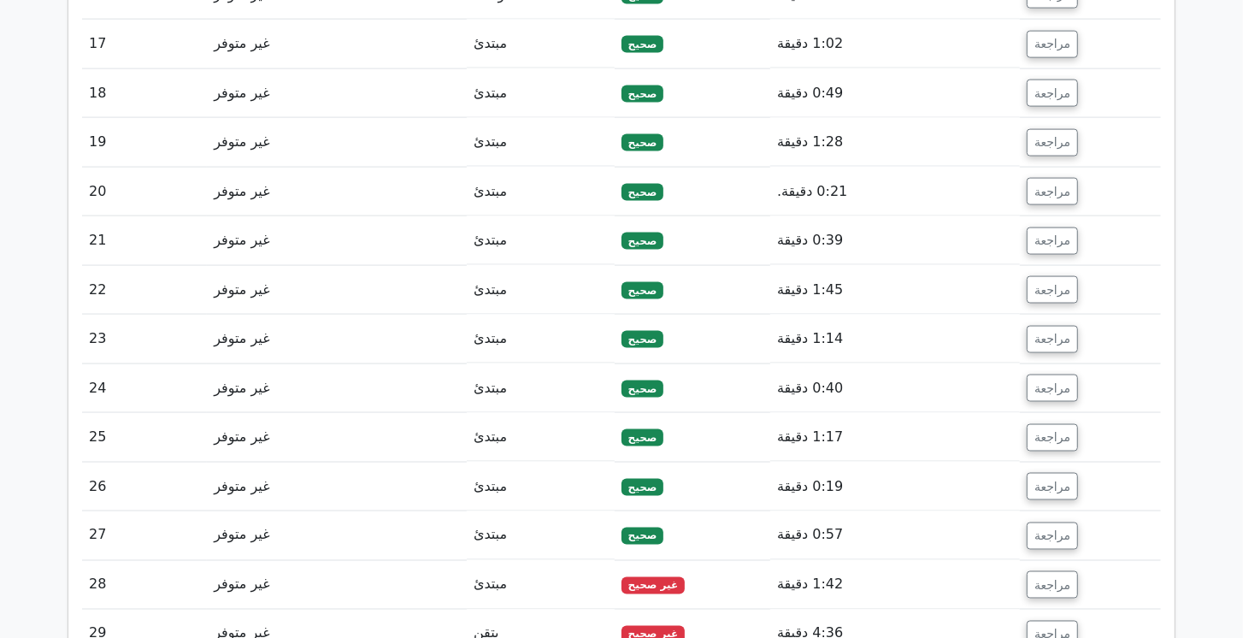
scroll to position [1824, 0]
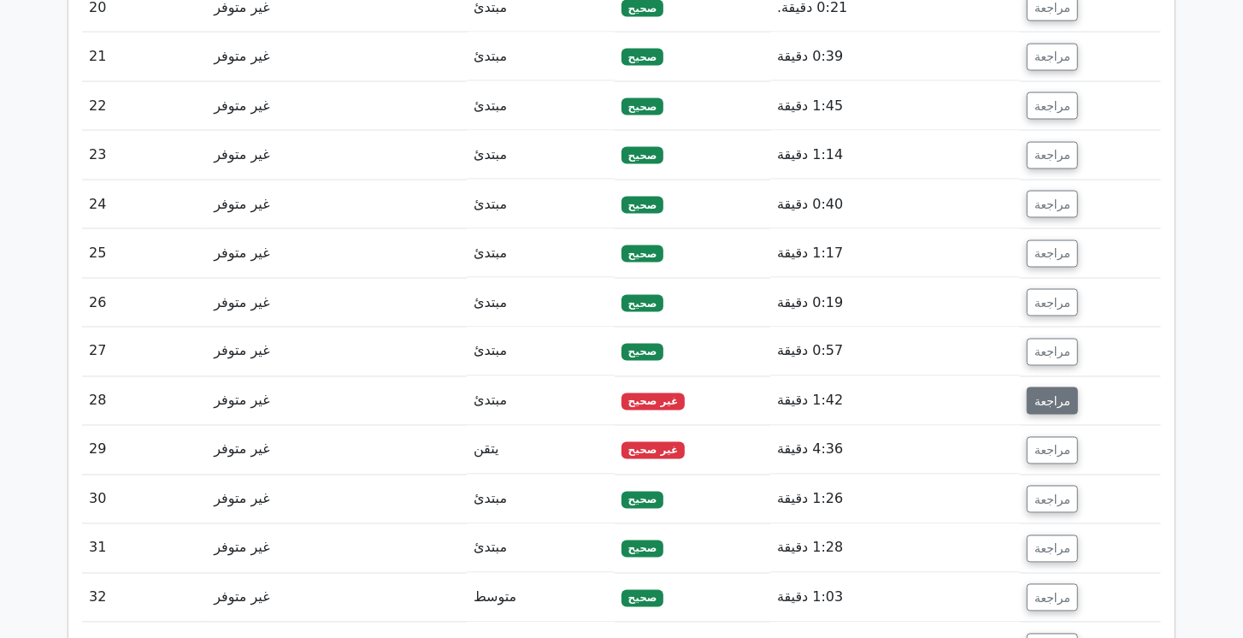
click at [1043, 394] on font "مراجعة" at bounding box center [1052, 401] width 36 height 14
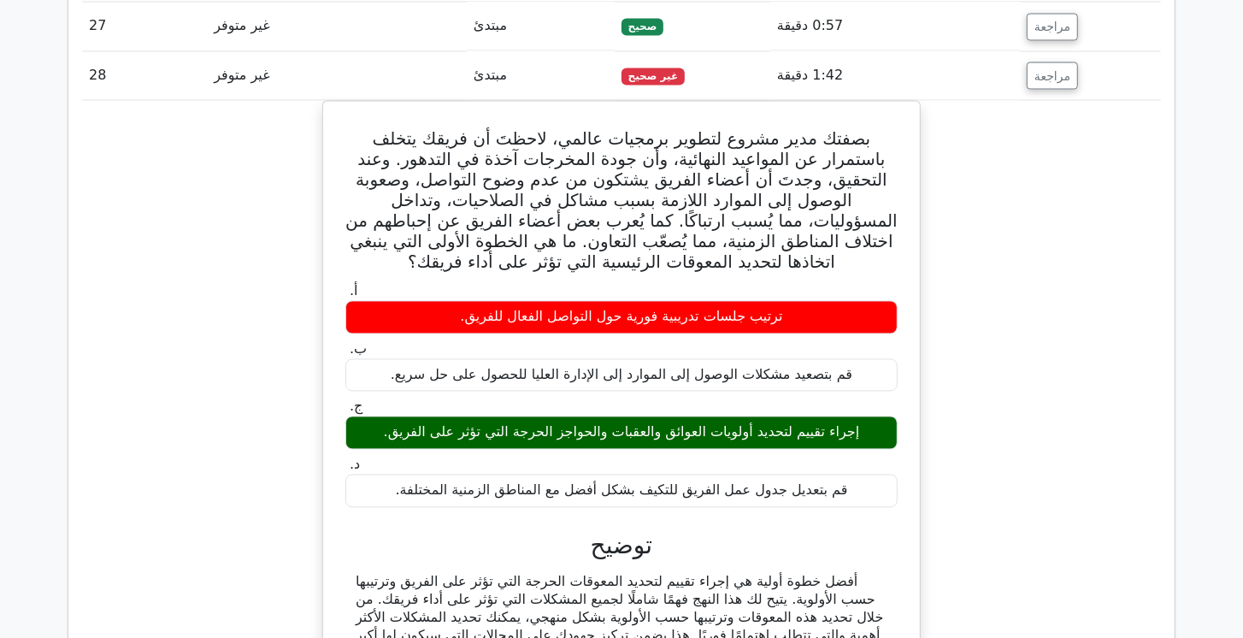
scroll to position [2166, 0]
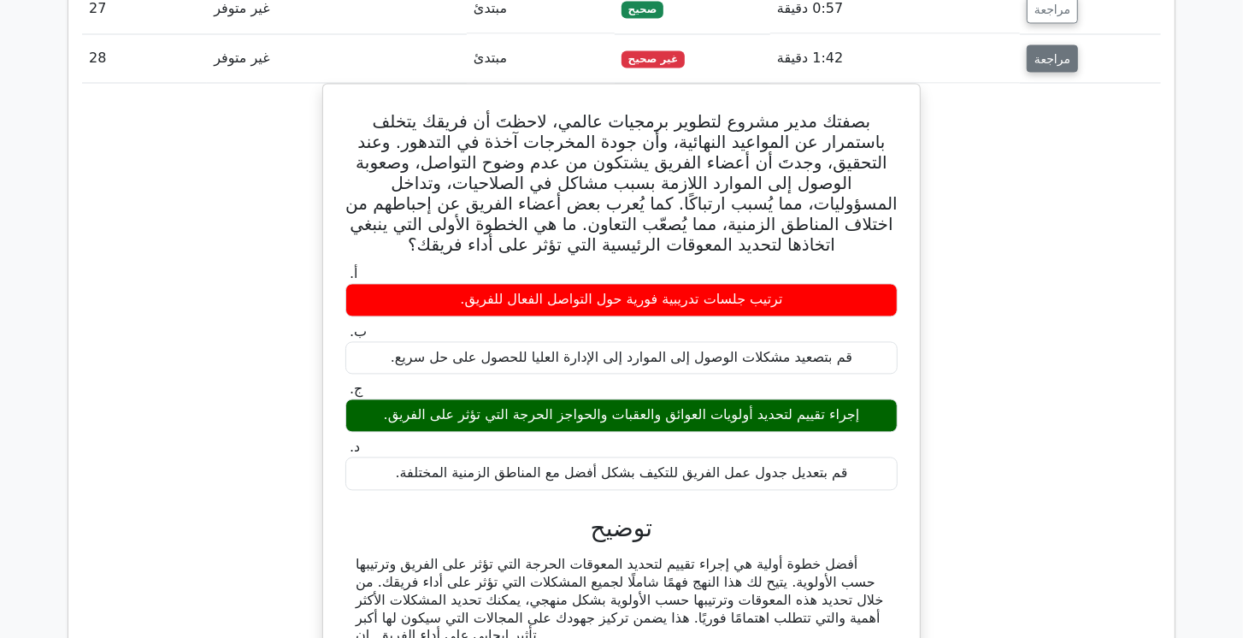
click at [1062, 53] on button "مراجعة" at bounding box center [1052, 58] width 51 height 27
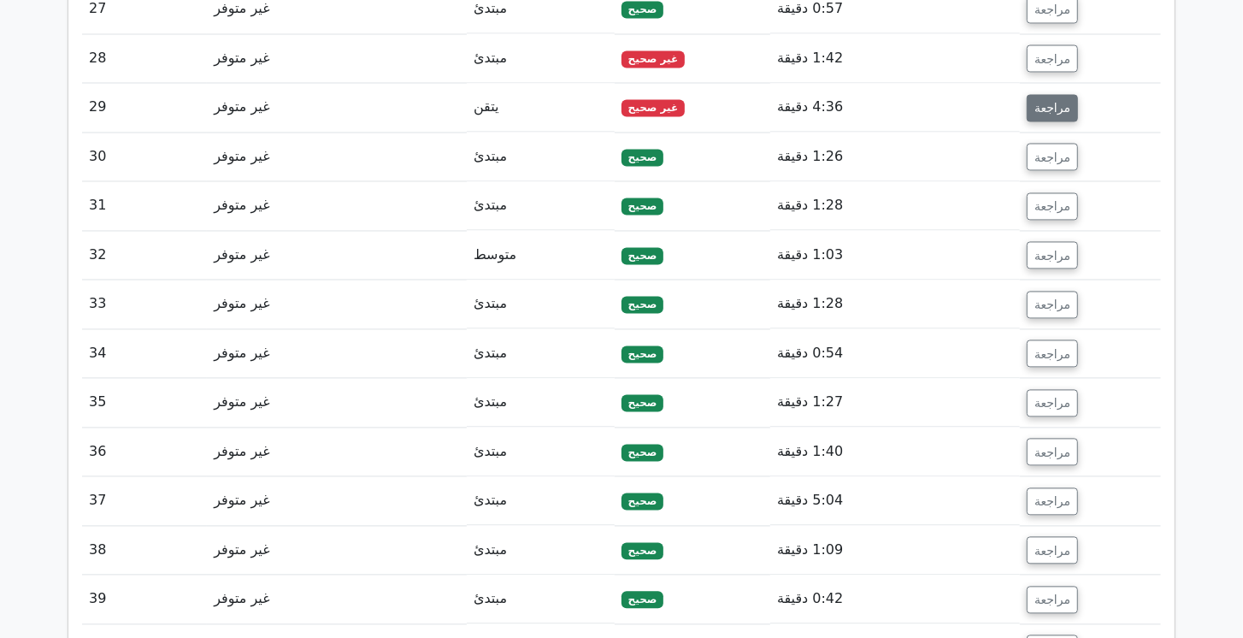
click at [1060, 102] on font "مراجعة" at bounding box center [1052, 109] width 36 height 14
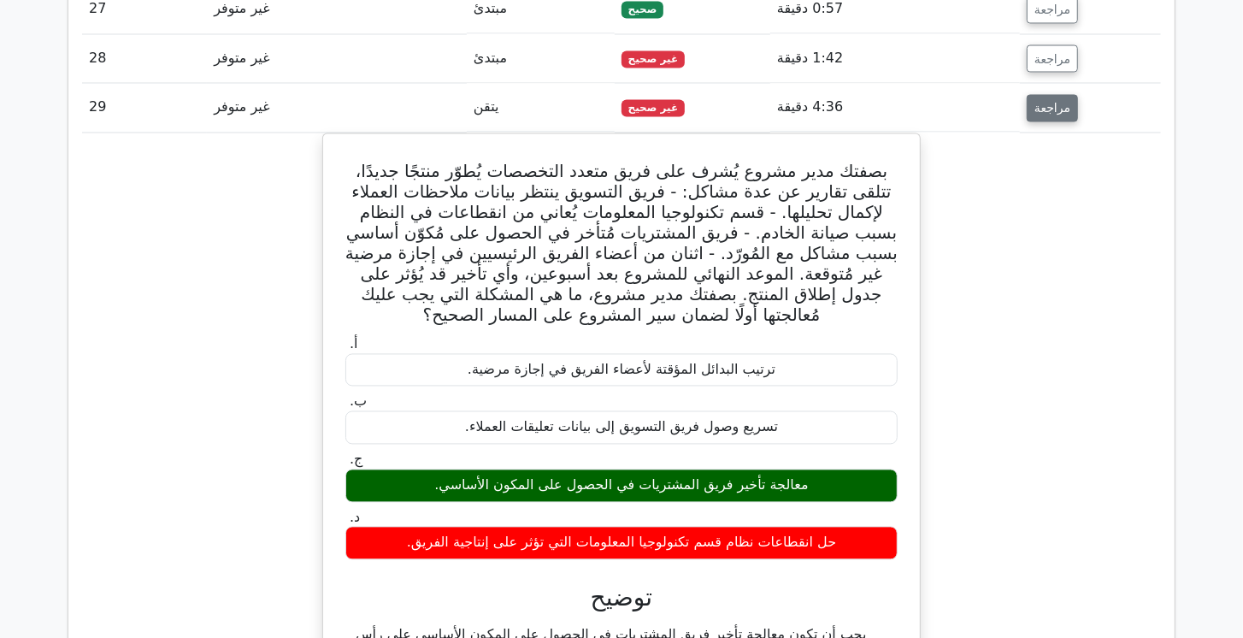
click at [1055, 102] on font "مراجعة" at bounding box center [1052, 109] width 36 height 14
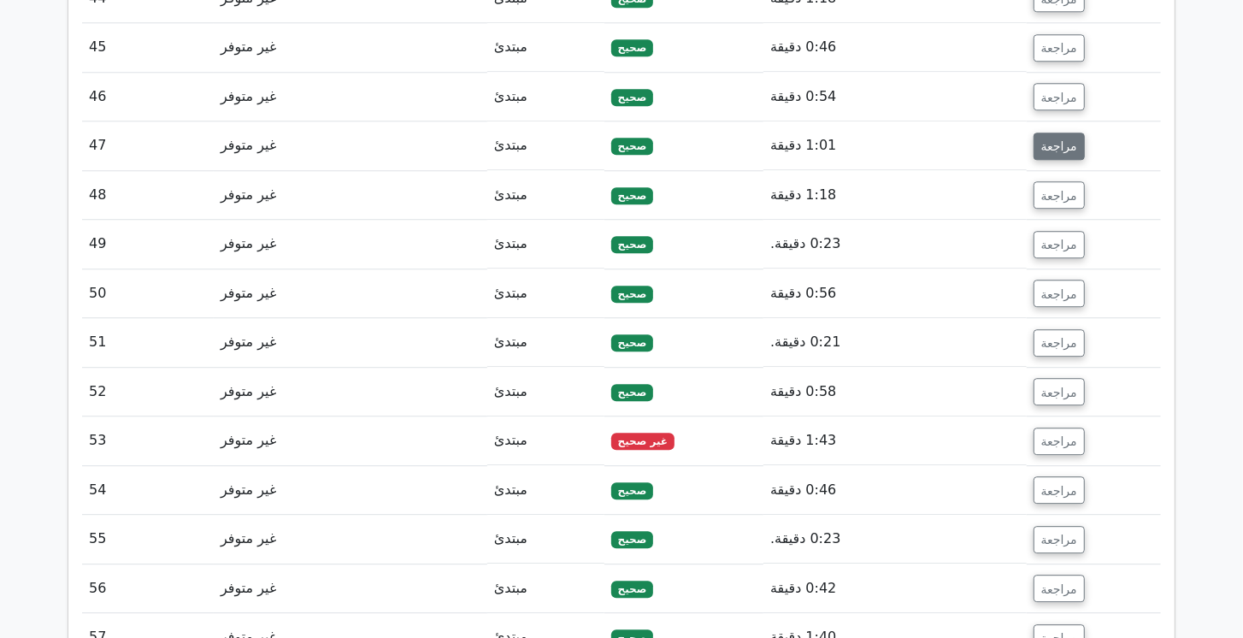
scroll to position [3192, 0]
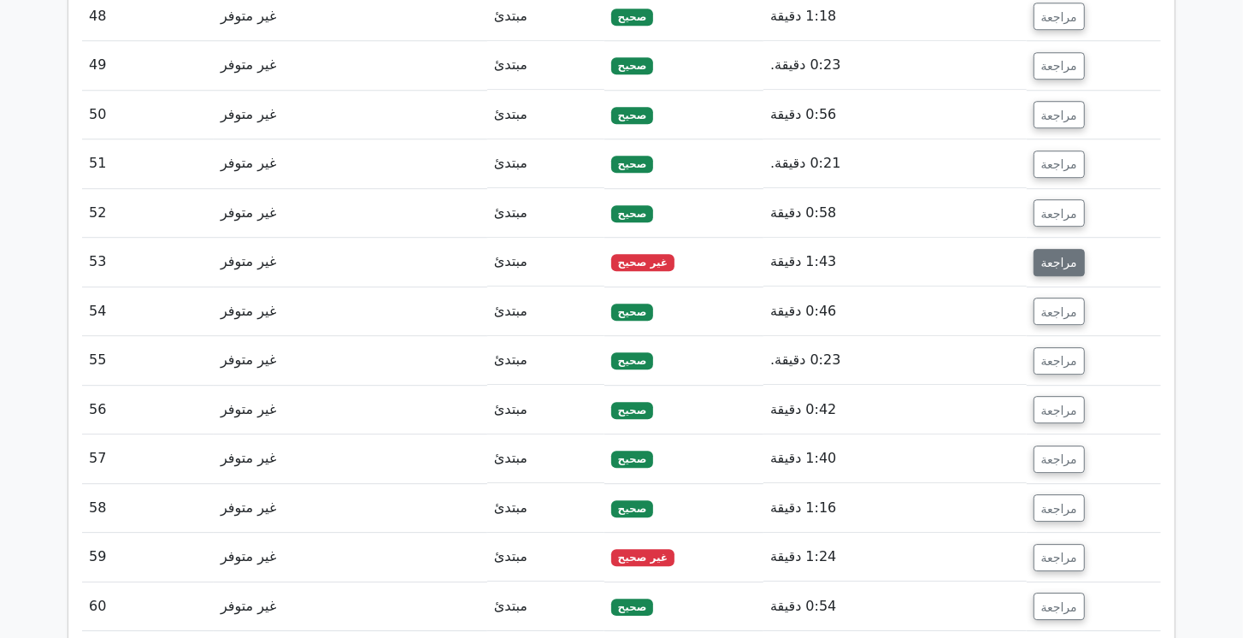
click at [1050, 256] on font "مراجعة" at bounding box center [1059, 263] width 36 height 14
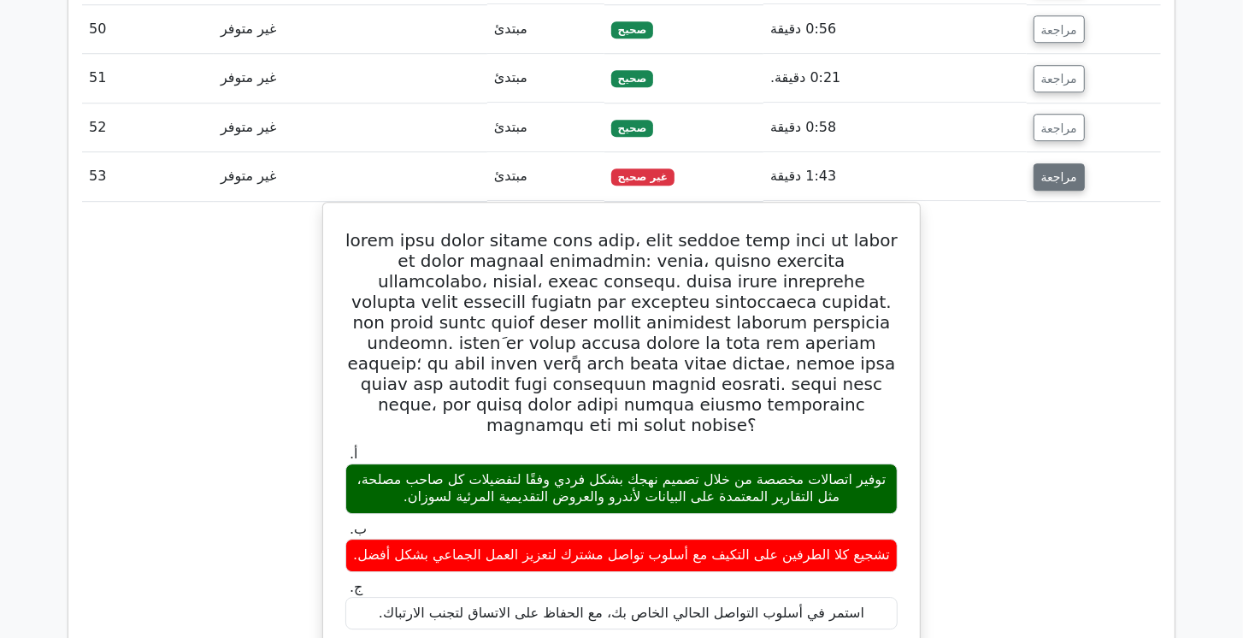
scroll to position [3289, 0]
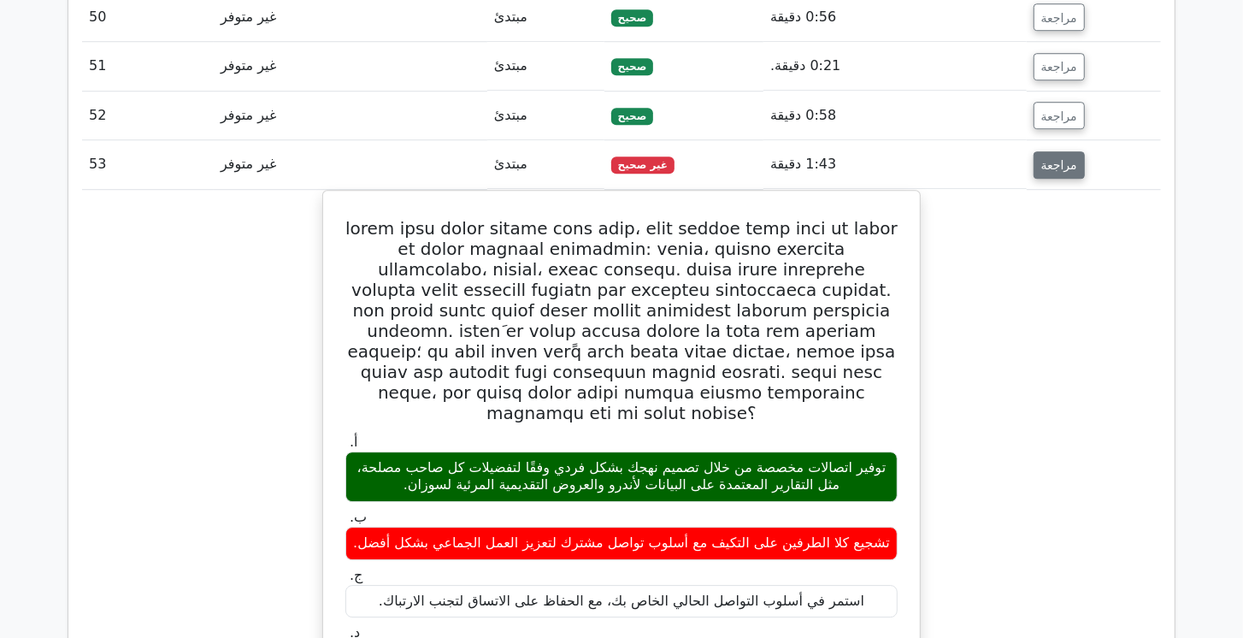
click at [1058, 158] on font "مراجعة" at bounding box center [1059, 165] width 36 height 14
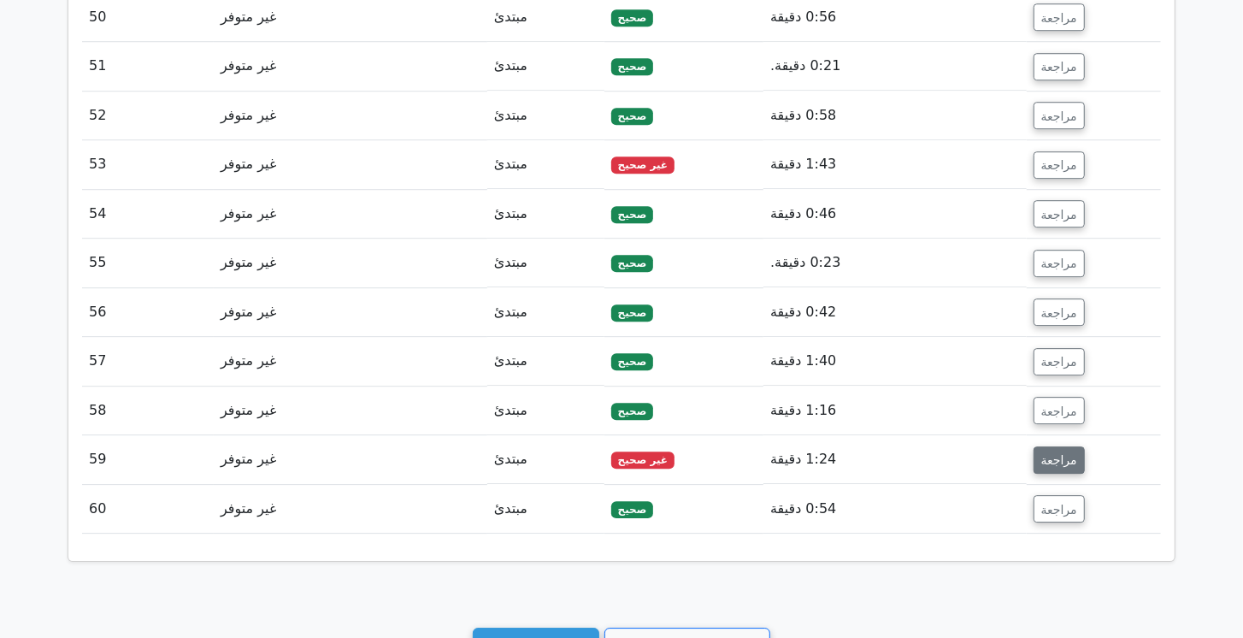
click at [1042, 453] on font "مراجعة" at bounding box center [1059, 460] width 36 height 14
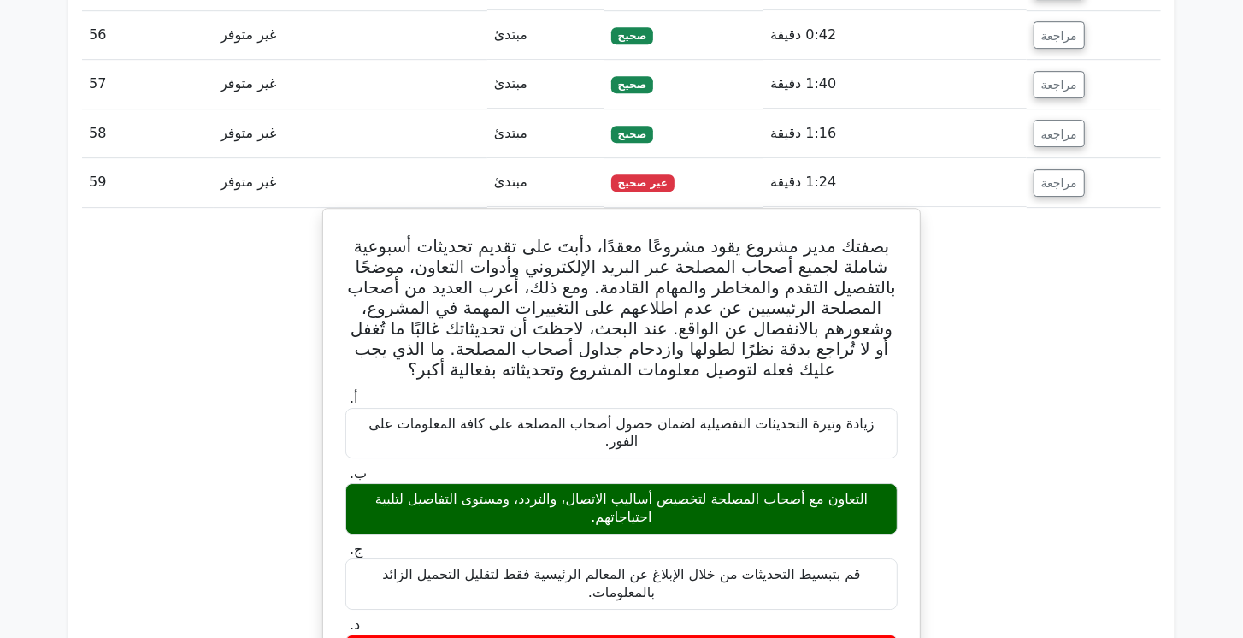
scroll to position [3582, 0]
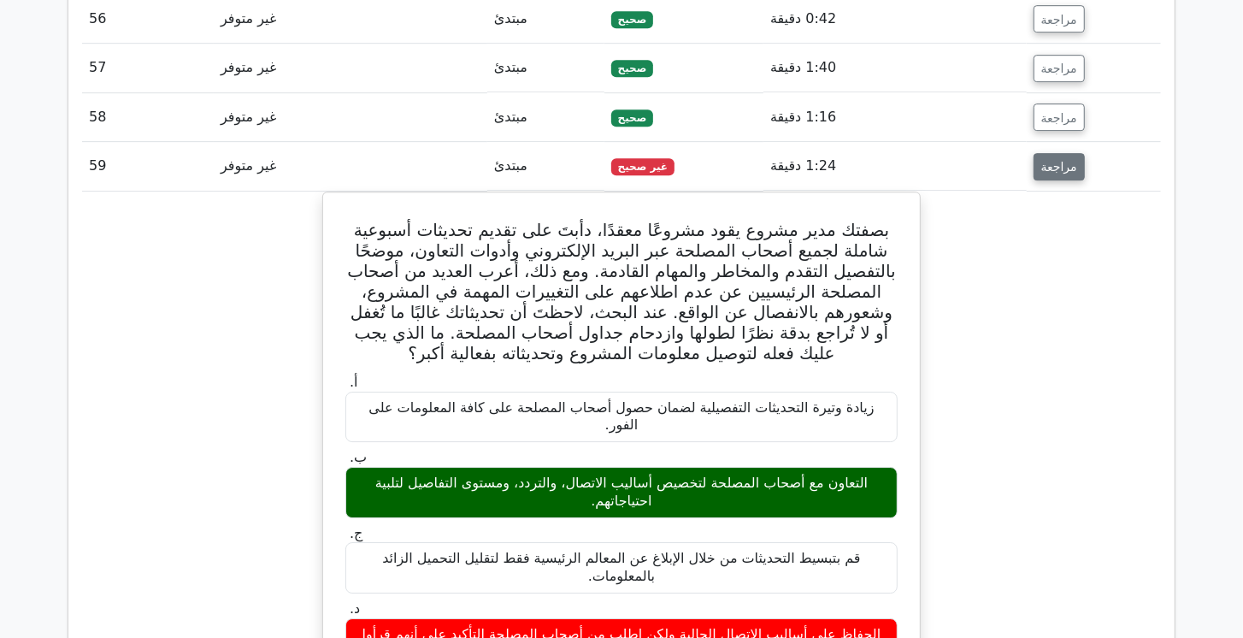
click at [1068, 160] on font "مراجعة" at bounding box center [1059, 167] width 36 height 14
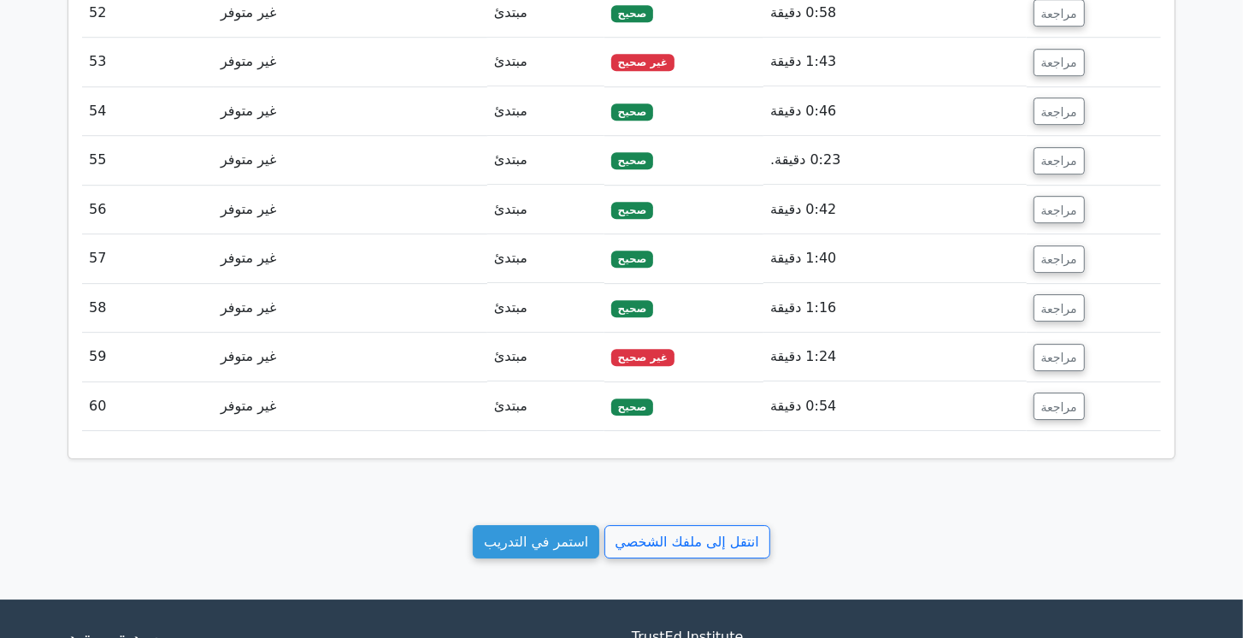
scroll to position [3422, 0]
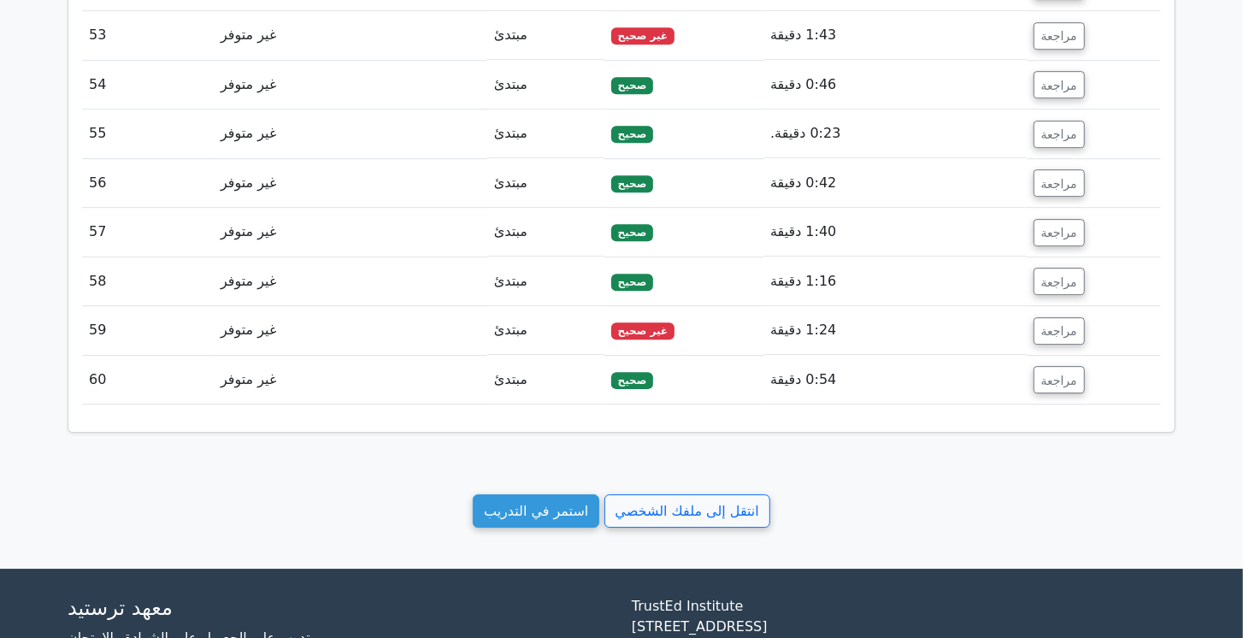
click at [769, 494] on div "استمر في التدريب انتقل إلى ملفك الشخصي" at bounding box center [622, 510] width 1108 height 33
click at [746, 503] on font "انتقل إلى ملفك الشخصي" at bounding box center [687, 511] width 144 height 16
